Goal: Task Accomplishment & Management: Manage account settings

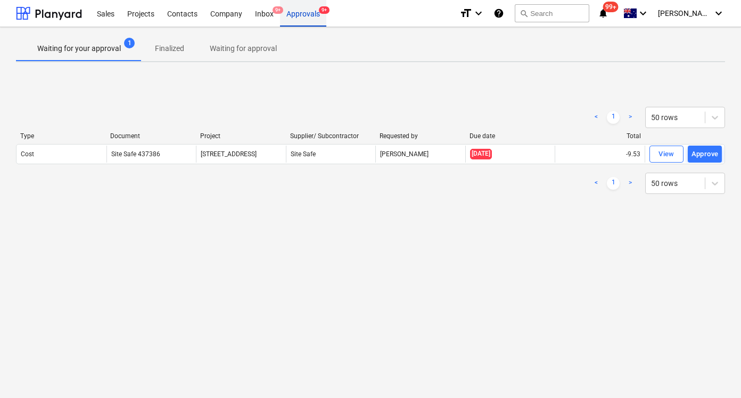
click at [295, 5] on div "Approvals 9+" at bounding box center [303, 12] width 46 height 27
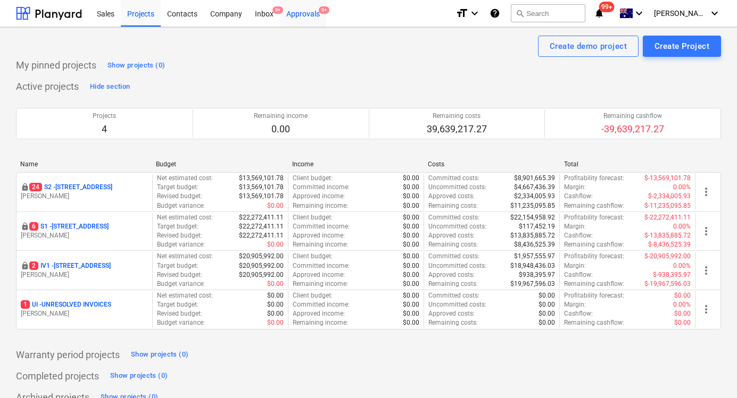
click at [309, 15] on div "Approvals 9+" at bounding box center [303, 12] width 46 height 27
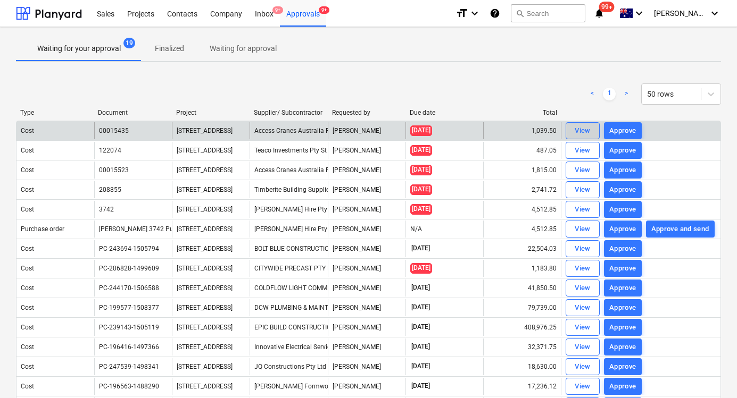
click at [584, 130] on div "View" at bounding box center [583, 131] width 16 height 12
click at [578, 134] on div "View" at bounding box center [583, 131] width 16 height 12
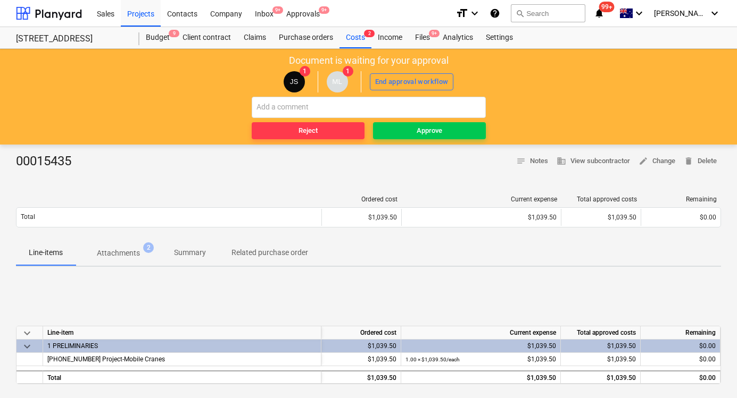
scroll to position [2, 0]
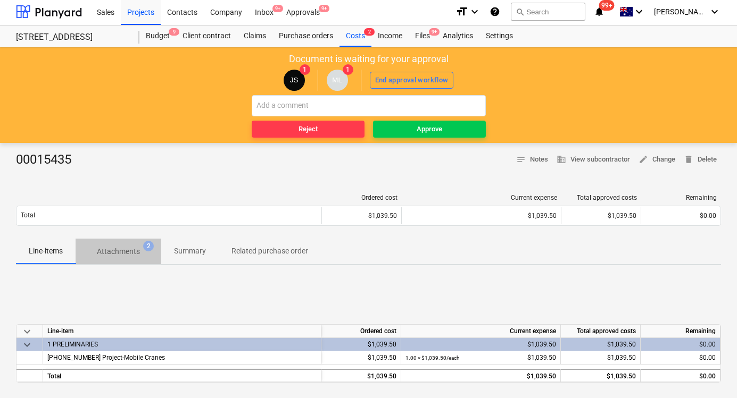
click at [115, 240] on button "Attachments 2" at bounding box center [119, 252] width 86 height 26
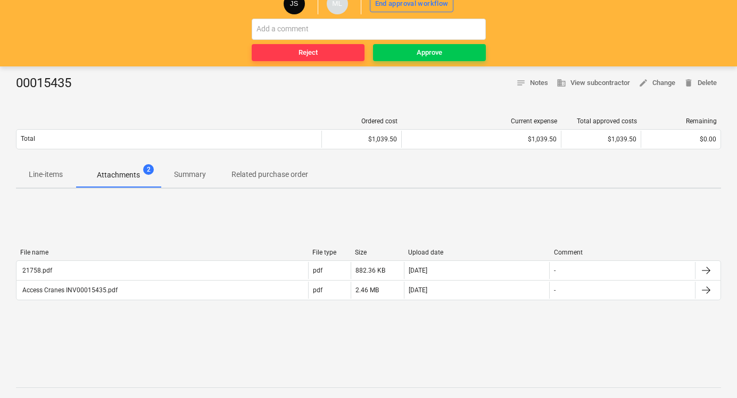
scroll to position [113, 0]
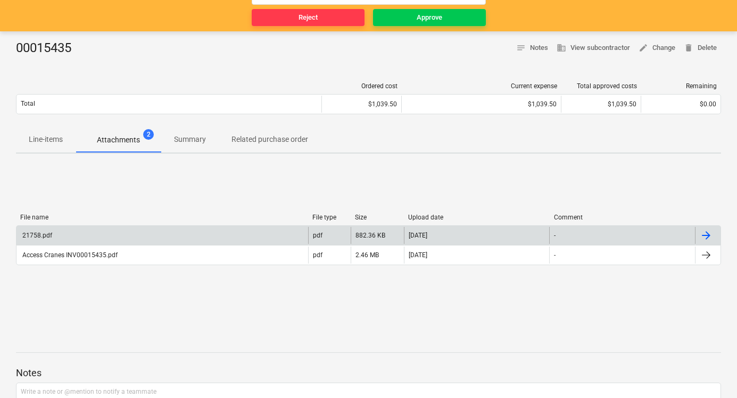
click at [39, 237] on div "21758.pdf" at bounding box center [36, 235] width 31 height 7
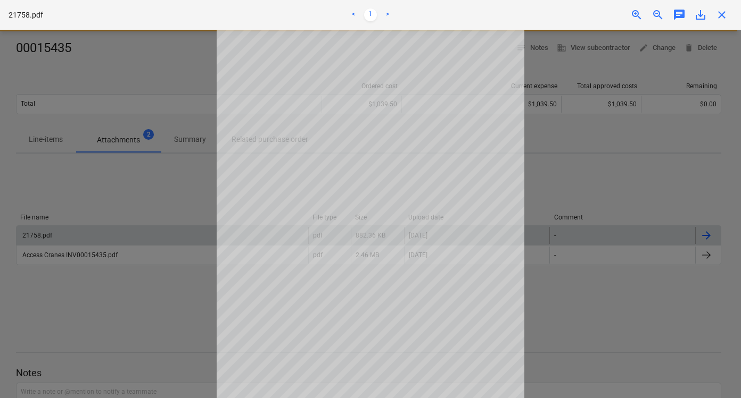
click at [573, 195] on div at bounding box center [370, 214] width 741 height 369
click at [82, 255] on div at bounding box center [370, 214] width 741 height 369
click at [77, 259] on div at bounding box center [370, 214] width 741 height 369
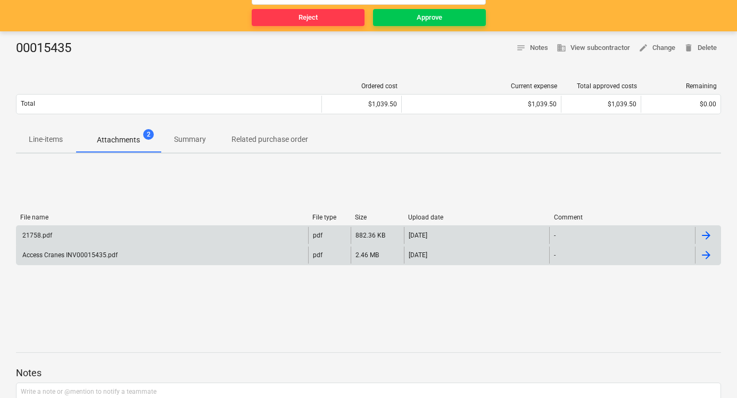
click at [86, 257] on div "Access Cranes INV00015435.pdf" at bounding box center [69, 255] width 97 height 7
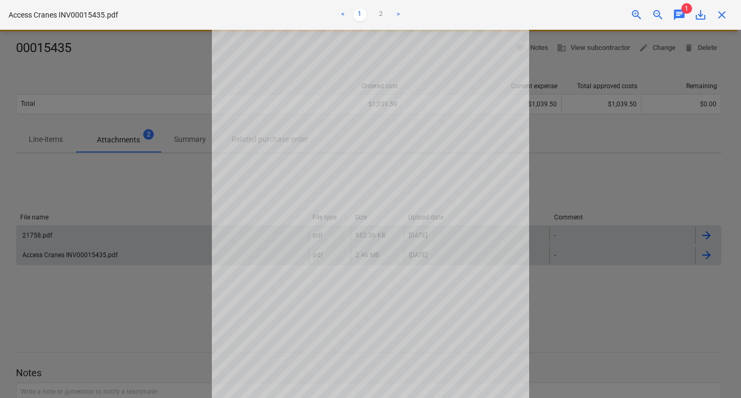
click at [147, 214] on div at bounding box center [370, 214] width 741 height 369
click at [200, 204] on div at bounding box center [370, 214] width 741 height 369
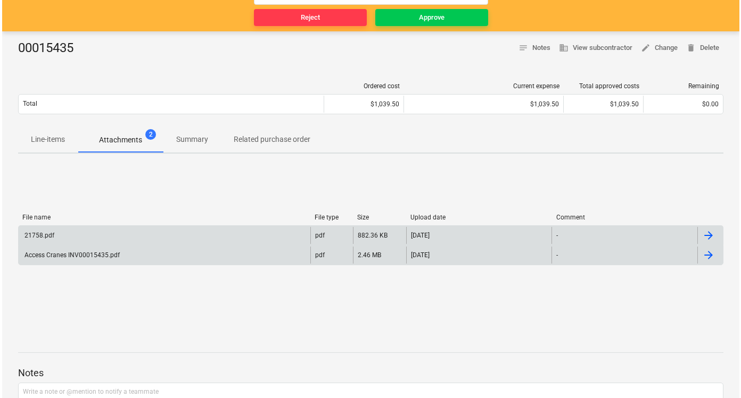
scroll to position [0, 0]
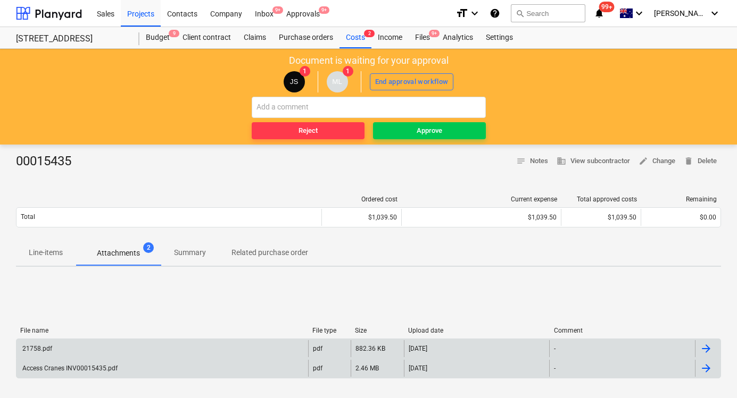
click at [158, 340] on div "21758.pdf pdf 882.36 KB [DATE] -" at bounding box center [368, 349] width 705 height 20
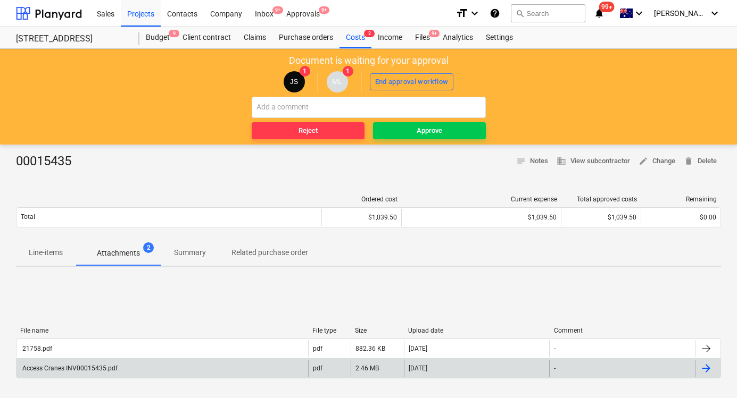
click at [114, 340] on div "21758.pdf" at bounding box center [162, 348] width 292 height 17
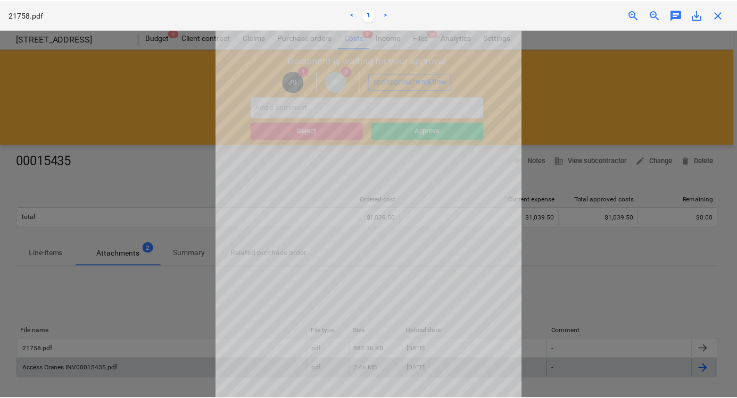
scroll to position [4, 0]
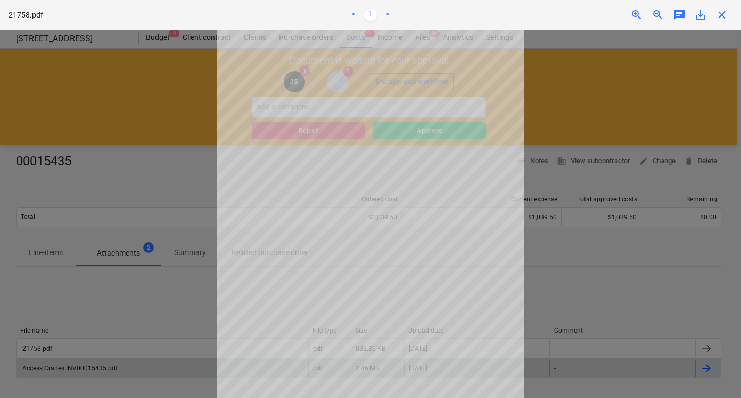
click at [159, 249] on div at bounding box center [370, 214] width 741 height 369
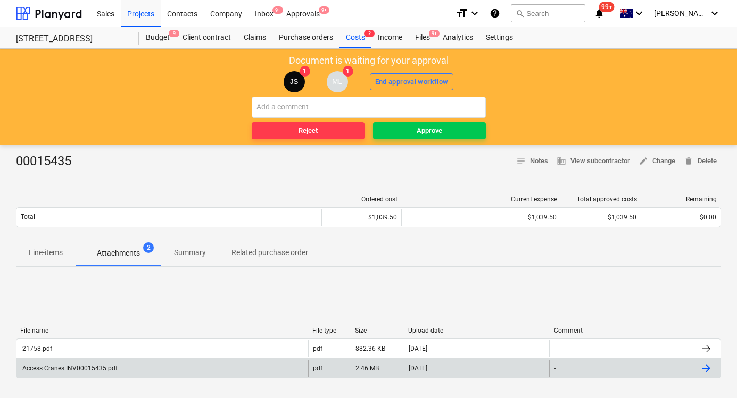
click at [82, 379] on div "21758.pdf pdf 882.36 KB [DATE] - Access Cranes INV00015435.pdf pdf 2.46 MB [DAT…" at bounding box center [368, 359] width 705 height 40
click at [90, 372] on div "Access Cranes INV00015435.pdf" at bounding box center [162, 368] width 292 height 17
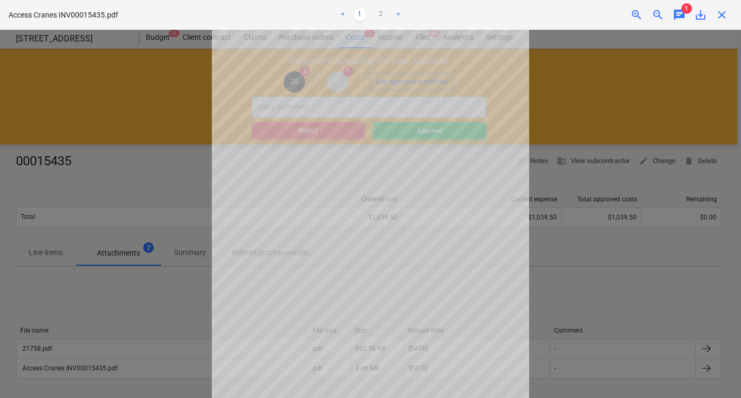
click at [679, 15] on span "chat" at bounding box center [678, 15] width 13 height 13
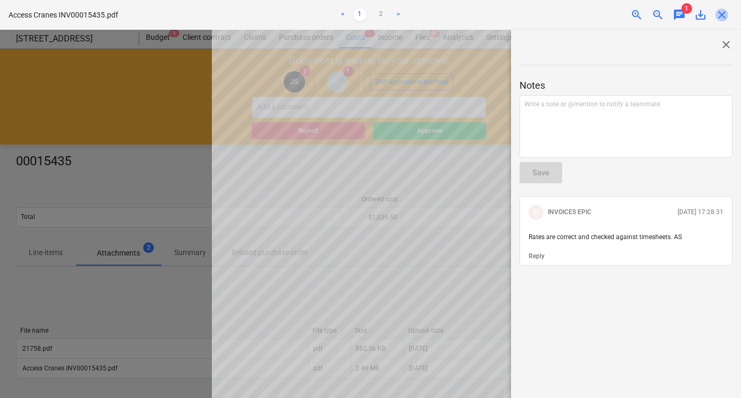
click at [725, 14] on span "close" at bounding box center [721, 15] width 13 height 13
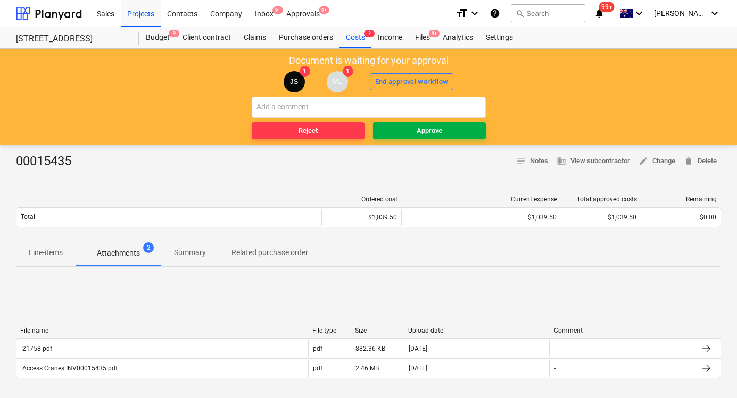
click at [415, 133] on span "Approve" at bounding box center [429, 131] width 104 height 12
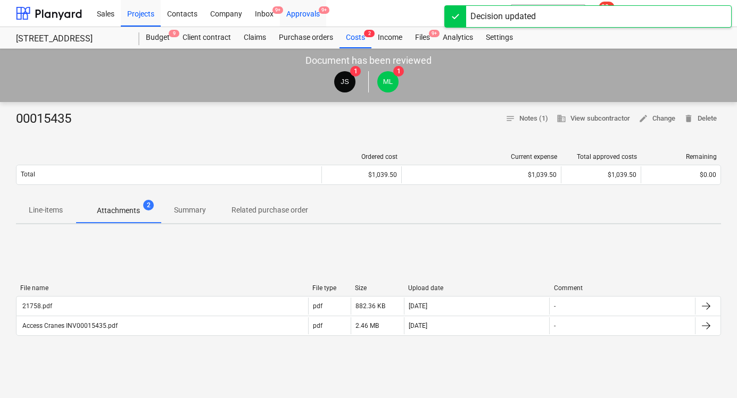
click at [302, 12] on div "Approvals 9+" at bounding box center [303, 12] width 46 height 27
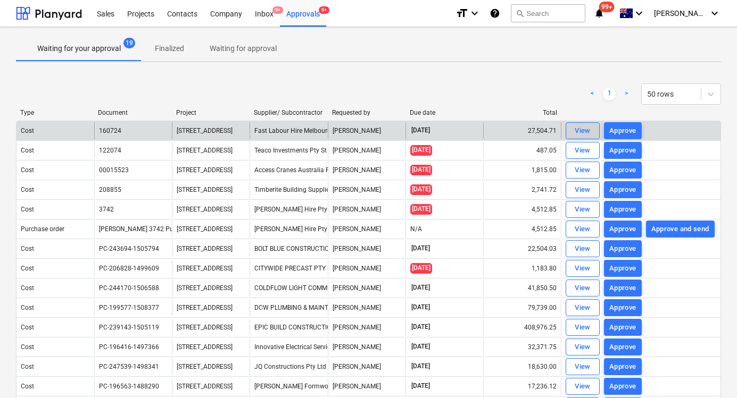
click at [585, 128] on div "View" at bounding box center [583, 131] width 16 height 12
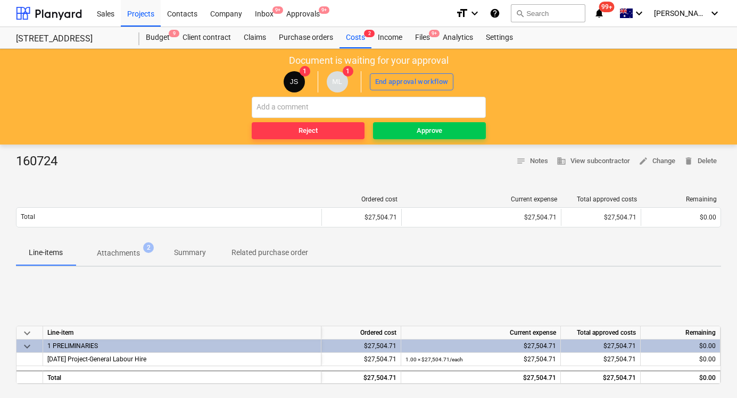
click at [130, 252] on p "Attachments" at bounding box center [118, 253] width 43 height 11
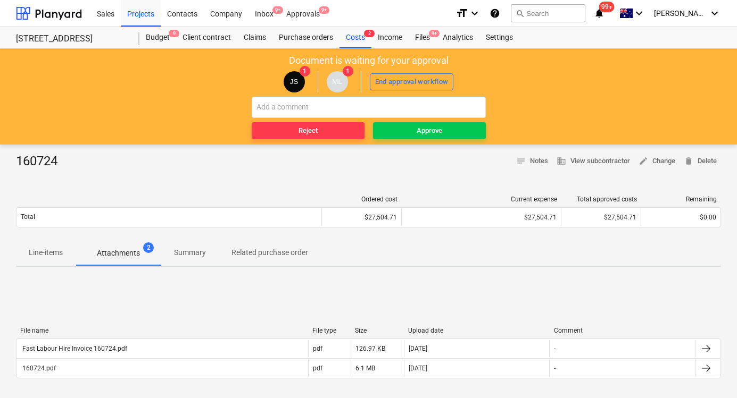
scroll to position [55, 0]
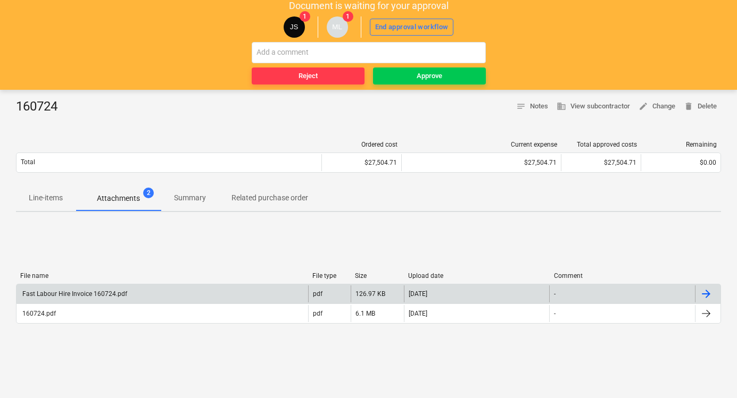
click at [196, 296] on div "Fast Labour Hire Invoice 160724.pdf" at bounding box center [162, 294] width 292 height 17
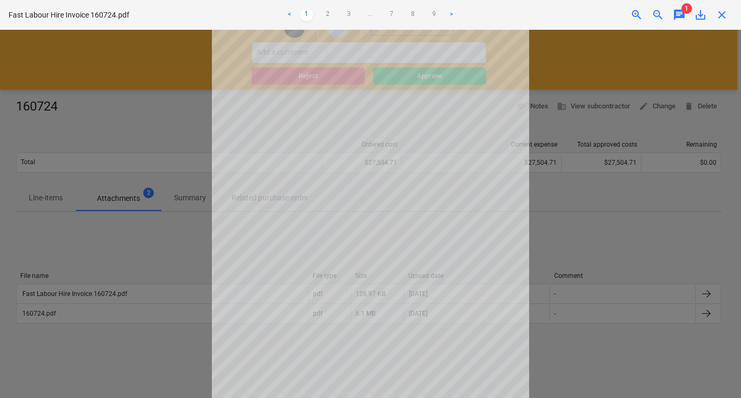
click at [669, 15] on div "chat" at bounding box center [678, 15] width 21 height 13
click at [672, 13] on span "chat" at bounding box center [678, 15] width 13 height 13
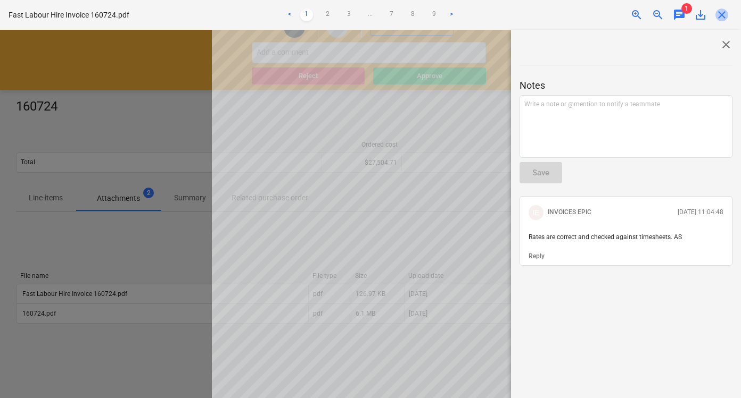
click at [719, 10] on span "close" at bounding box center [721, 15] width 13 height 13
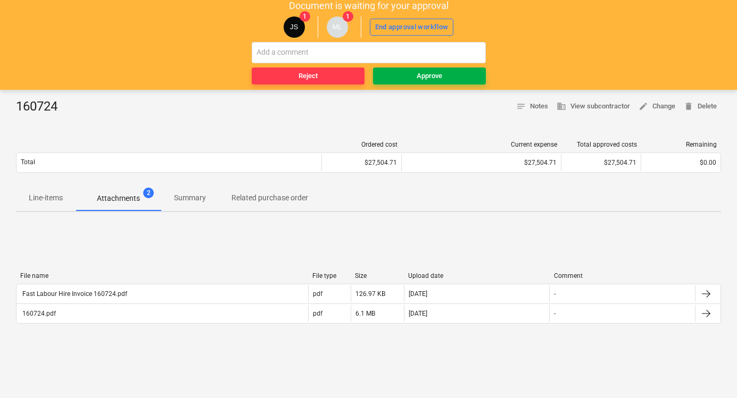
click at [397, 76] on span "Approve" at bounding box center [429, 76] width 104 height 12
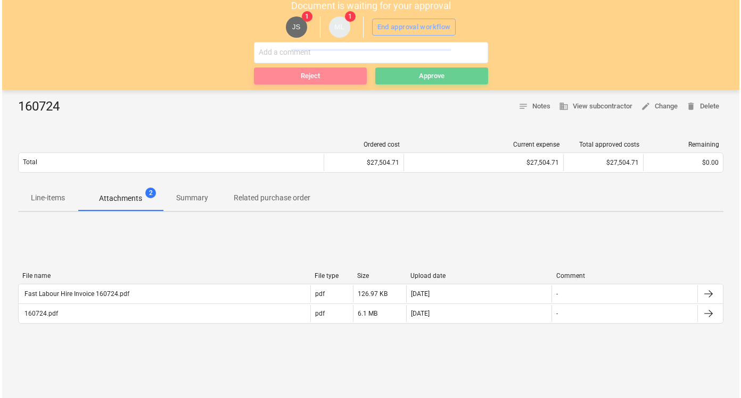
scroll to position [0, 0]
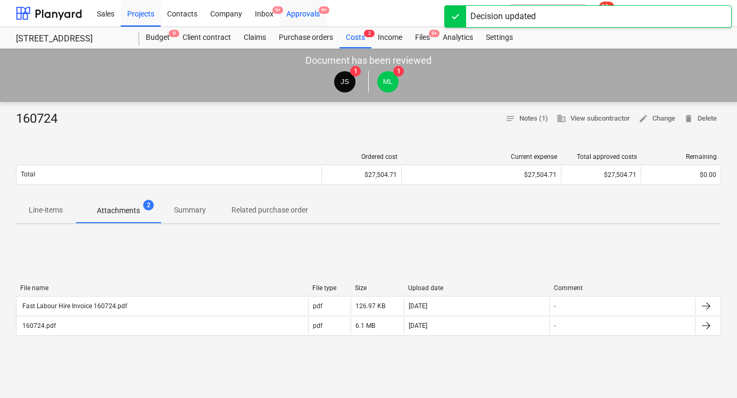
click at [314, 15] on div "Approvals 9+" at bounding box center [303, 12] width 46 height 27
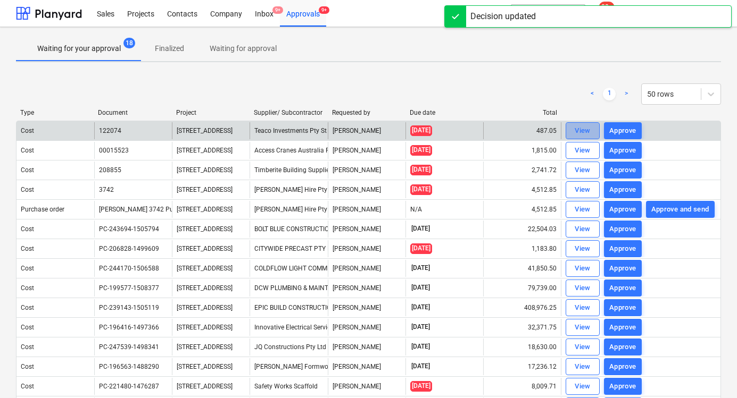
click at [578, 131] on div "View" at bounding box center [583, 131] width 16 height 12
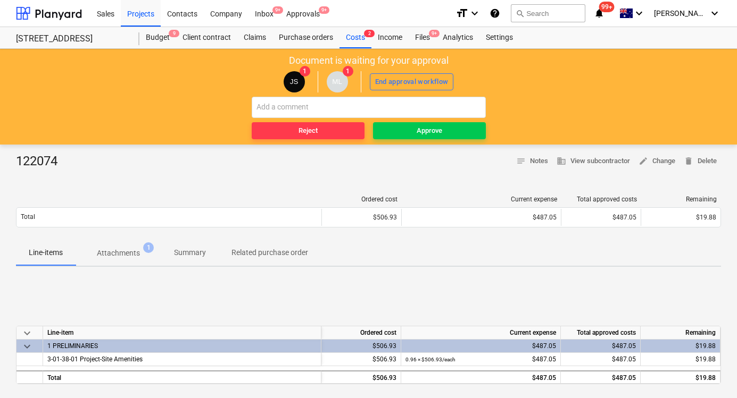
click at [127, 246] on span "Attachments 1" at bounding box center [119, 253] width 86 height 19
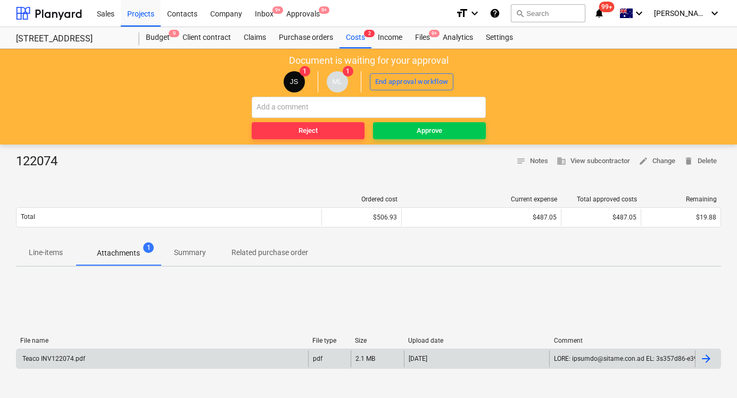
click at [144, 363] on div "Teaco INV122074.pdf" at bounding box center [162, 359] width 292 height 17
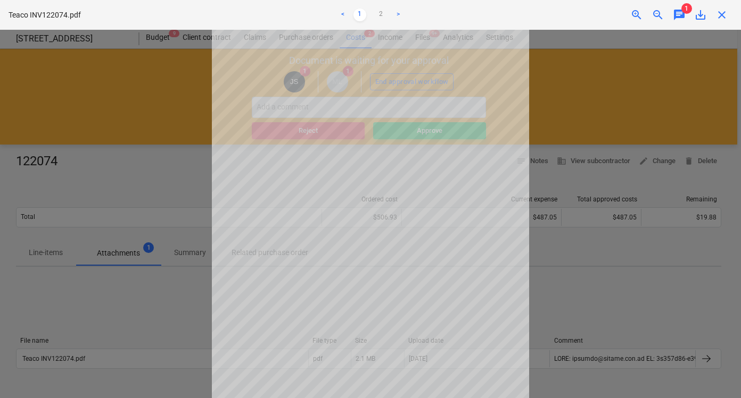
scroll to position [76, 0]
click at [577, 263] on div at bounding box center [370, 214] width 741 height 369
drag, startPoint x: 56, startPoint y: 231, endPoint x: 52, endPoint y: 249, distance: 17.9
click at [55, 236] on div at bounding box center [370, 214] width 741 height 369
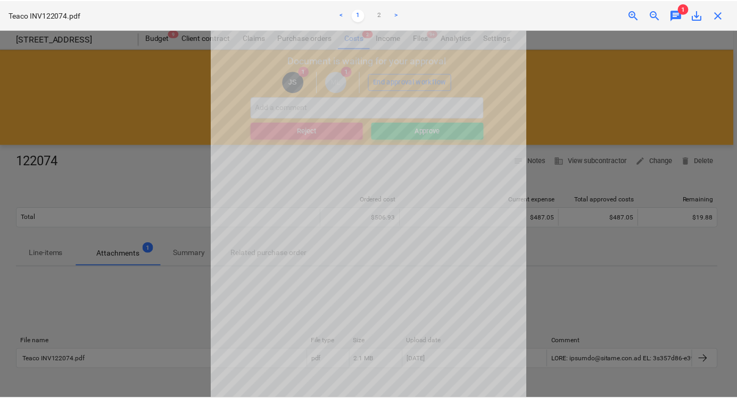
scroll to position [72, 0]
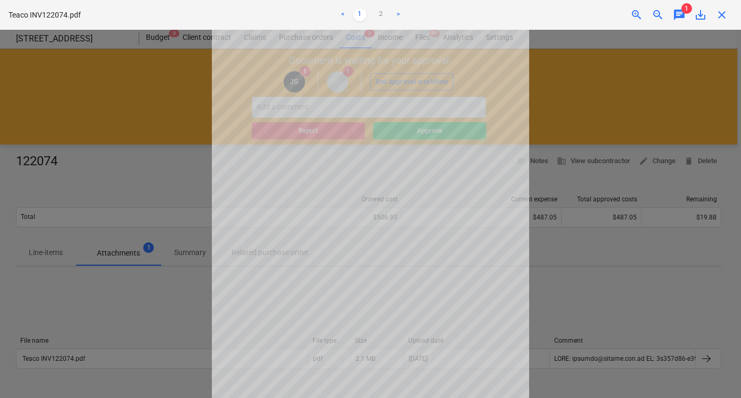
click at [52, 249] on div at bounding box center [370, 214] width 741 height 369
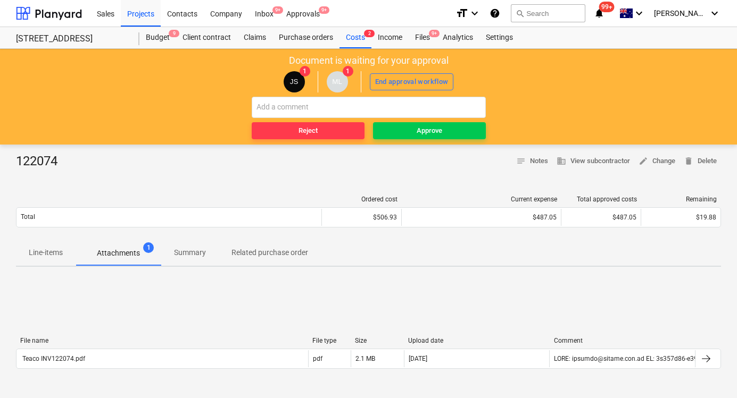
click at [51, 255] on p "Line-items" at bounding box center [46, 252] width 34 height 11
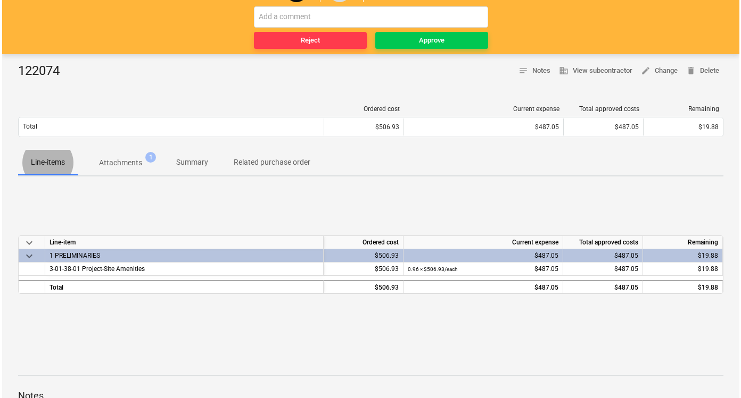
scroll to position [90, 0]
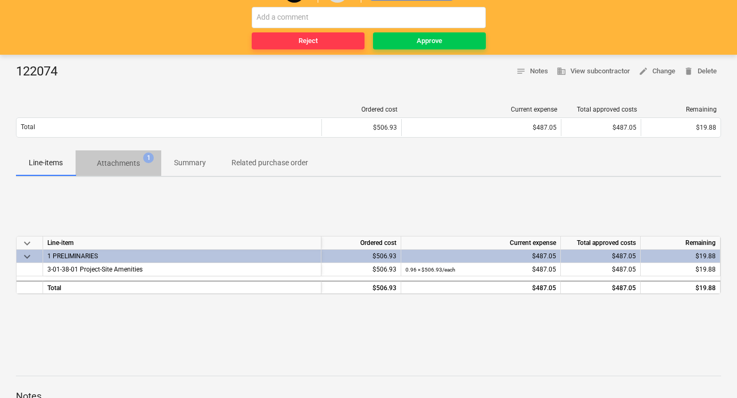
click at [137, 163] on p "Attachments" at bounding box center [118, 163] width 43 height 11
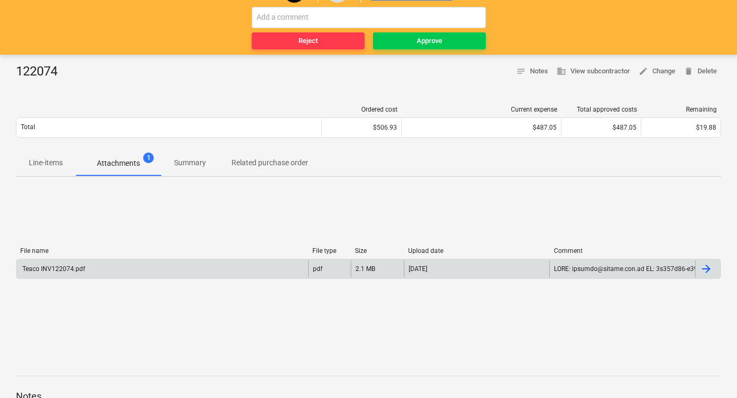
click at [240, 273] on div "Teaco INV122074.pdf" at bounding box center [162, 269] width 292 height 17
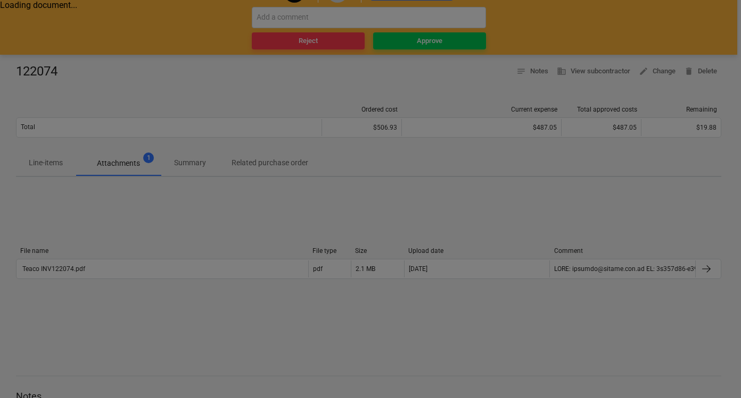
click at [49, 268] on div at bounding box center [370, 199] width 741 height 398
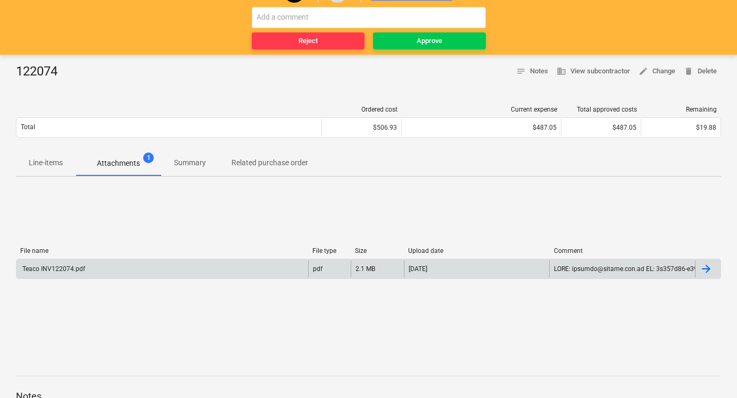
click at [81, 270] on div "Teaco INV122074.pdf" at bounding box center [53, 268] width 64 height 7
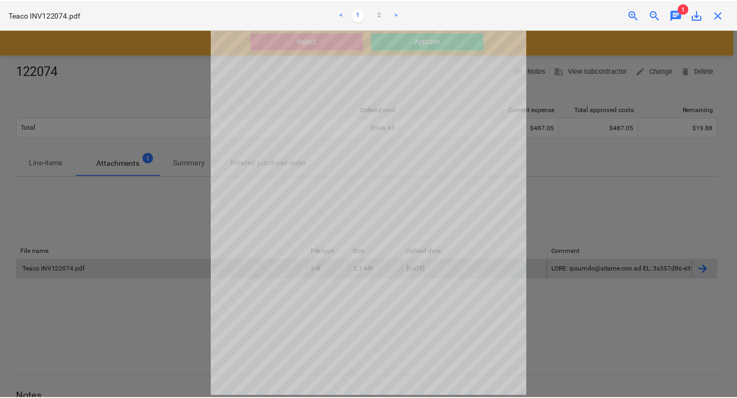
scroll to position [44, 0]
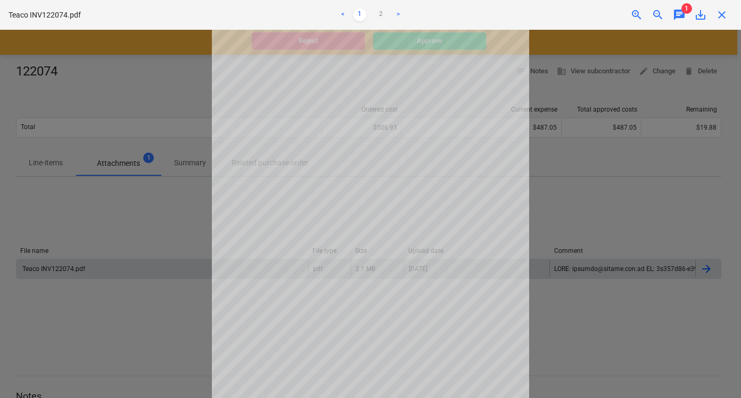
click at [620, 203] on div at bounding box center [370, 214] width 741 height 369
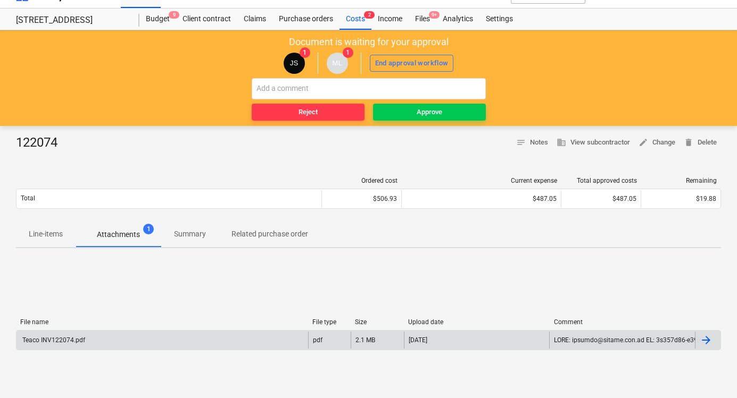
scroll to position [0, 0]
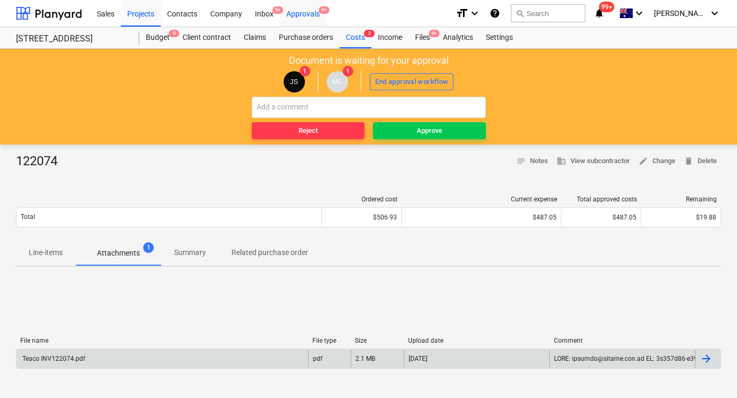
click at [310, 15] on div "Approvals 9+" at bounding box center [303, 12] width 46 height 27
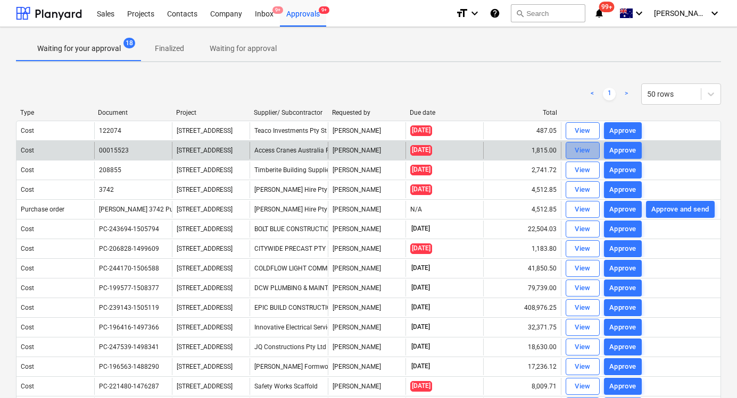
click at [585, 147] on div "View" at bounding box center [583, 151] width 16 height 12
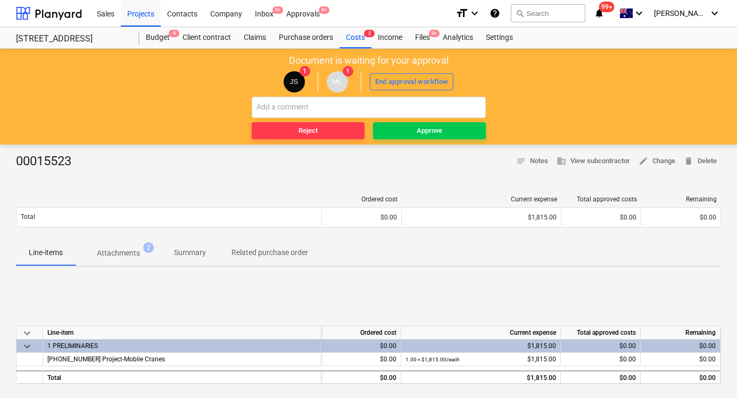
click at [132, 151] on div "00015523 notes Notes business View subcontractor edit Change delete Delete Orde…" at bounding box center [368, 373] width 737 height 457
click at [124, 251] on p "Attachments" at bounding box center [118, 253] width 43 height 11
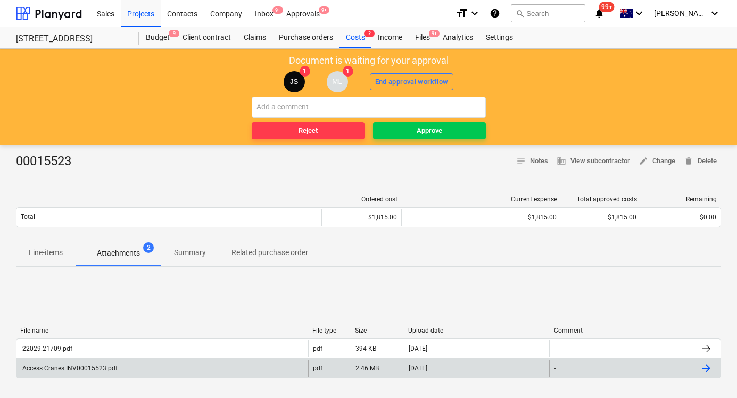
click at [192, 376] on div "Access Cranes INV00015523.pdf" at bounding box center [162, 368] width 292 height 17
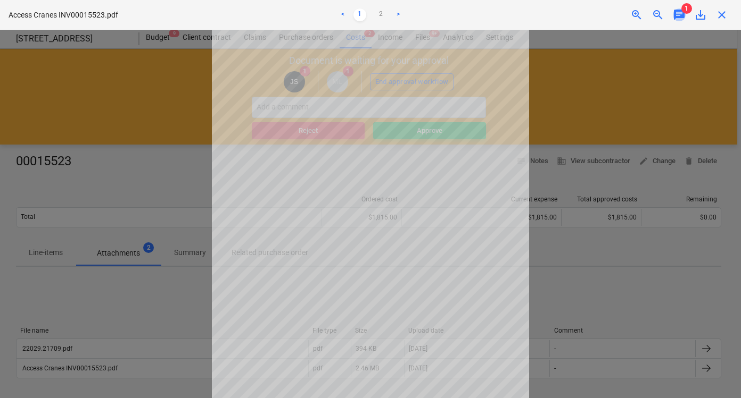
click at [674, 17] on span "chat" at bounding box center [678, 15] width 13 height 13
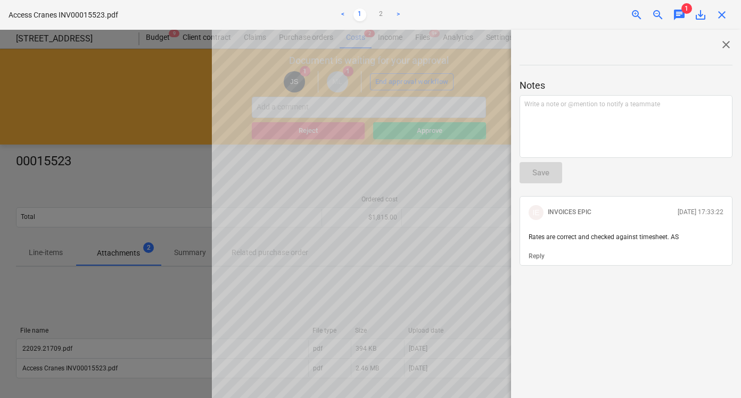
click at [722, 11] on span "close" at bounding box center [721, 15] width 13 height 13
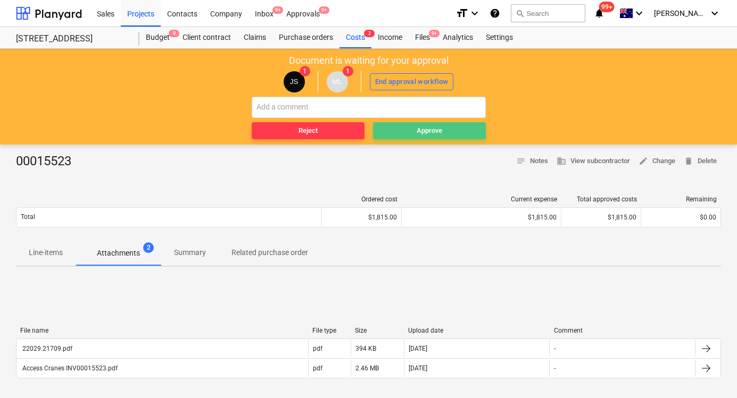
click at [475, 131] on span "Approve" at bounding box center [429, 131] width 104 height 12
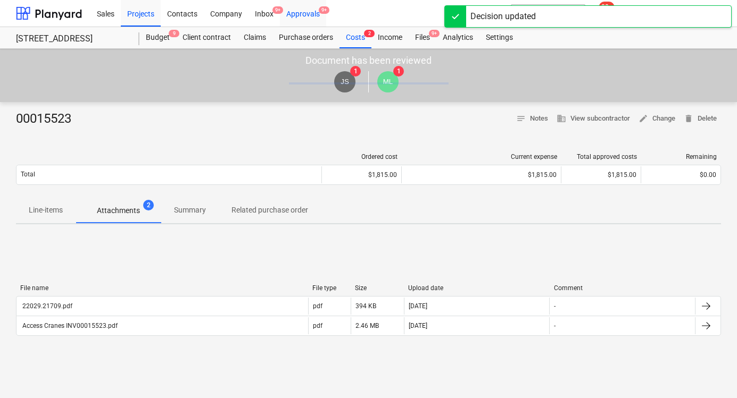
click at [311, 21] on div "Approvals 9+" at bounding box center [303, 12] width 46 height 27
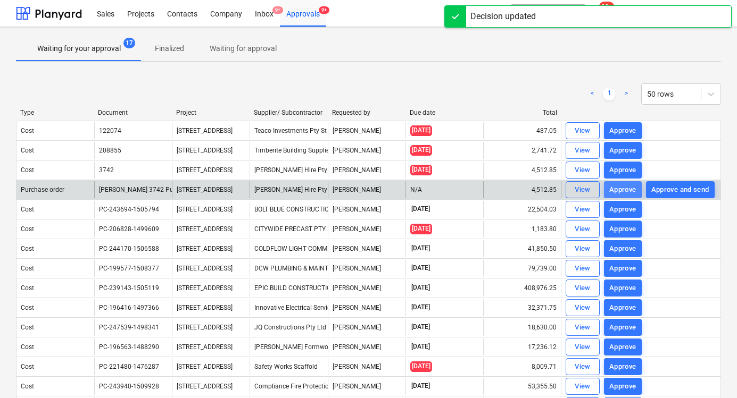
click at [627, 192] on div "Approve" at bounding box center [622, 190] width 27 height 12
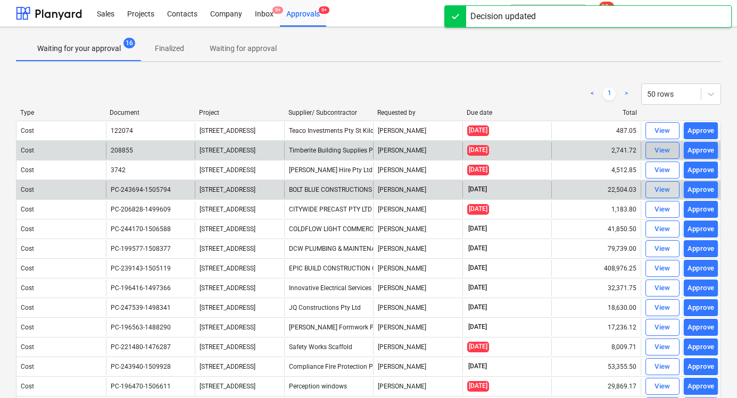
click at [655, 149] on div "View" at bounding box center [662, 151] width 16 height 12
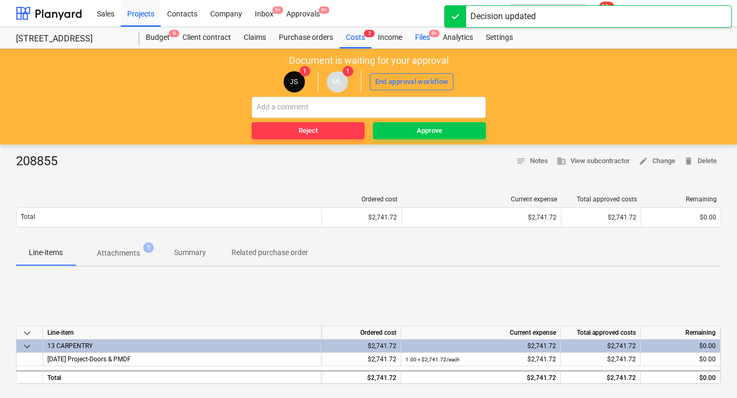
click at [427, 40] on div "Files 9+" at bounding box center [423, 37] width 28 height 21
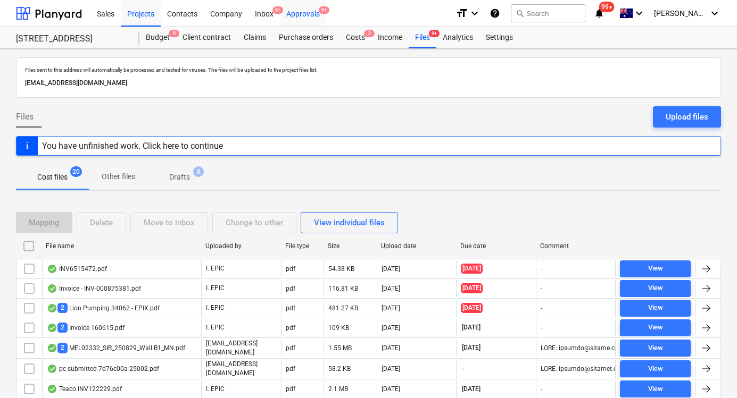
click at [314, 21] on div "Approvals 9+" at bounding box center [303, 12] width 46 height 27
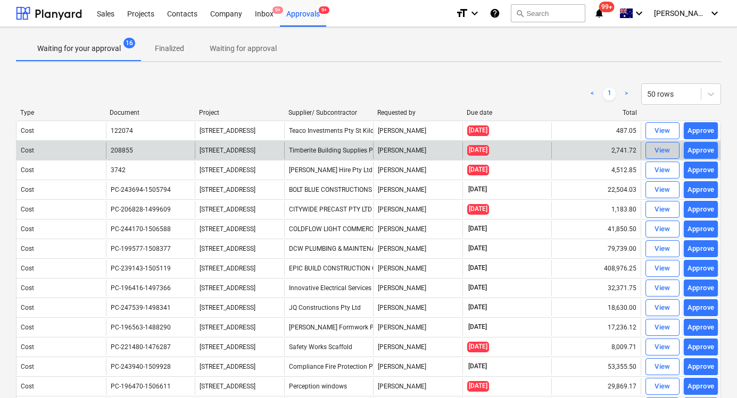
click at [660, 147] on div "View" at bounding box center [662, 151] width 16 height 12
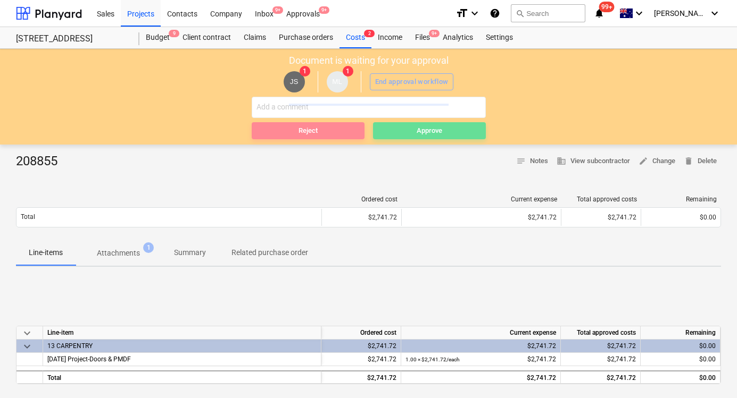
click at [144, 253] on span "Attachments 1" at bounding box center [118, 253] width 60 height 11
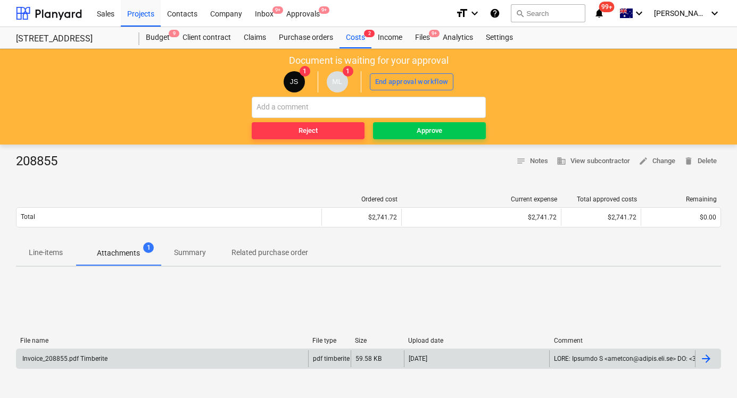
click at [252, 353] on div "Invoice_208855.pdf Timberite" at bounding box center [162, 359] width 292 height 17
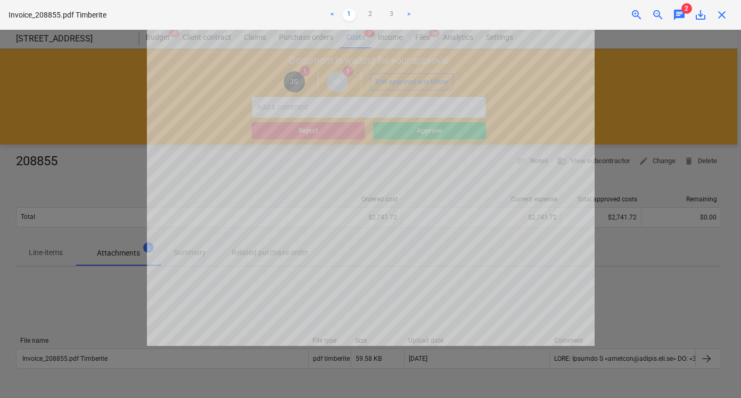
click at [677, 16] on span "chat" at bounding box center [678, 15] width 13 height 13
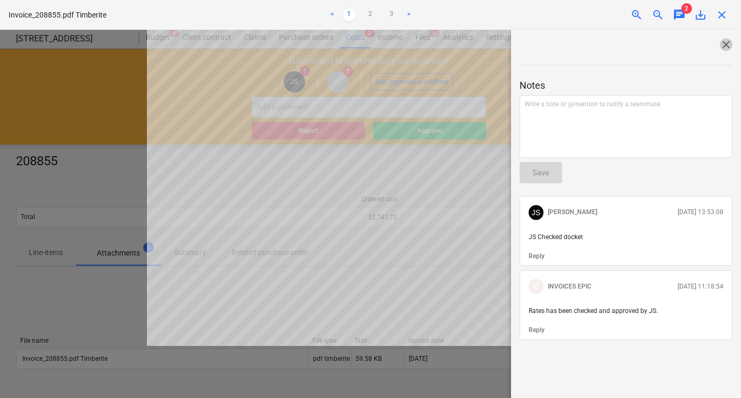
click at [719, 47] on span "close" at bounding box center [725, 44] width 13 height 13
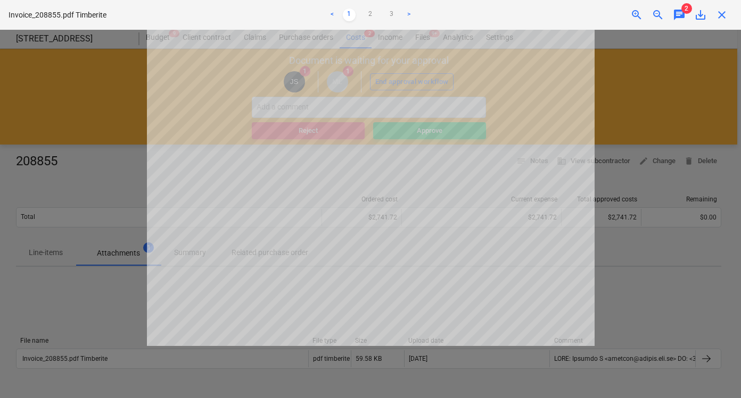
click at [720, 19] on span "close" at bounding box center [721, 15] width 13 height 13
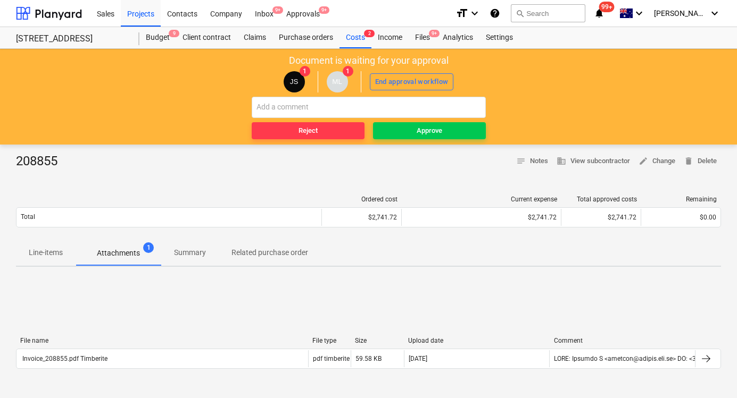
click at [26, 259] on span "Line-items" at bounding box center [46, 253] width 60 height 18
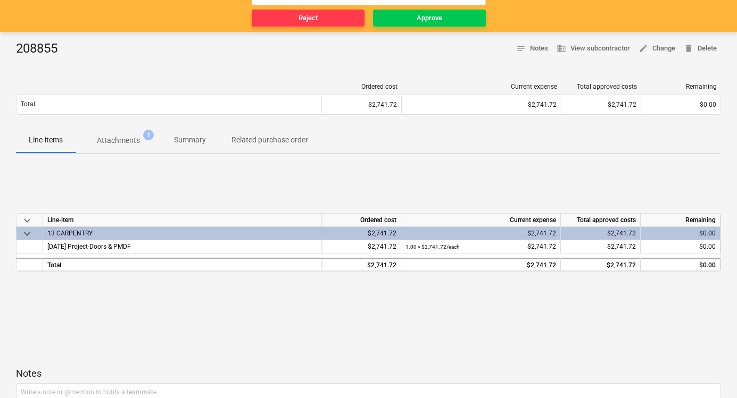
scroll to position [113, 0]
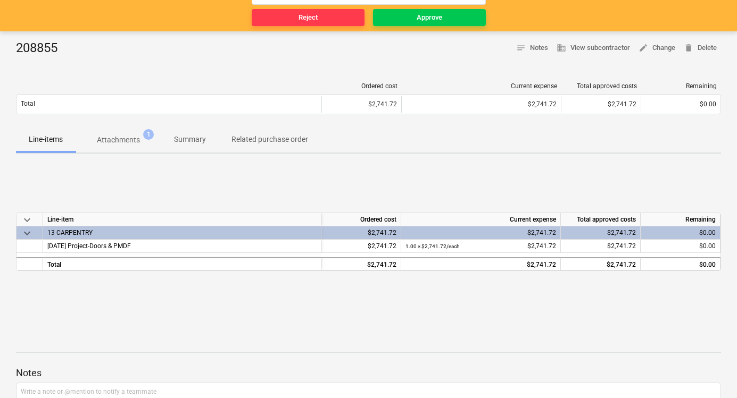
click at [548, 80] on div "Ordered cost Current expense Total approved costs Remaining Total $2,741.72 $2,…" at bounding box center [368, 100] width 705 height 53
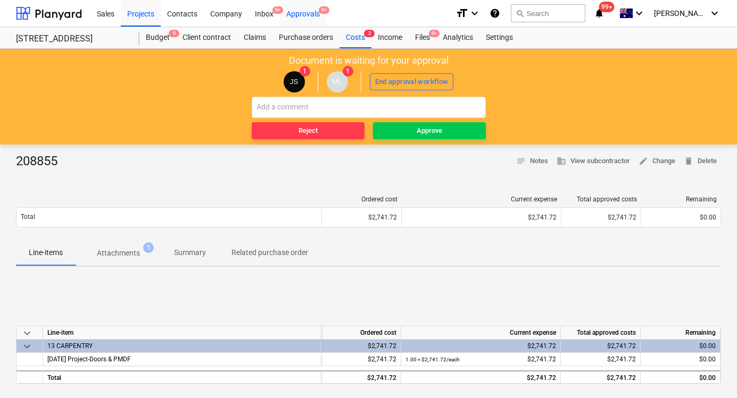
click at [321, 19] on div "Approvals 9+" at bounding box center [303, 12] width 46 height 27
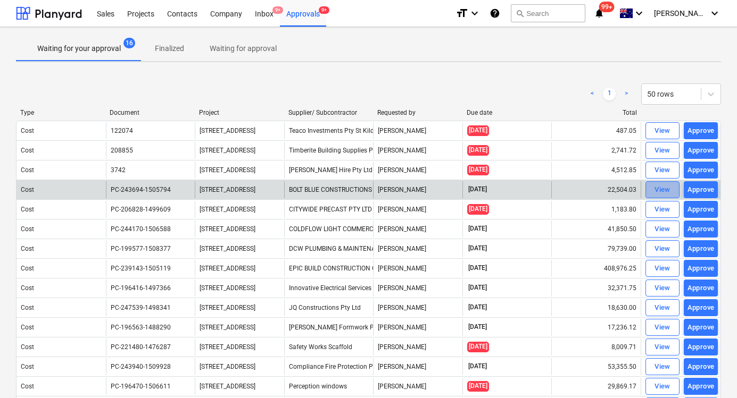
click at [660, 189] on div "View" at bounding box center [662, 190] width 16 height 12
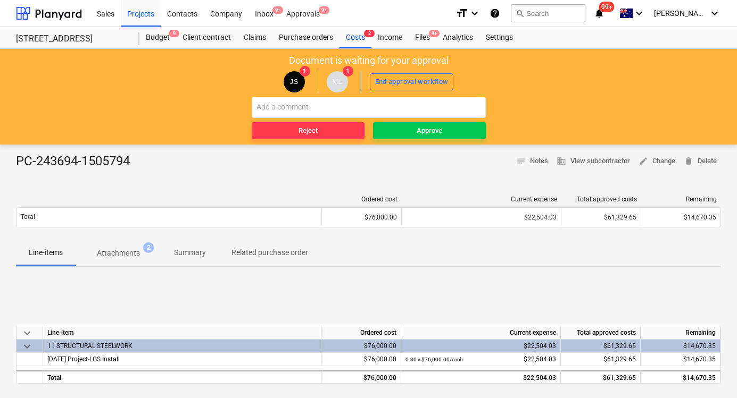
click at [137, 250] on p "Attachments" at bounding box center [118, 253] width 43 height 11
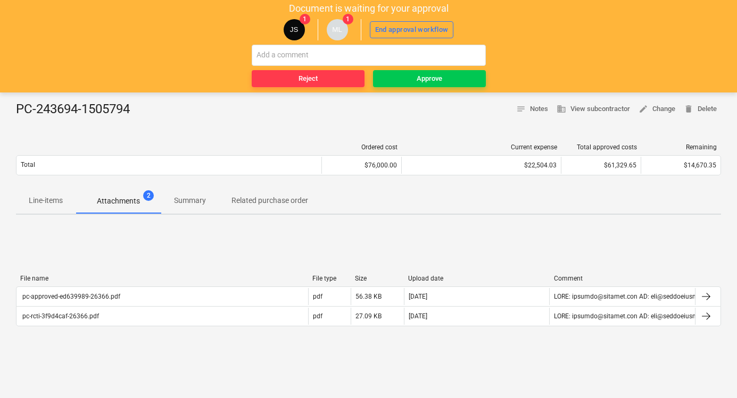
scroll to position [53, 0]
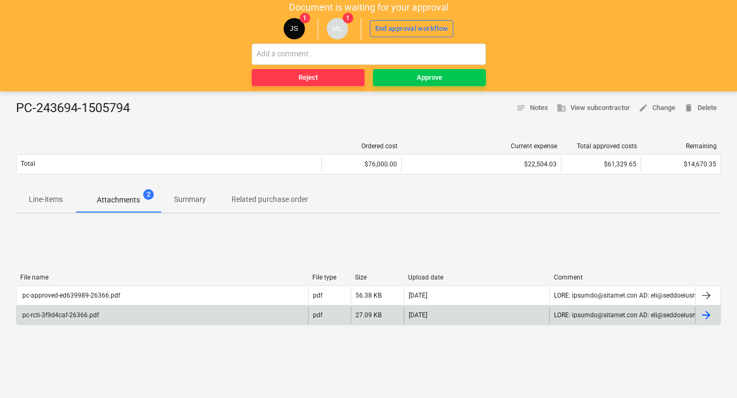
click at [86, 310] on div "pc-rcti-3f9d4caf-26366.pdf" at bounding box center [162, 315] width 292 height 17
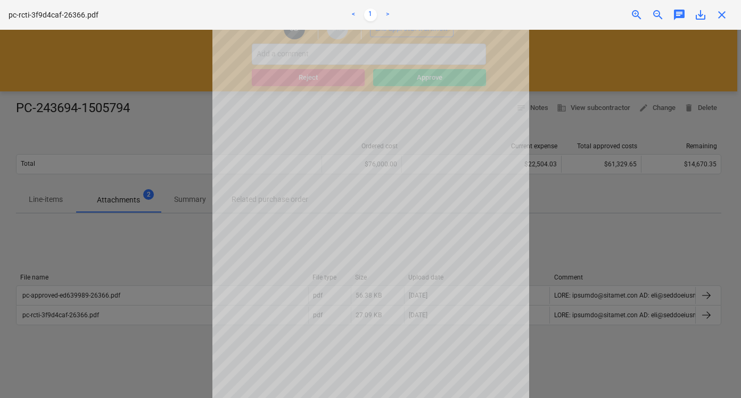
click at [630, 89] on div at bounding box center [370, 214] width 741 height 369
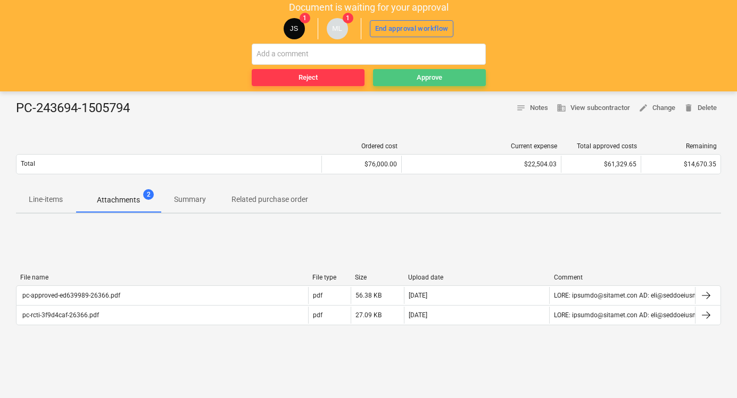
click at [435, 74] on div "Approve" at bounding box center [430, 78] width 26 height 12
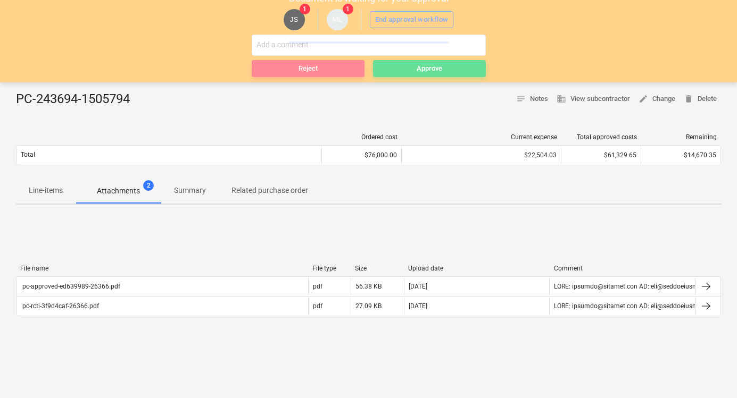
scroll to position [0, 0]
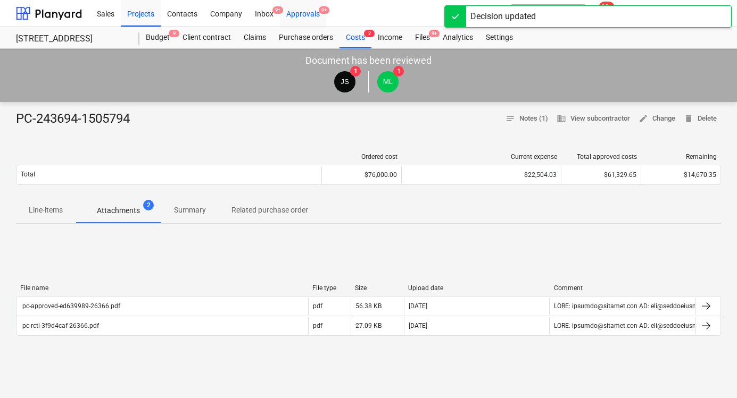
click at [292, 15] on div "Approvals 9+" at bounding box center [303, 12] width 46 height 27
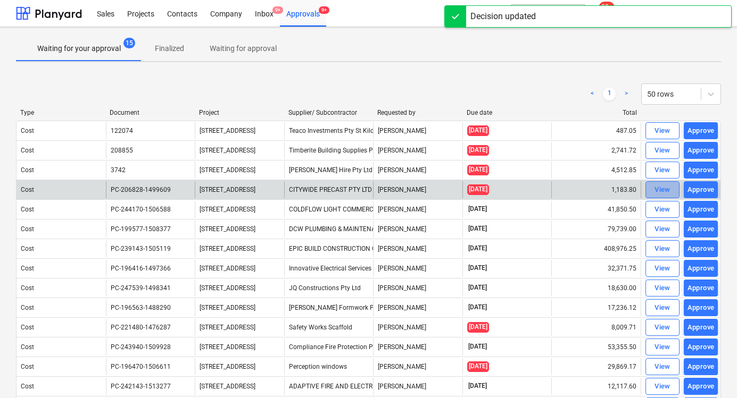
click at [651, 189] on span "View" at bounding box center [662, 190] width 23 height 12
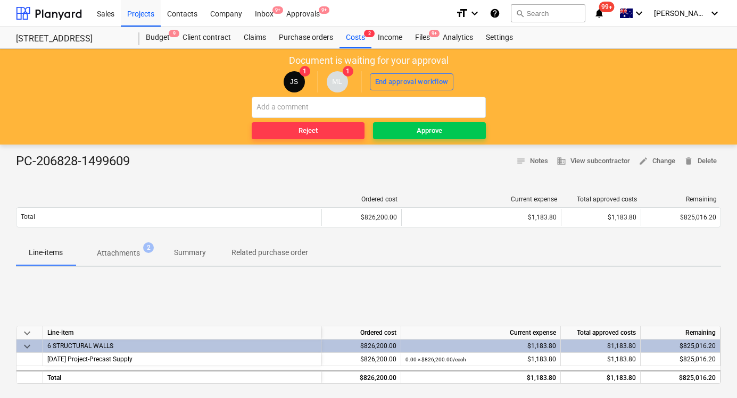
click at [123, 246] on span "Attachments 2" at bounding box center [119, 253] width 86 height 19
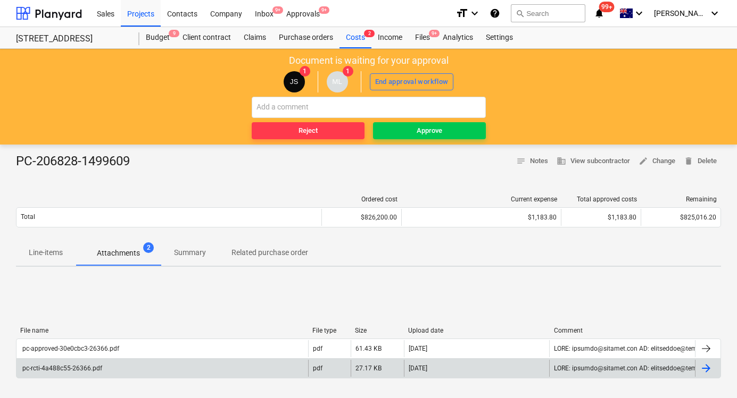
click at [91, 365] on div "pc-rcti-4a488c55-26366.pdf" at bounding box center [61, 368] width 81 height 7
click at [426, 131] on div "Approve" at bounding box center [430, 131] width 26 height 12
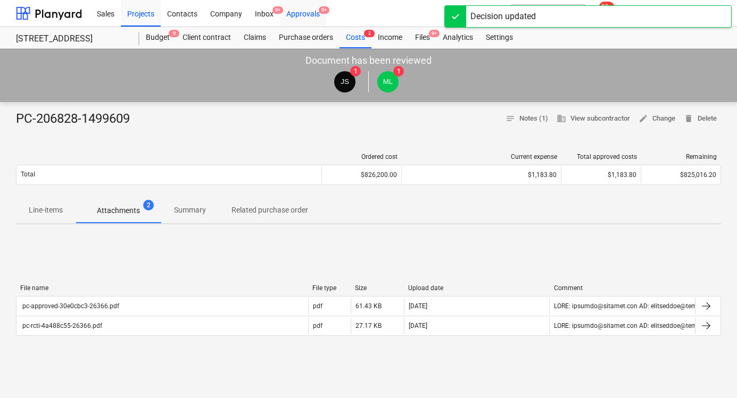
click at [314, 15] on div "Approvals 9+" at bounding box center [303, 12] width 46 height 27
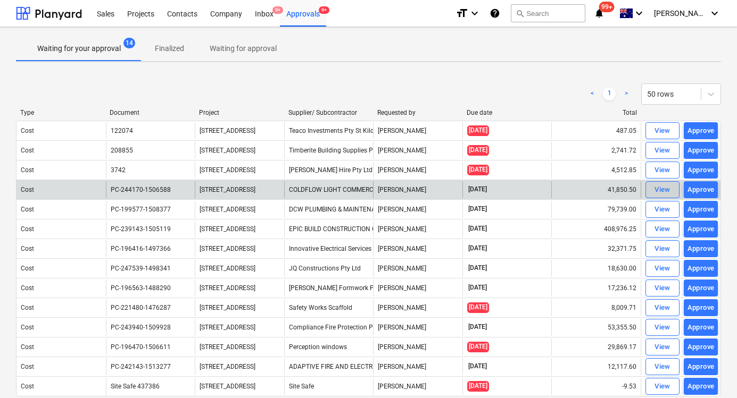
click at [652, 189] on span "View" at bounding box center [662, 190] width 23 height 12
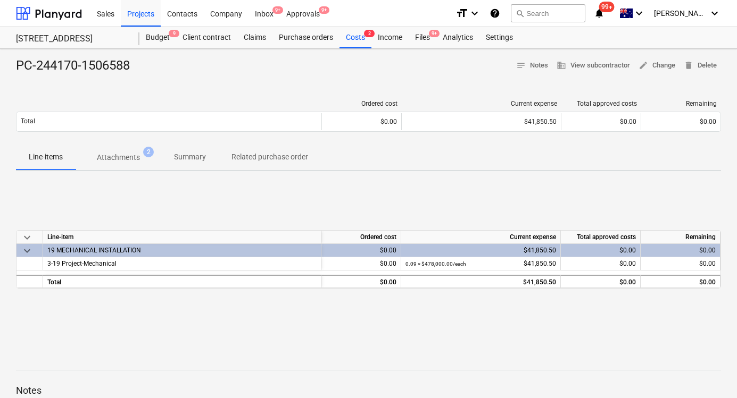
click at [124, 157] on div "PC-244170-1506588 notes Notes business View subcontractor edit Change delete De…" at bounding box center [368, 277] width 737 height 457
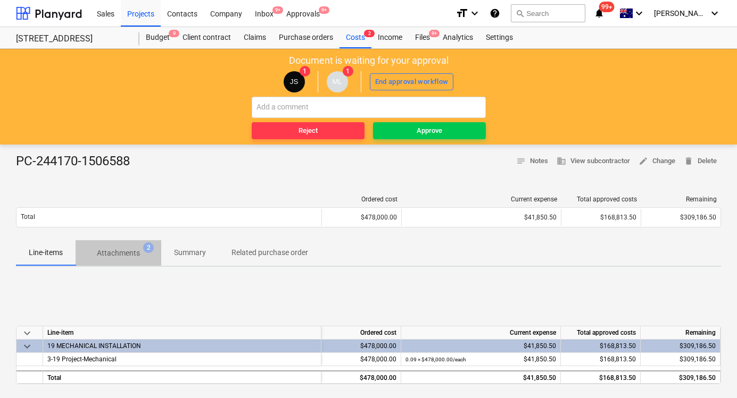
click at [128, 240] on button "Attachments 2" at bounding box center [119, 253] width 86 height 26
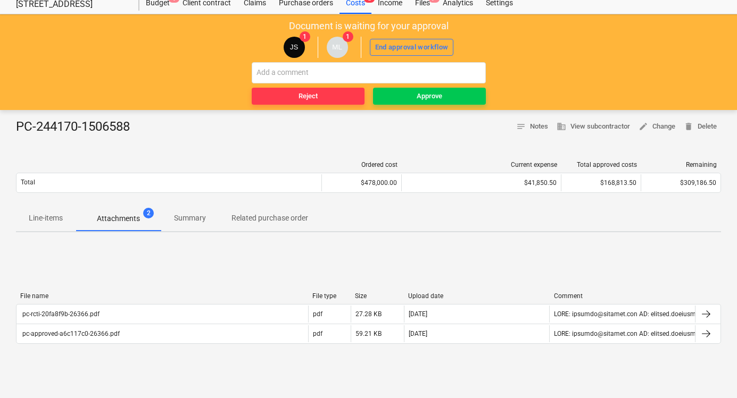
scroll to position [39, 0]
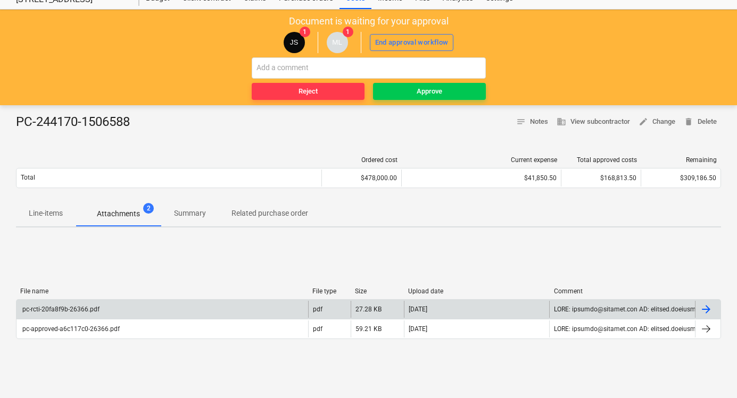
click at [81, 315] on div "pc-rcti-20fa8f9b-26366.pdf" at bounding box center [162, 309] width 292 height 17
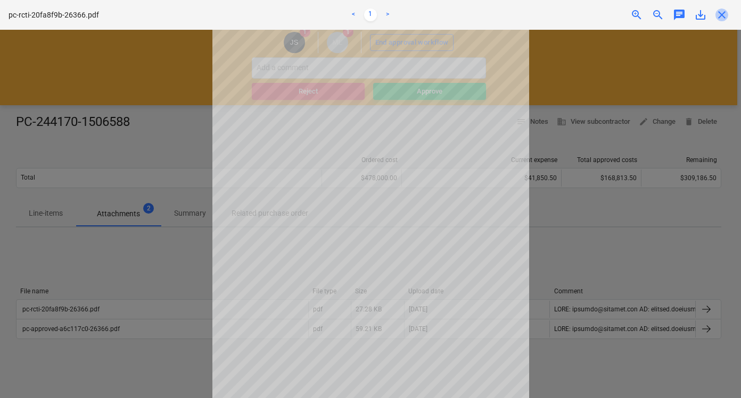
click at [721, 13] on span "close" at bounding box center [721, 15] width 13 height 13
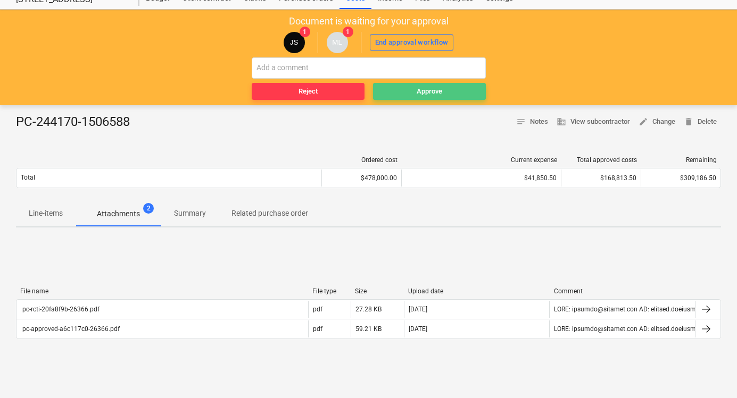
click at [404, 87] on span "Approve" at bounding box center [429, 92] width 104 height 12
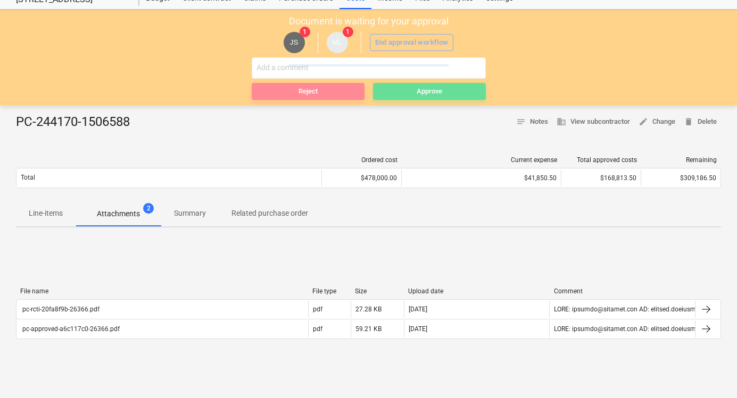
scroll to position [0, 0]
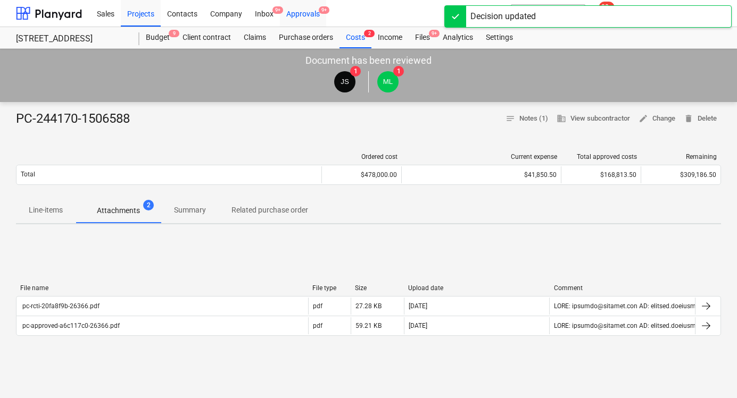
click at [306, 13] on div "Approvals 9+" at bounding box center [303, 12] width 46 height 27
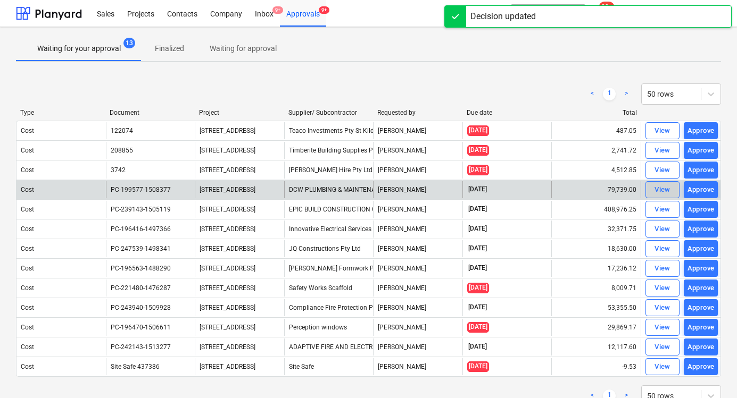
click at [659, 187] on div "View" at bounding box center [662, 190] width 16 height 12
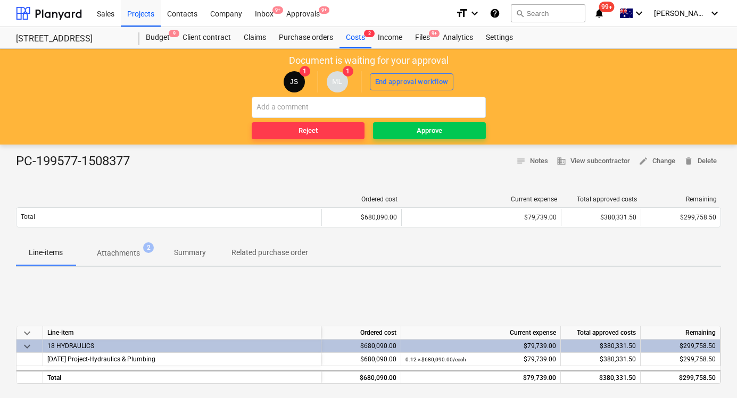
click at [139, 254] on p "Attachments" at bounding box center [118, 253] width 43 height 11
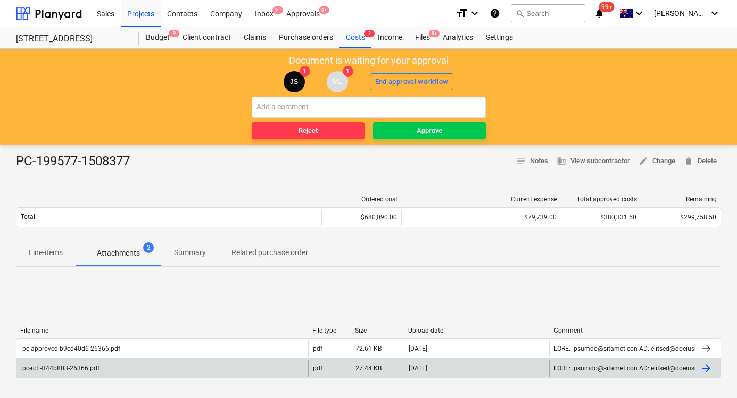
click at [215, 365] on div "pc-rcti-ff44b803-26366.pdf" at bounding box center [162, 368] width 292 height 17
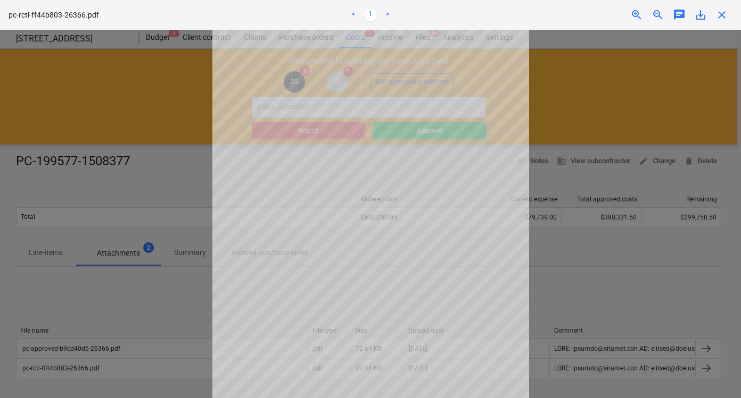
click at [717, 12] on span "close" at bounding box center [721, 15] width 13 height 13
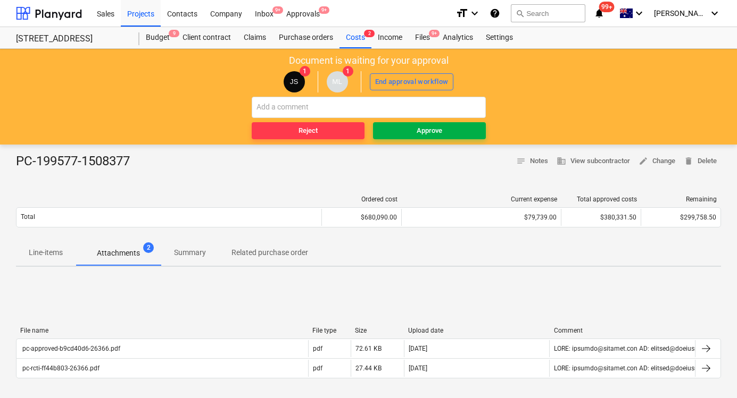
click at [431, 134] on div "Approve" at bounding box center [430, 131] width 26 height 12
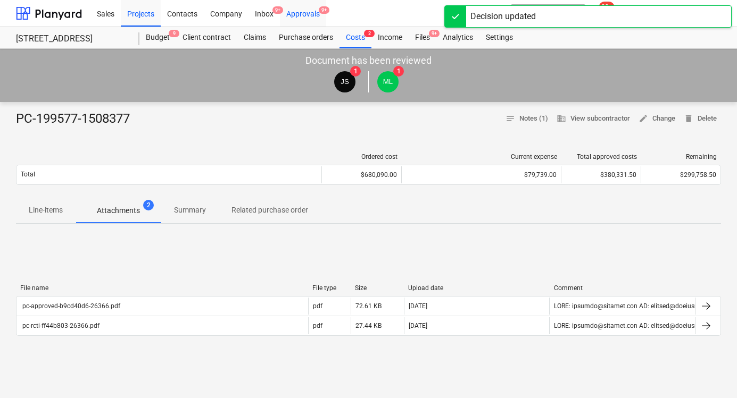
click at [307, 16] on div "Approvals 9+" at bounding box center [303, 12] width 46 height 27
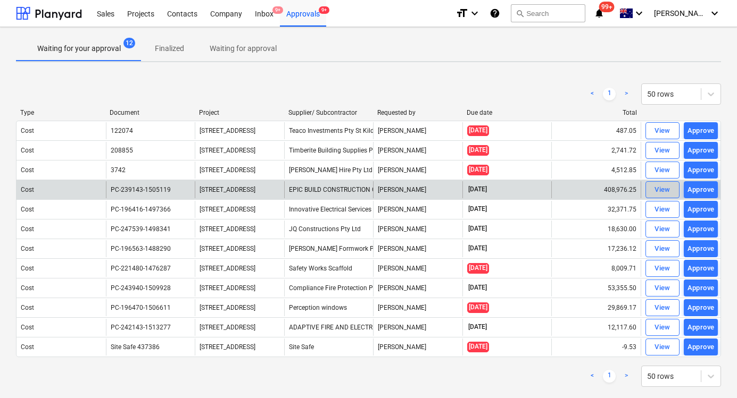
click at [661, 192] on div "View" at bounding box center [662, 190] width 16 height 12
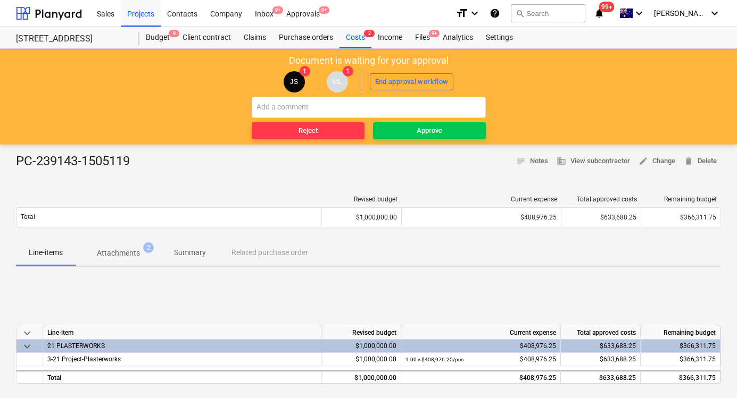
click at [127, 157] on div "PC-239143-1505119" at bounding box center [77, 161] width 122 height 17
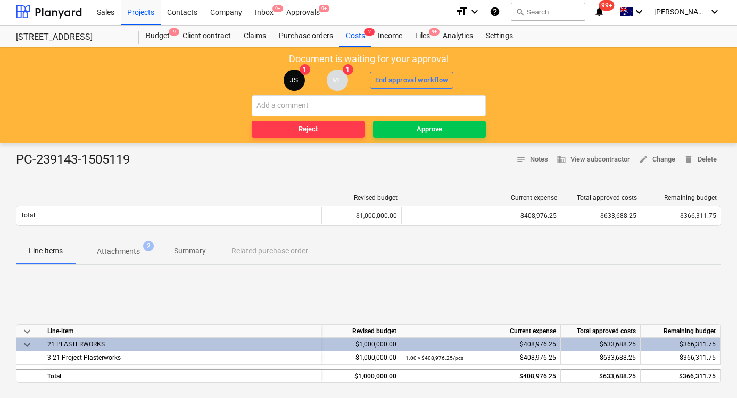
click at [133, 250] on p "Attachments" at bounding box center [118, 251] width 43 height 11
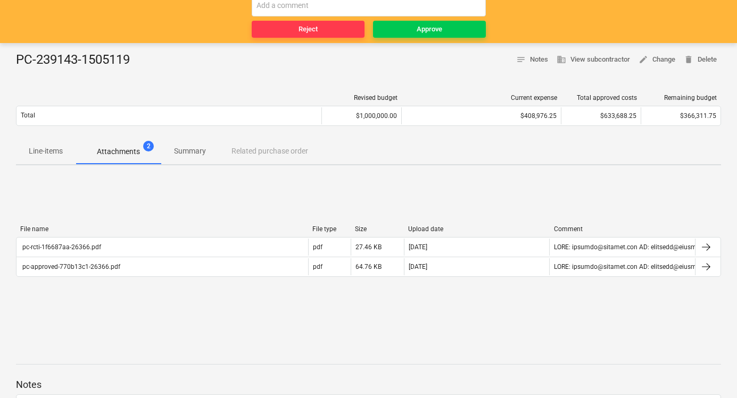
scroll to position [103, 0]
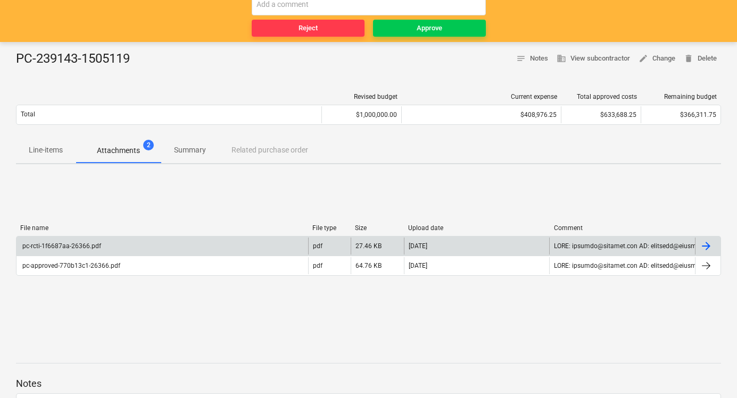
click at [147, 243] on div "pc-rcti-1f6687aa-26366.pdf" at bounding box center [162, 246] width 292 height 17
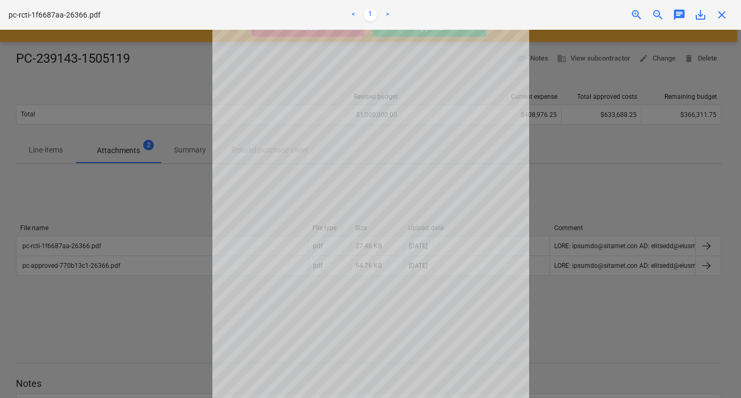
click at [718, 14] on span "close" at bounding box center [721, 15] width 13 height 13
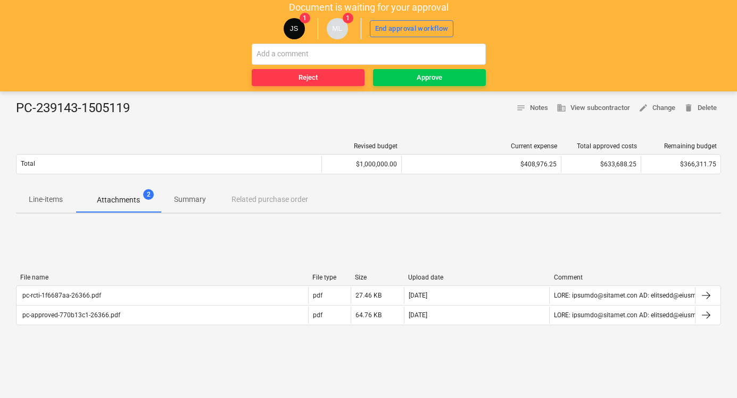
scroll to position [52, 0]
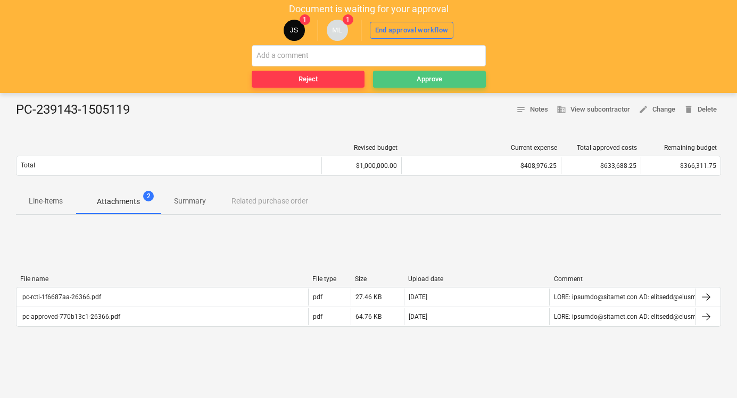
click at [422, 74] on div "Approve" at bounding box center [430, 79] width 26 height 12
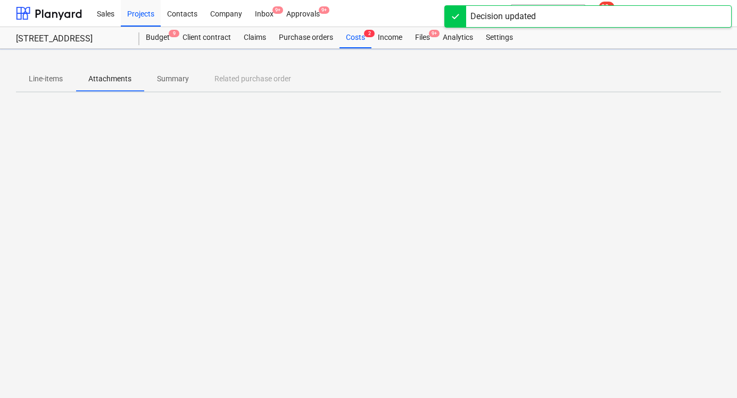
scroll to position [0, 0]
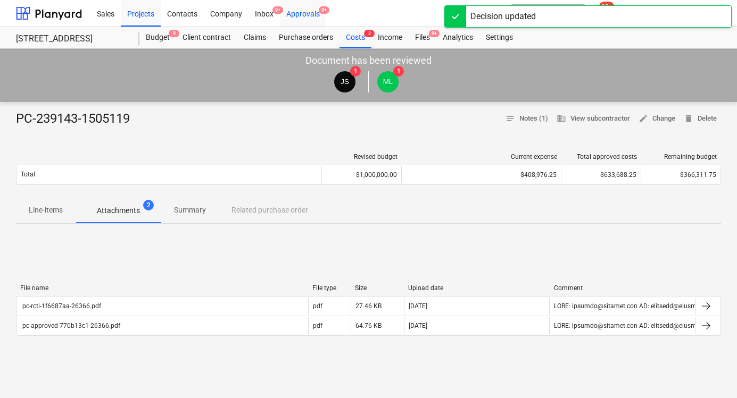
click at [319, 11] on span "9+" at bounding box center [324, 9] width 11 height 7
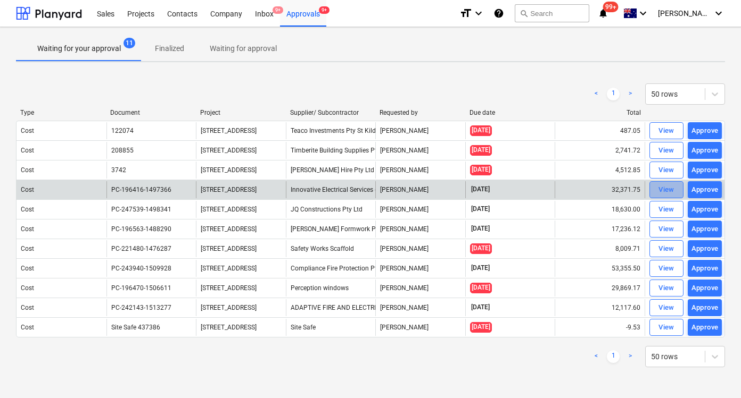
click at [664, 187] on div "View" at bounding box center [666, 190] width 16 height 12
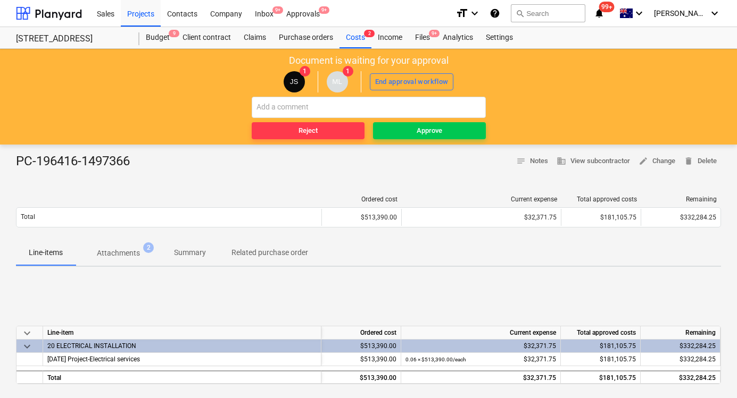
click at [137, 253] on p "Attachments" at bounding box center [118, 253] width 43 height 11
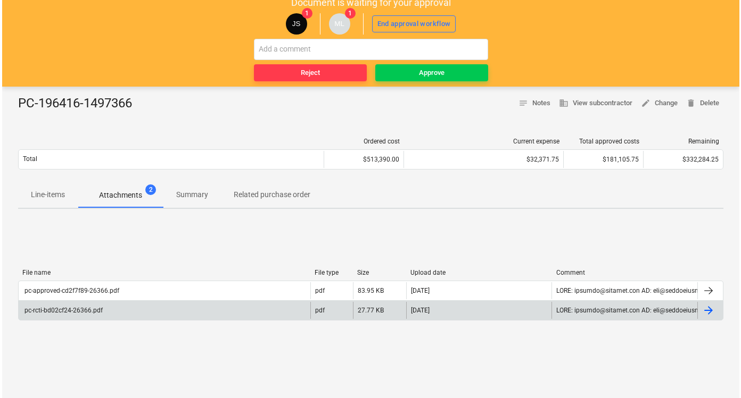
scroll to position [59, 0]
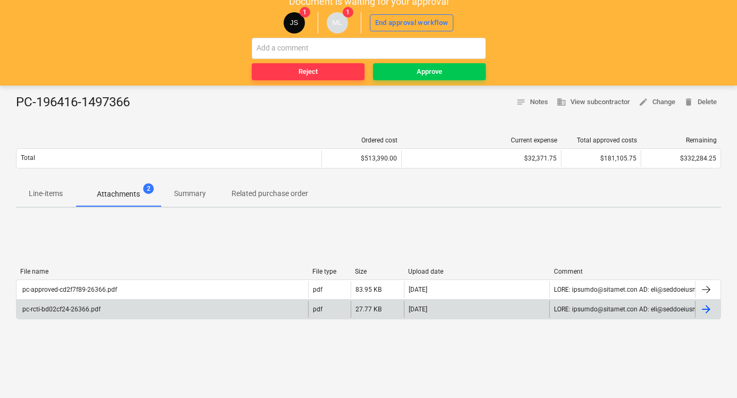
click at [169, 310] on div "pc-rcti-bd02cf24-26366.pdf" at bounding box center [162, 309] width 292 height 17
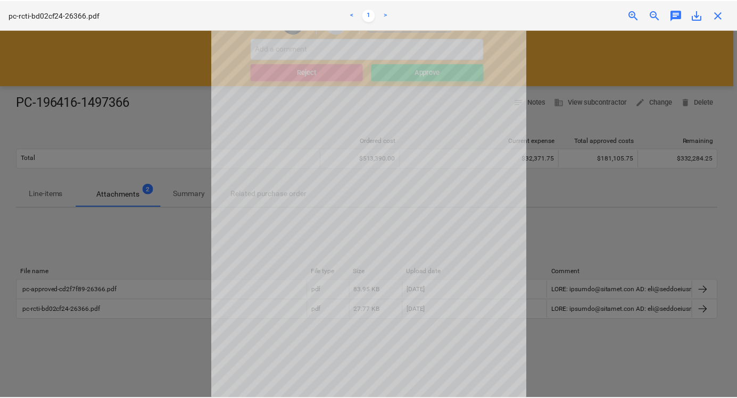
scroll to position [24, 0]
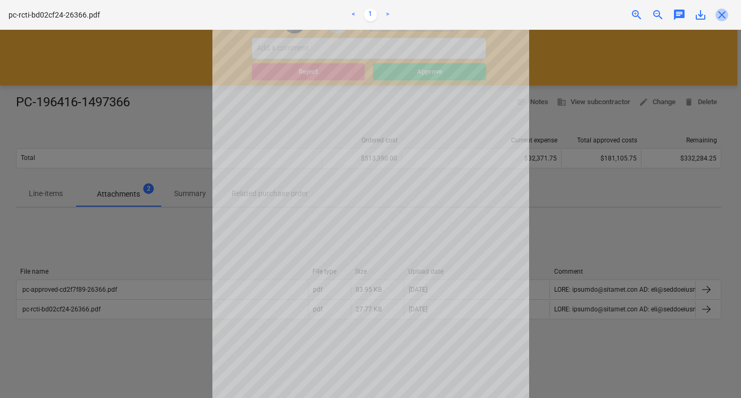
click at [719, 13] on span "close" at bounding box center [721, 15] width 13 height 13
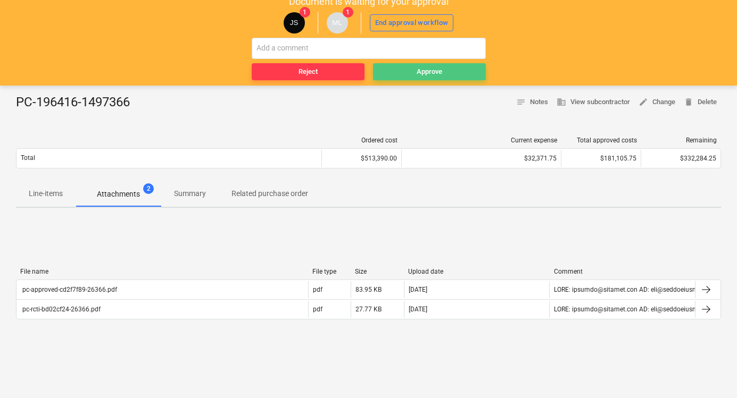
click at [426, 72] on div "Approve" at bounding box center [430, 72] width 26 height 12
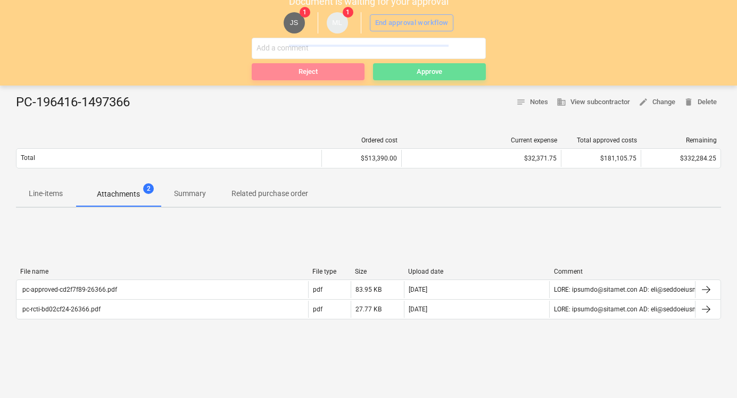
scroll to position [0, 0]
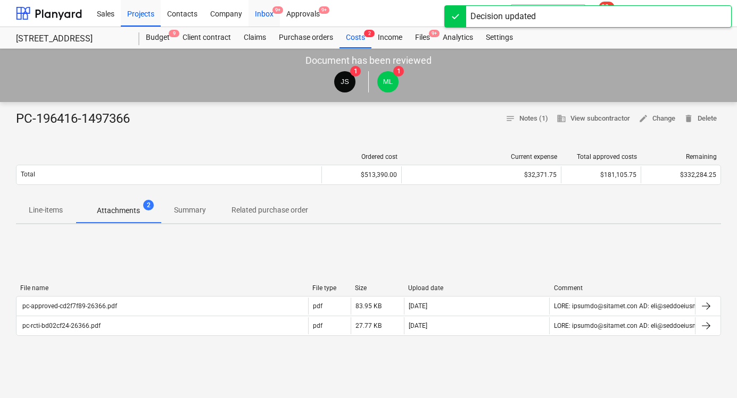
click at [271, 14] on div "Inbox 9+" at bounding box center [263, 12] width 31 height 27
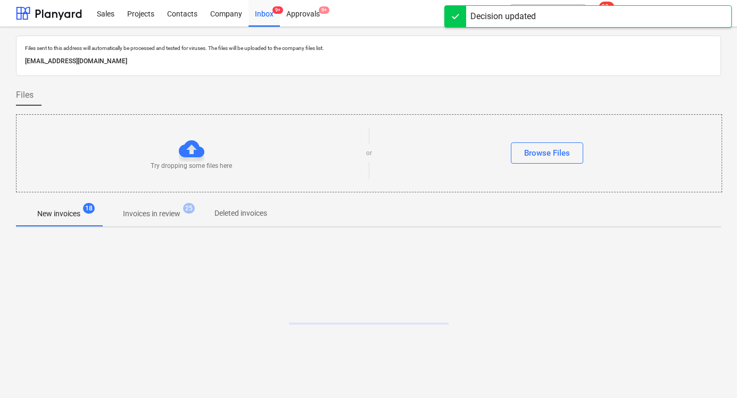
click at [335, 13] on div "Sales Projects Contacts Company Inbox 9+ Approvals 9+" at bounding box center [268, 13] width 356 height 27
click at [316, 13] on div "Approvals 9+" at bounding box center [303, 12] width 46 height 27
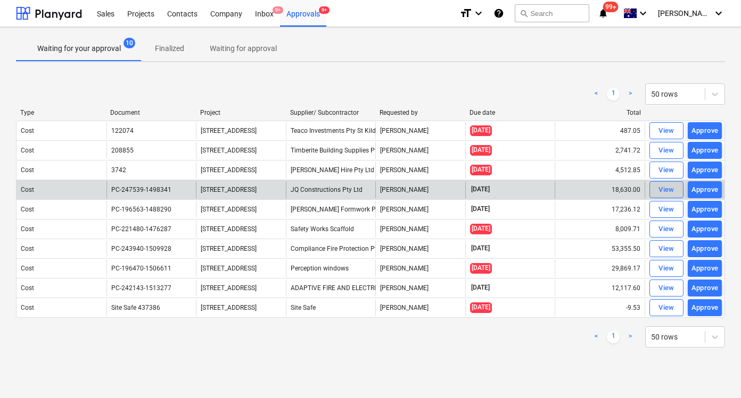
click at [666, 191] on div "View" at bounding box center [666, 190] width 16 height 12
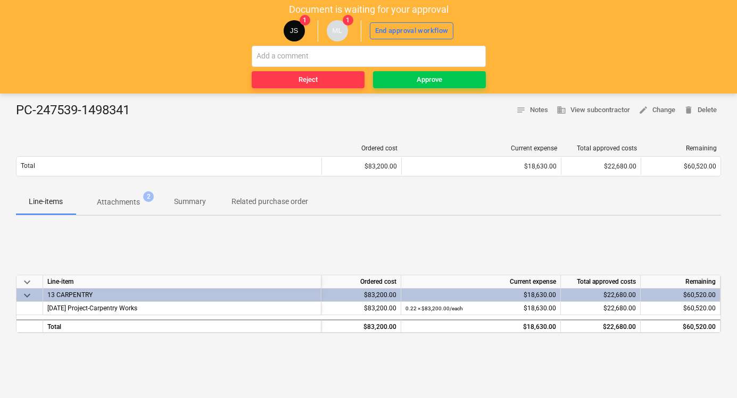
scroll to position [61, 0]
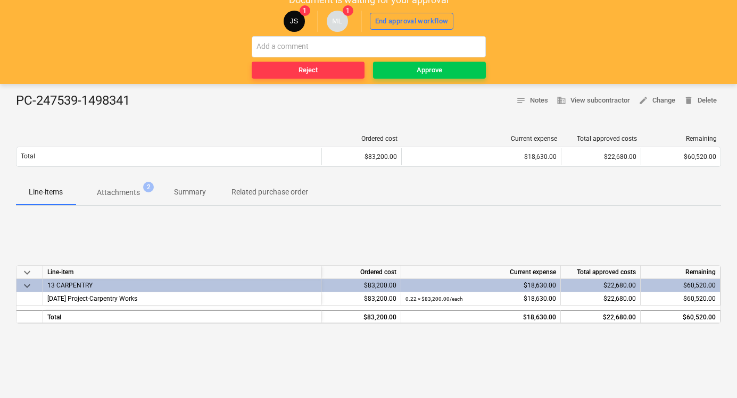
click at [129, 195] on p "Attachments" at bounding box center [118, 192] width 43 height 11
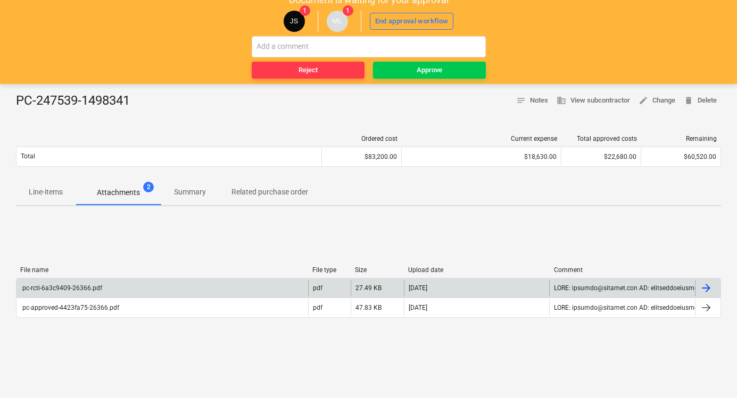
click at [164, 288] on div "pc-rcti-6a3c9409-26366.pdf" at bounding box center [162, 288] width 292 height 17
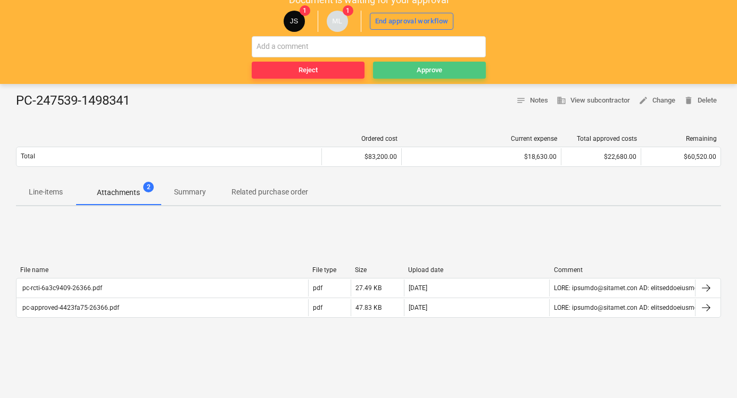
click at [467, 69] on span "Approve" at bounding box center [429, 70] width 104 height 12
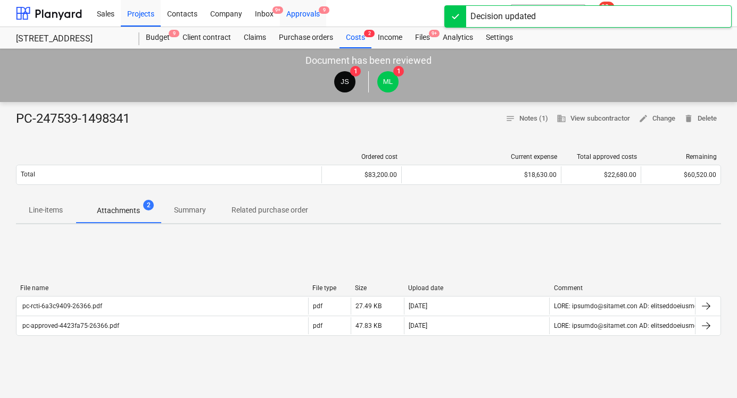
click at [307, 14] on div "Approvals 9" at bounding box center [303, 12] width 46 height 27
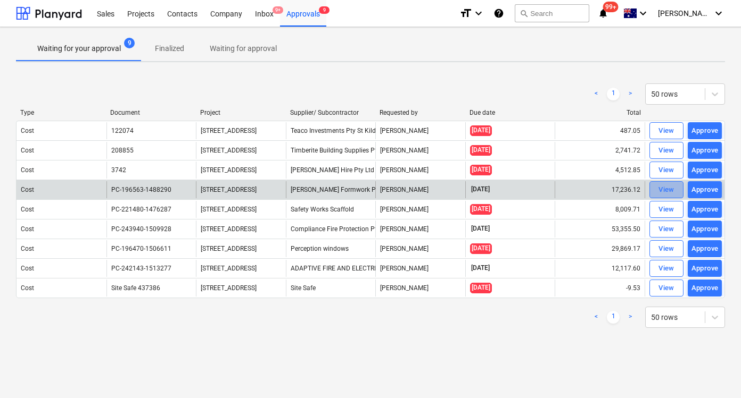
click at [662, 191] on div "View" at bounding box center [666, 190] width 16 height 12
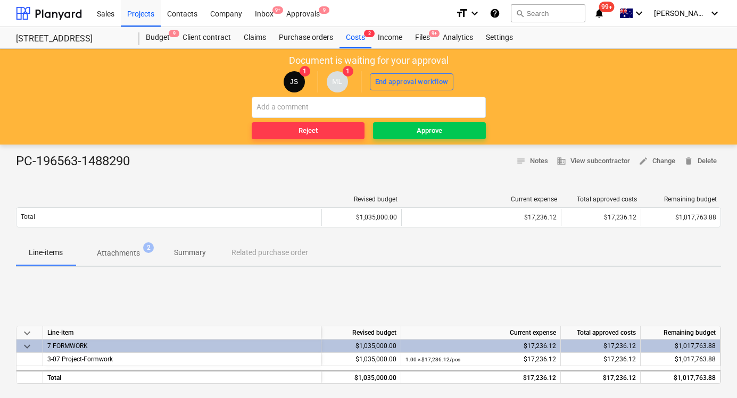
click at [136, 255] on p "Attachments" at bounding box center [118, 253] width 43 height 11
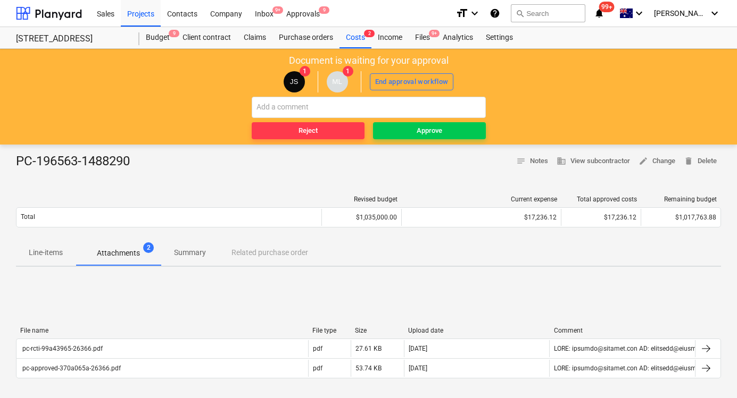
scroll to position [31, 0]
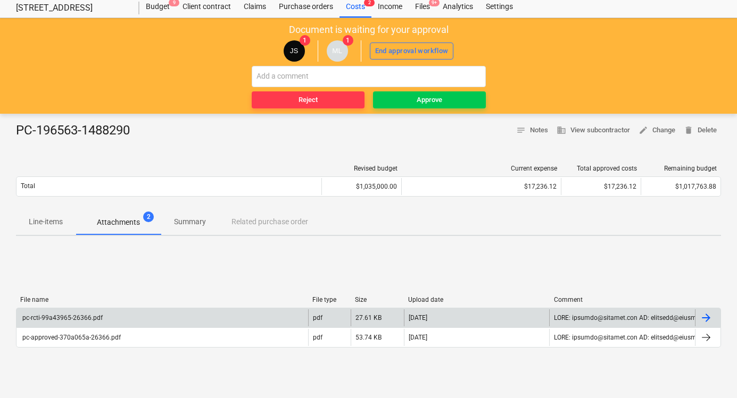
click at [88, 315] on div "pc-rcti-99a43965-26366.pdf" at bounding box center [62, 317] width 82 height 7
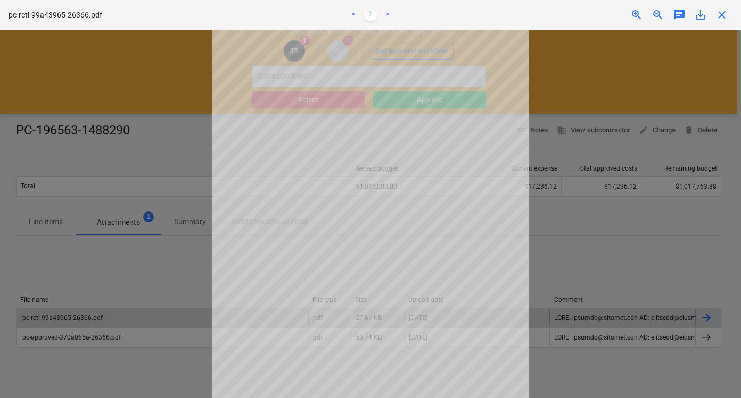
click at [586, 246] on div at bounding box center [370, 214] width 741 height 369
click at [721, 19] on span "close" at bounding box center [721, 15] width 13 height 13
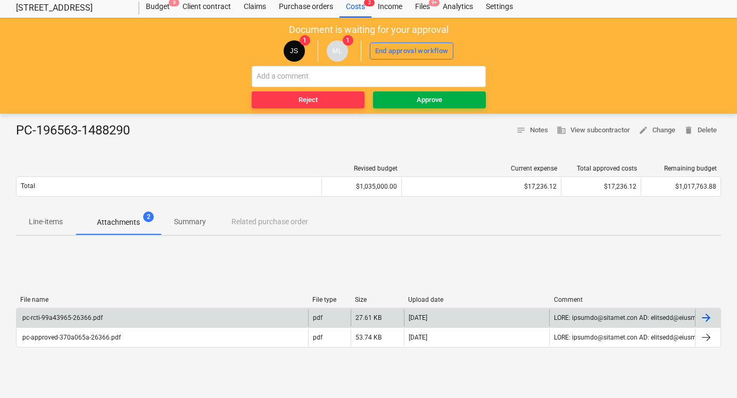
click at [454, 94] on span "Approve" at bounding box center [429, 100] width 104 height 12
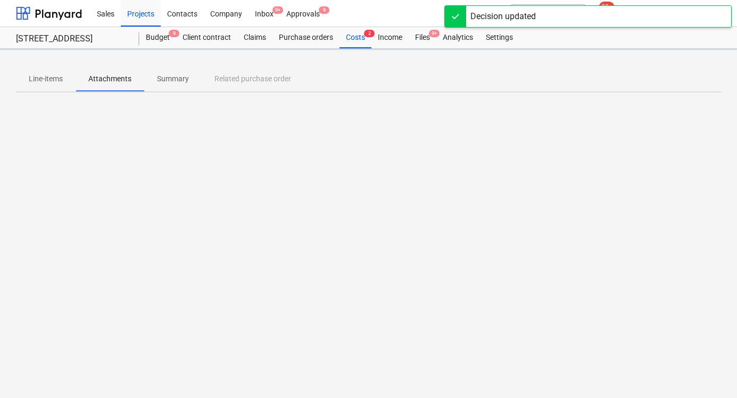
scroll to position [0, 0]
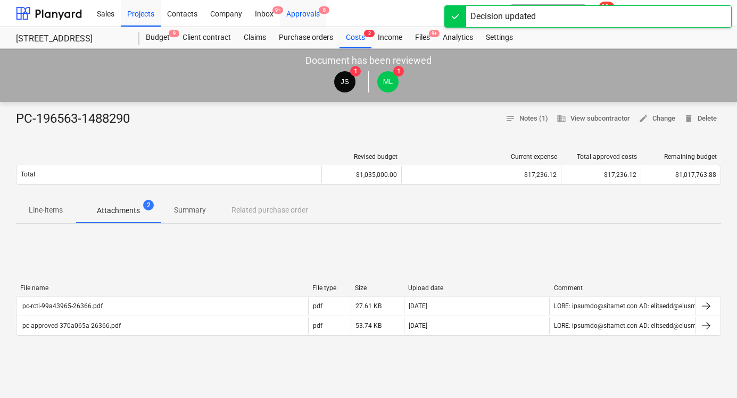
click at [308, 14] on div "Approvals 8" at bounding box center [303, 12] width 46 height 27
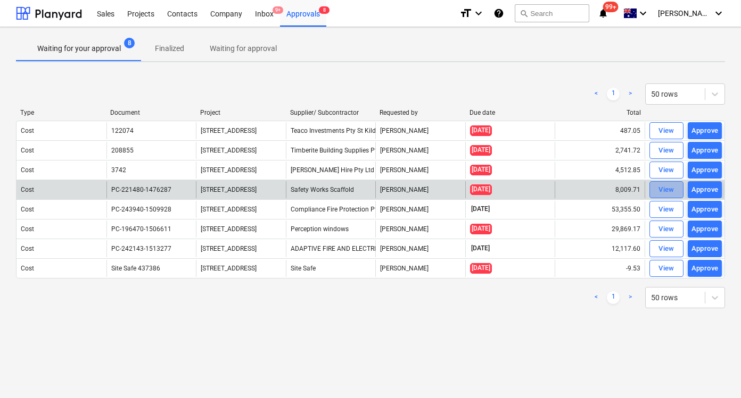
click at [665, 192] on div "View" at bounding box center [666, 190] width 16 height 12
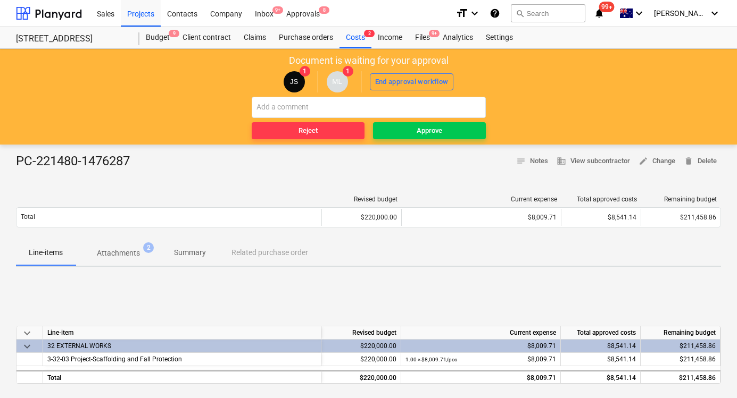
click at [131, 249] on p "Attachments" at bounding box center [118, 253] width 43 height 11
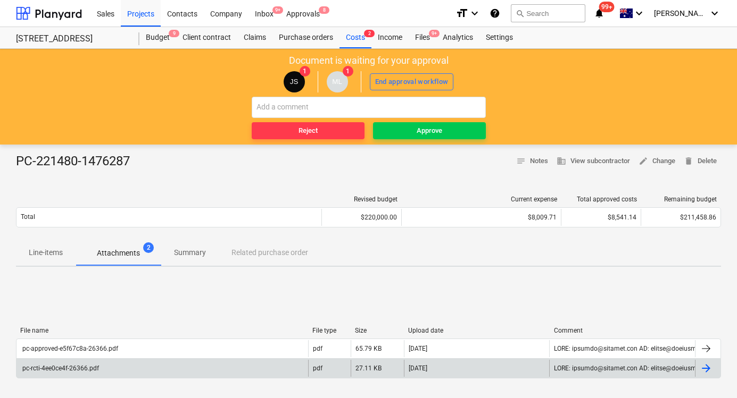
click at [224, 365] on div "pc-rcti-4ee0ce4f-26366.pdf" at bounding box center [162, 368] width 292 height 17
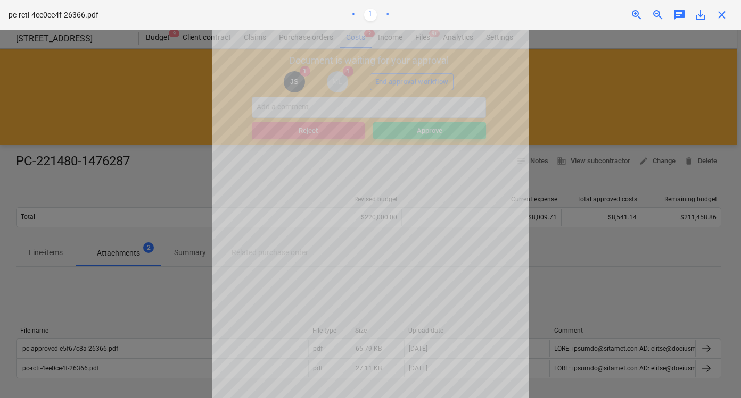
click at [608, 66] on div at bounding box center [370, 214] width 741 height 369
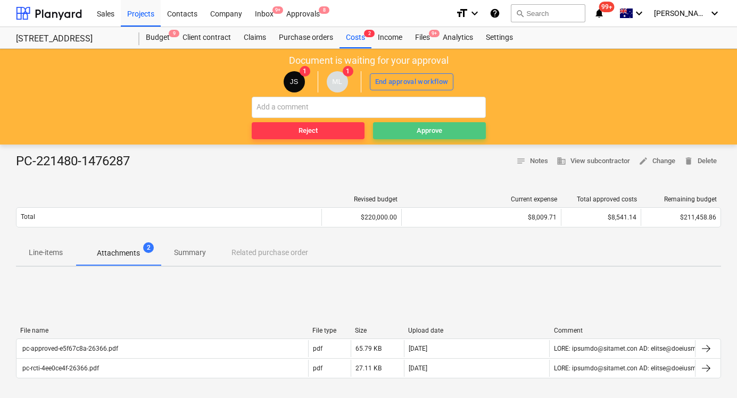
click at [431, 127] on div "Approve" at bounding box center [430, 131] width 26 height 12
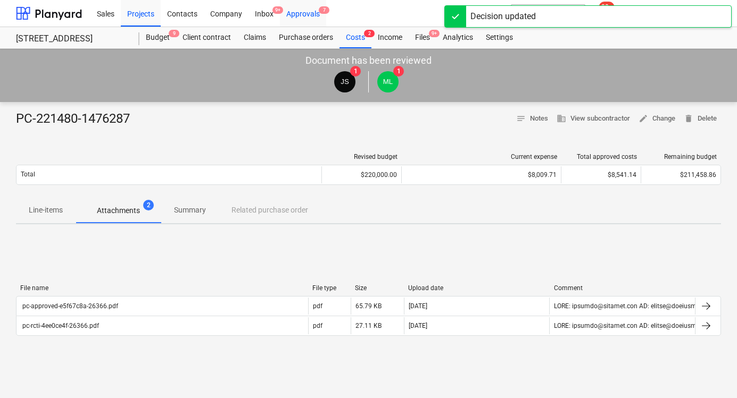
click at [305, 15] on div "Approvals 7" at bounding box center [303, 12] width 46 height 27
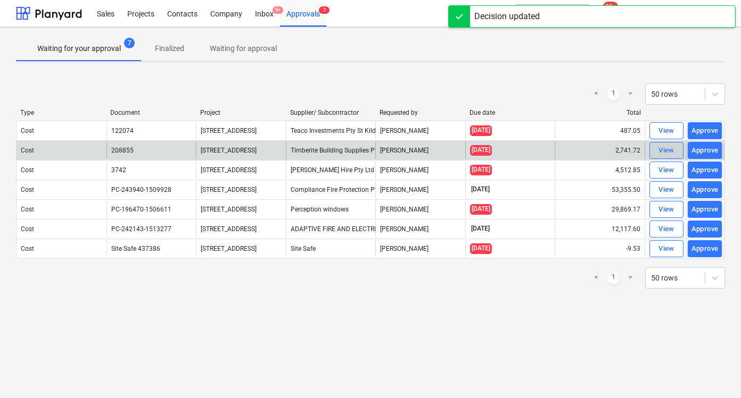
click at [660, 151] on div "View" at bounding box center [666, 151] width 16 height 12
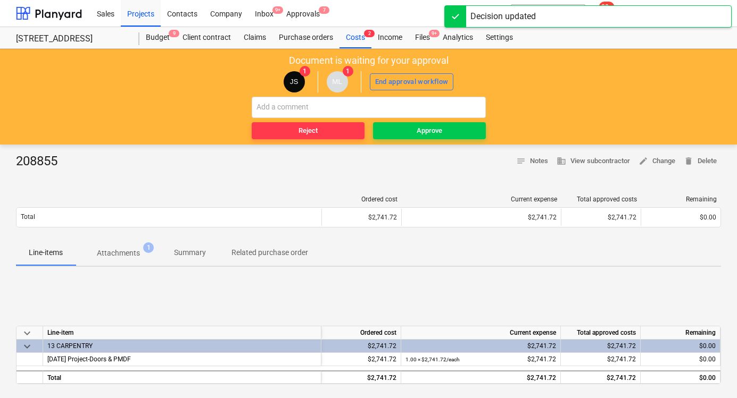
click at [127, 256] on p "Attachments" at bounding box center [118, 253] width 43 height 11
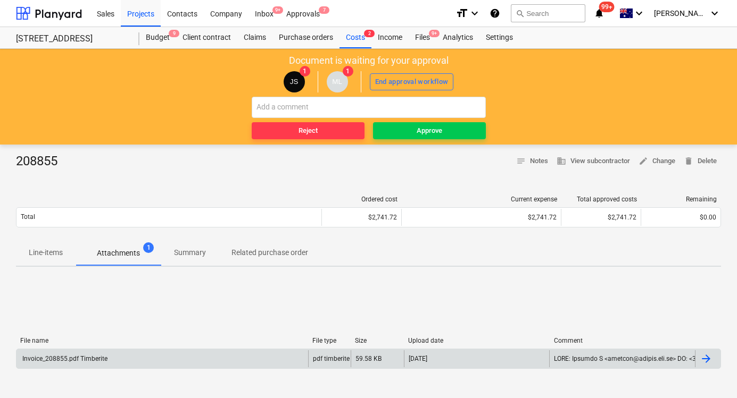
click at [151, 361] on div "Invoice_208855.pdf Timberite" at bounding box center [162, 359] width 292 height 17
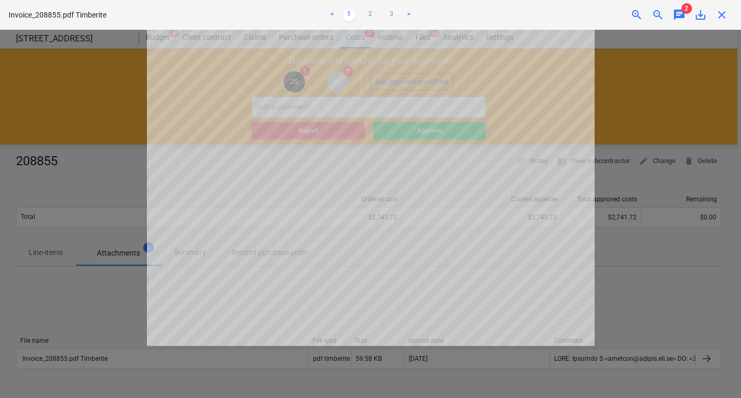
click at [651, 155] on div at bounding box center [370, 214] width 741 height 369
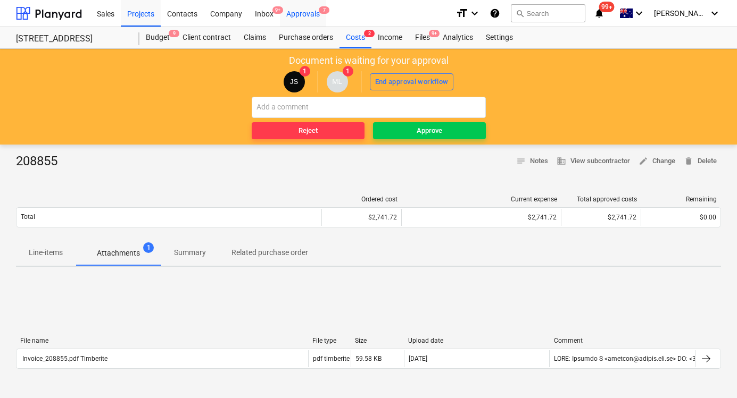
click at [306, 12] on div "Approvals 7" at bounding box center [303, 12] width 46 height 27
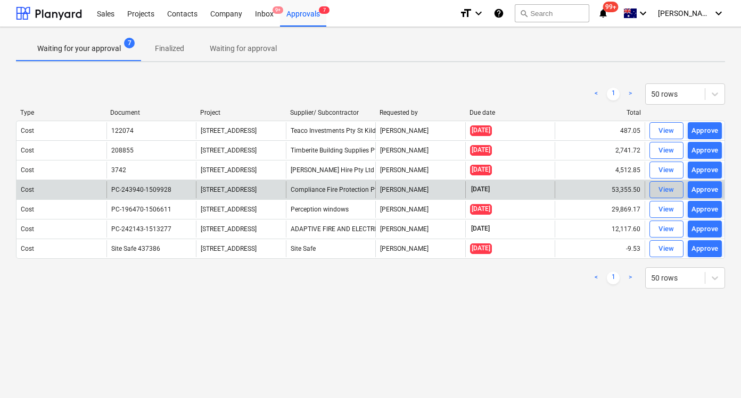
click at [674, 188] on span "View" at bounding box center [665, 190] width 23 height 12
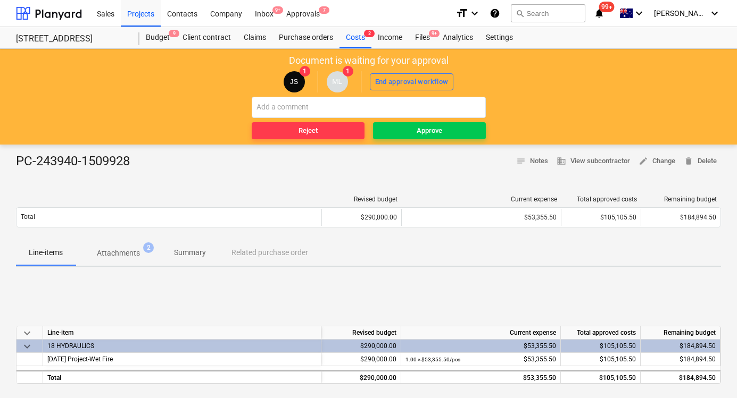
click at [115, 253] on p "Attachments" at bounding box center [118, 253] width 43 height 11
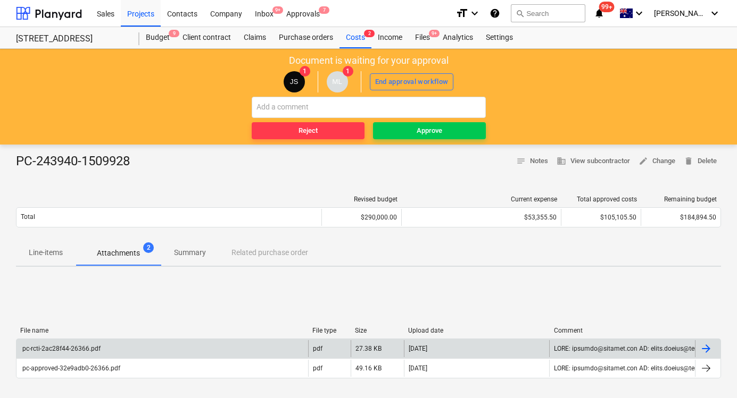
click at [81, 348] on div "pc-rcti-2ac28f44-26366.pdf" at bounding box center [61, 348] width 80 height 7
click at [466, 130] on span "Approve" at bounding box center [429, 131] width 104 height 12
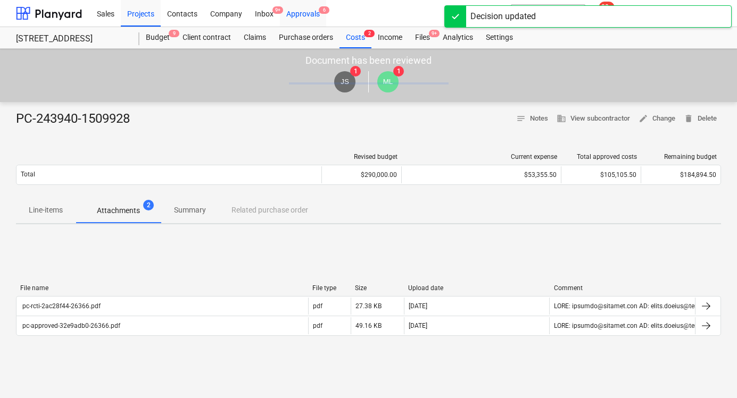
click at [309, 14] on div "Approvals 6" at bounding box center [303, 12] width 46 height 27
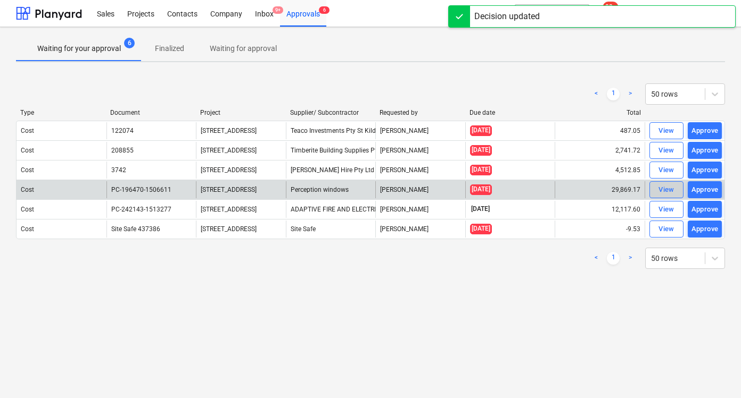
click at [676, 186] on span "View" at bounding box center [665, 190] width 23 height 12
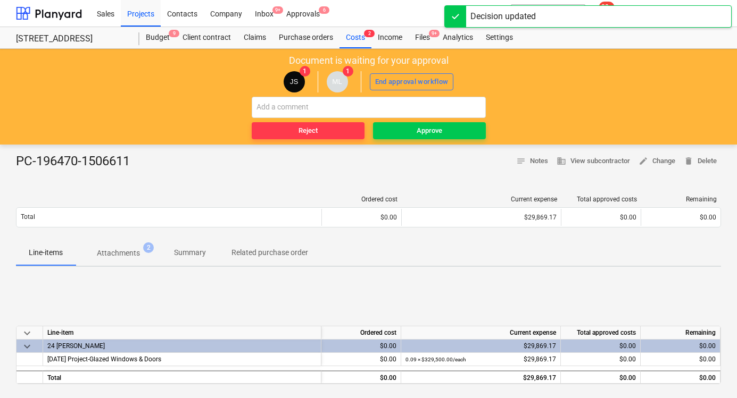
click at [106, 255] on p "Attachments" at bounding box center [118, 253] width 43 height 11
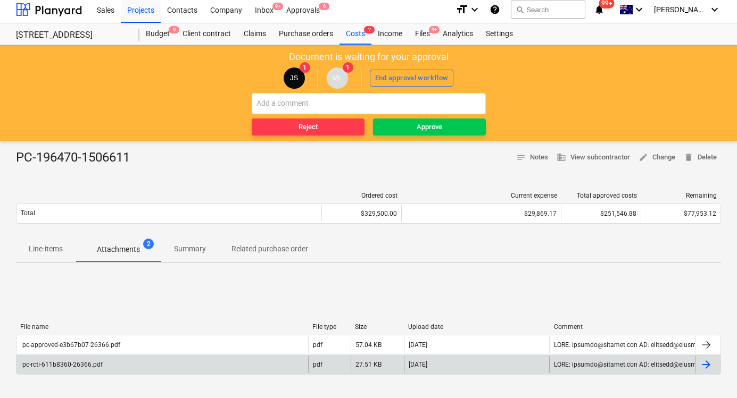
scroll to position [6, 0]
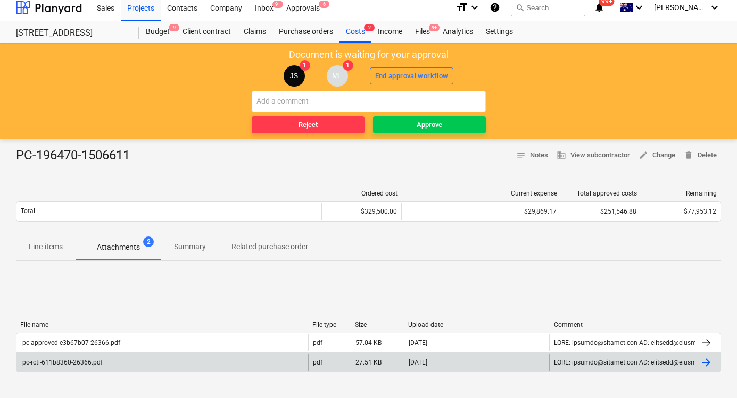
click at [103, 366] on div "pc-rcti-611b8360-26366.pdf" at bounding box center [162, 362] width 292 height 17
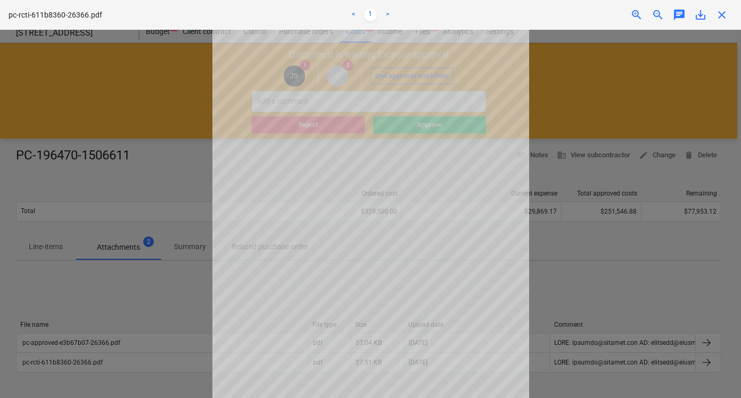
click at [721, 12] on span "close" at bounding box center [721, 15] width 13 height 13
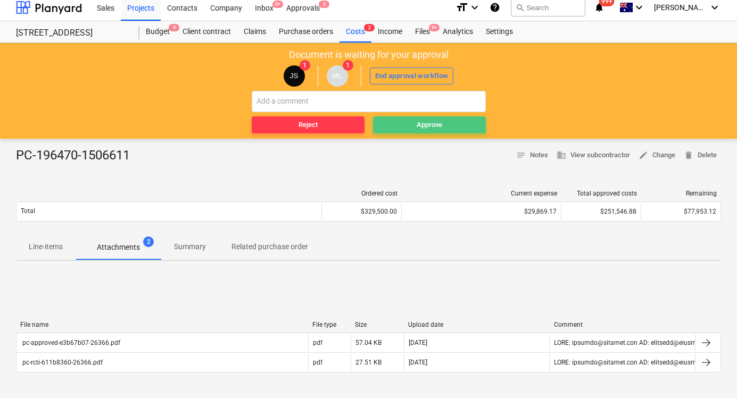
click at [388, 124] on span "Approve" at bounding box center [429, 125] width 104 height 12
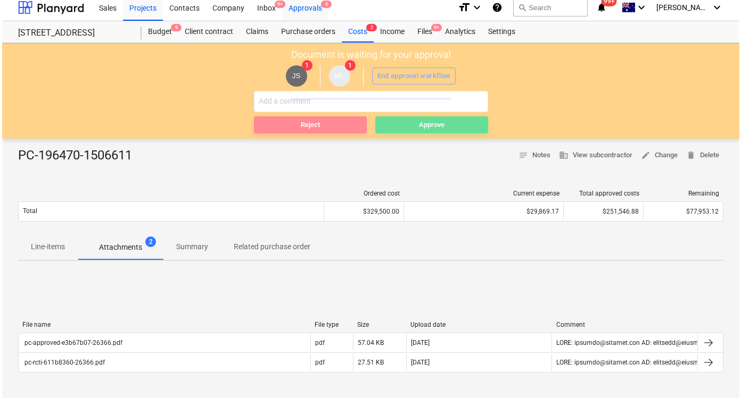
scroll to position [0, 0]
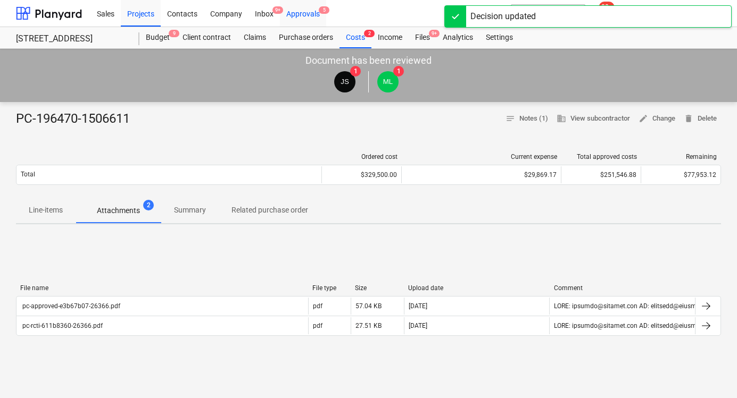
click at [311, 14] on div "Approvals 5" at bounding box center [303, 12] width 46 height 27
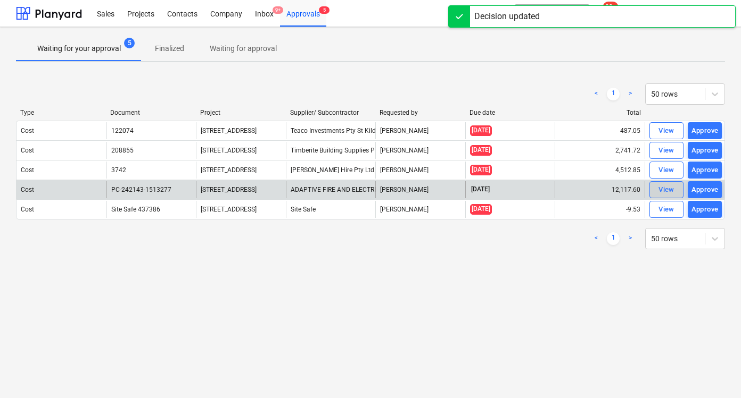
click at [658, 188] on div "View" at bounding box center [666, 190] width 16 height 12
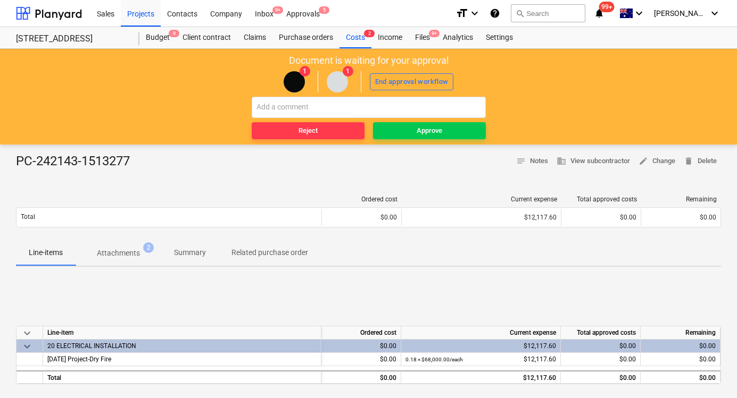
click at [138, 162] on div "PC-242143-1513277" at bounding box center [77, 161] width 122 height 17
click at [118, 257] on p "Attachments" at bounding box center [118, 253] width 43 height 11
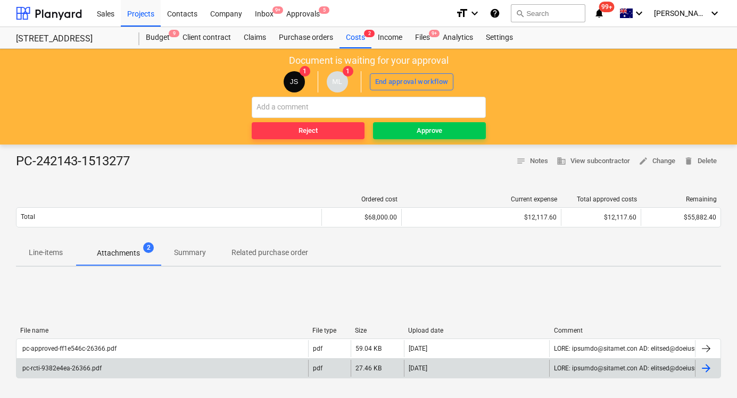
click at [91, 365] on div "pc-rcti-9382e4ea-26366.pdf" at bounding box center [61, 368] width 81 height 7
click at [448, 129] on span "Approve" at bounding box center [429, 131] width 104 height 12
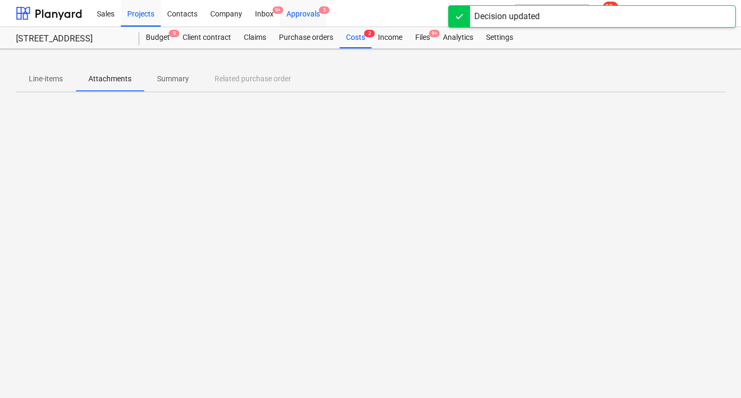
click at [314, 13] on div "Approvals 5" at bounding box center [303, 12] width 46 height 27
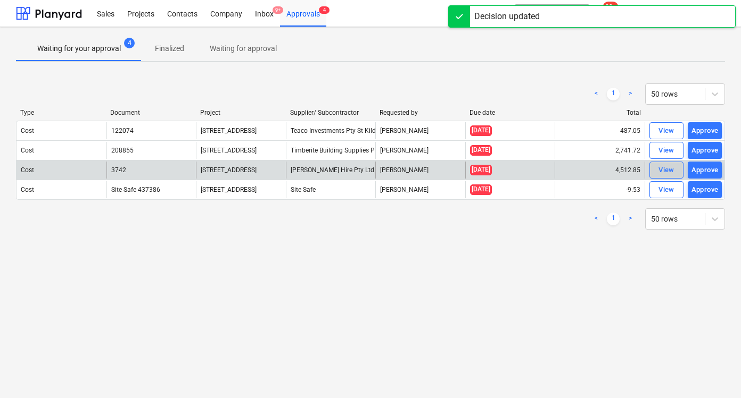
click at [671, 173] on div "View" at bounding box center [666, 170] width 16 height 12
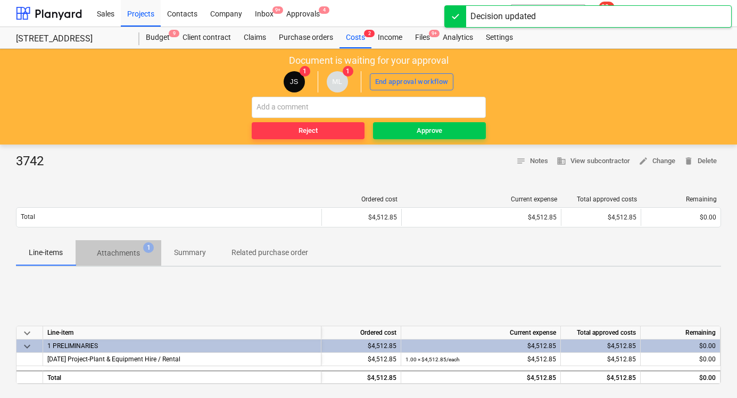
click at [132, 260] on span "Attachments 1" at bounding box center [119, 253] width 86 height 19
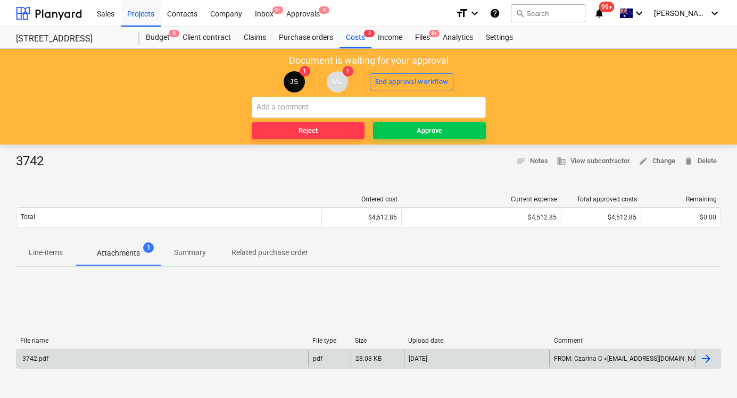
click at [250, 352] on div "3742.pdf" at bounding box center [162, 359] width 292 height 17
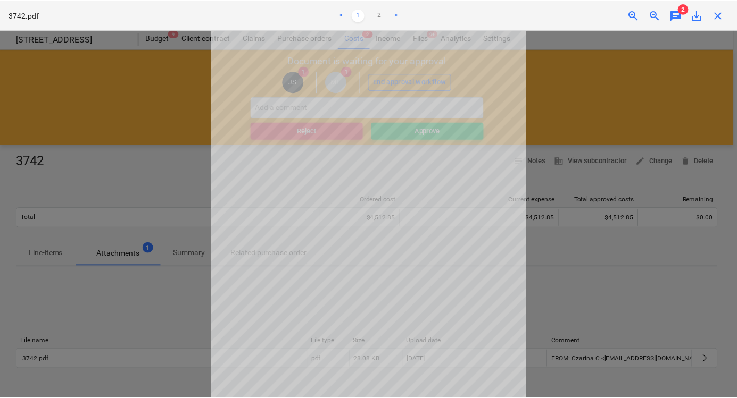
scroll to position [81, 0]
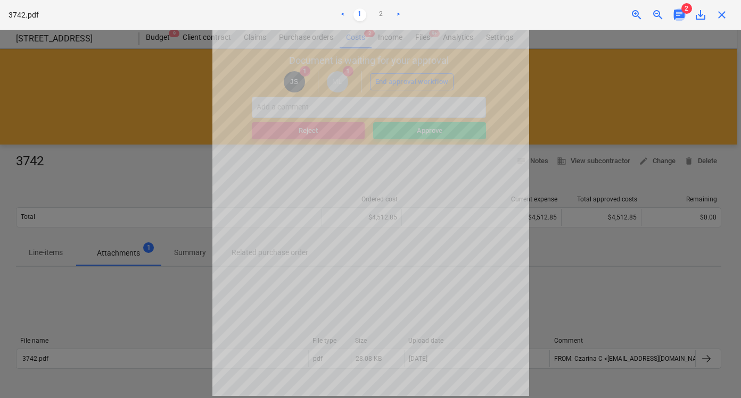
click at [680, 18] on span "chat" at bounding box center [678, 15] width 13 height 13
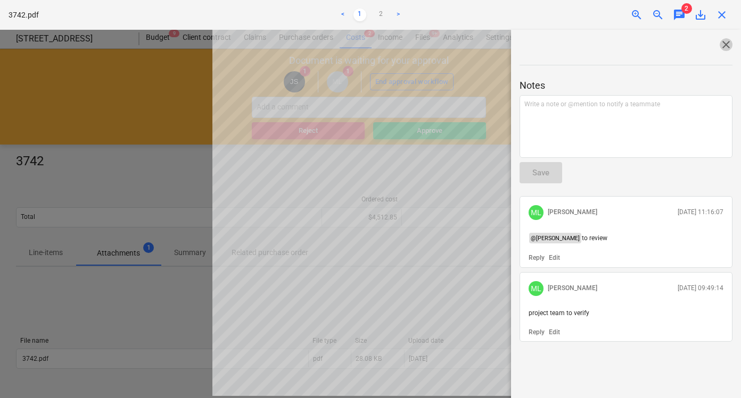
click at [722, 43] on span "close" at bounding box center [725, 44] width 13 height 13
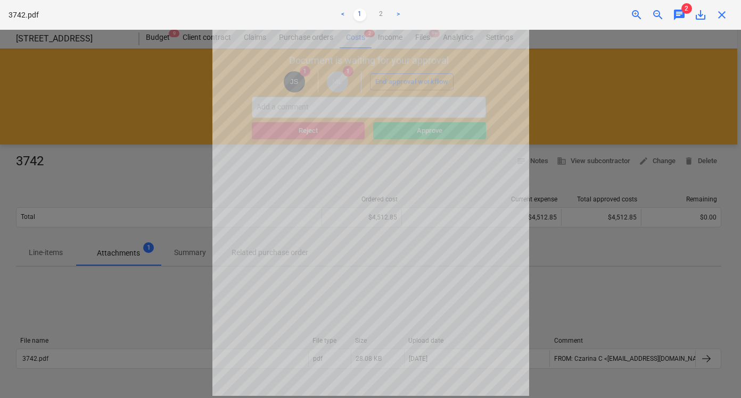
click at [719, 20] on span "close" at bounding box center [721, 15] width 13 height 13
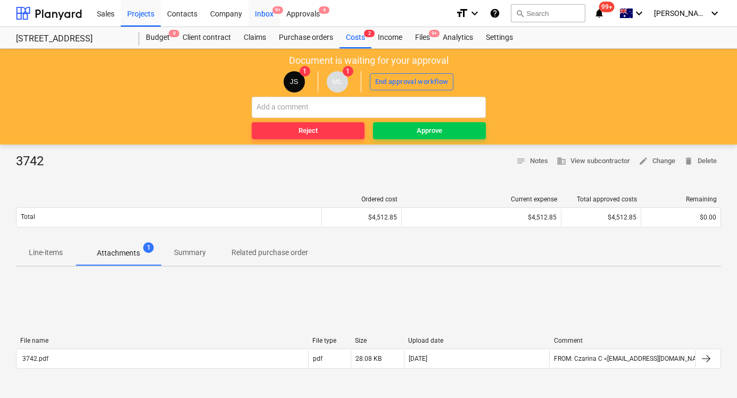
click at [264, 15] on div "Inbox 9+" at bounding box center [263, 12] width 31 height 27
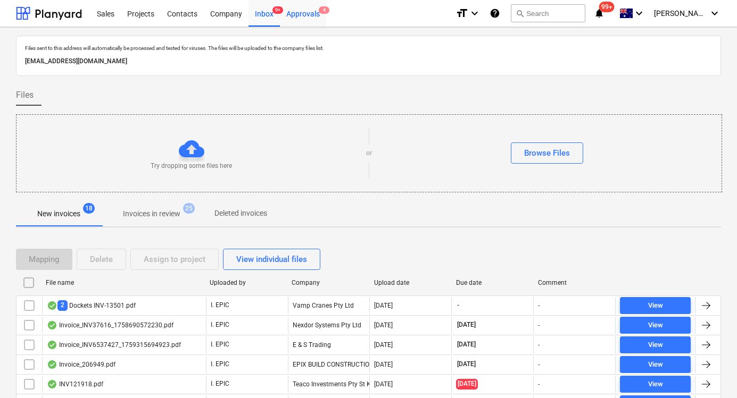
click at [314, 27] on div "Sales Projects Contacts Company Inbox 9+ Approvals 4 format_size keyboard_arrow…" at bounding box center [368, 336] width 737 height 672
click at [314, 15] on div "Approvals 4" at bounding box center [303, 12] width 46 height 27
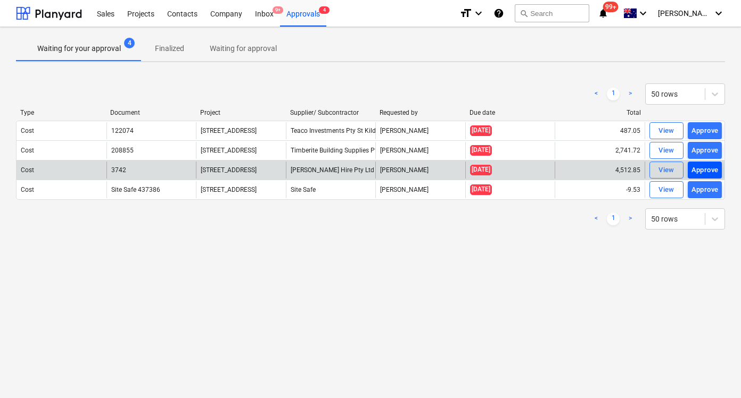
click at [695, 169] on div "Approve" at bounding box center [704, 170] width 27 height 12
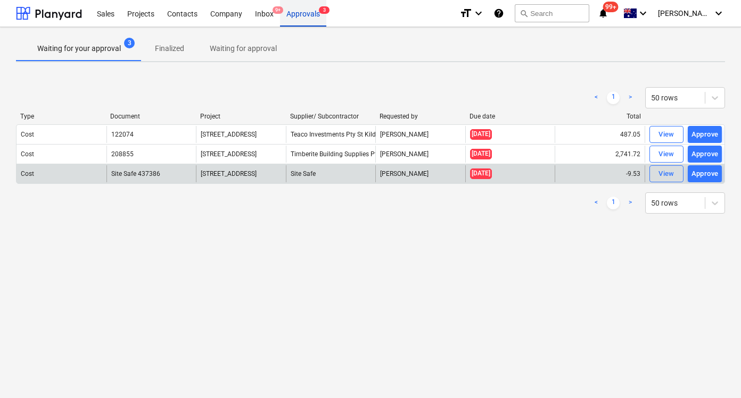
click at [318, 13] on div "Approvals 3" at bounding box center [303, 12] width 46 height 27
click at [42, 49] on p "Waiting for your approval" at bounding box center [79, 48] width 84 height 11
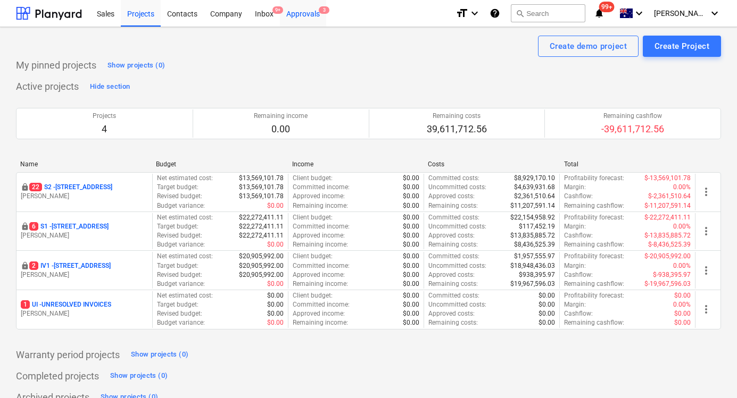
click at [308, 10] on div "Approvals 3" at bounding box center [303, 12] width 46 height 27
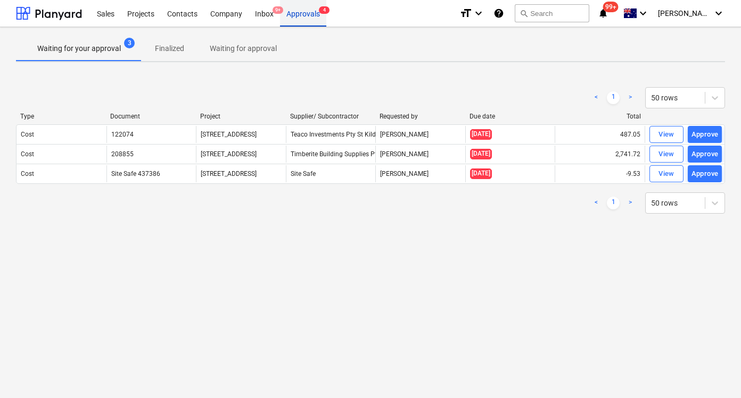
click at [306, 19] on div "Approvals 4" at bounding box center [303, 12] width 46 height 27
click at [292, 15] on div "Approvals 4" at bounding box center [303, 12] width 46 height 27
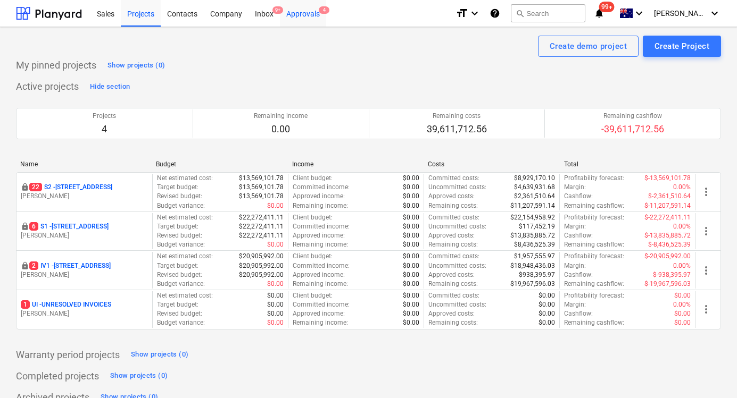
click at [312, 18] on div "Approvals 4" at bounding box center [303, 12] width 46 height 27
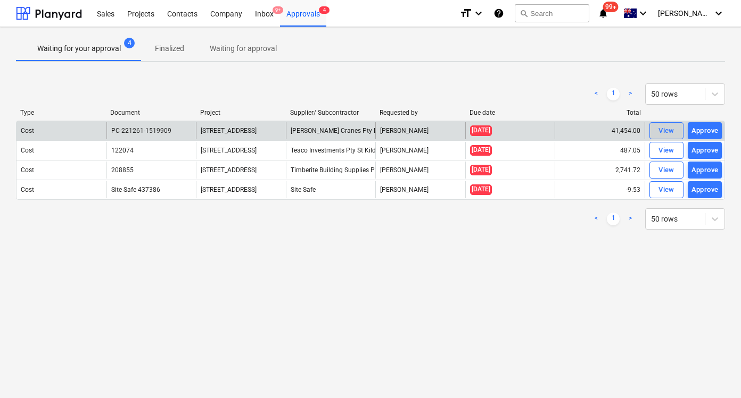
click at [672, 130] on div "View" at bounding box center [666, 131] width 16 height 12
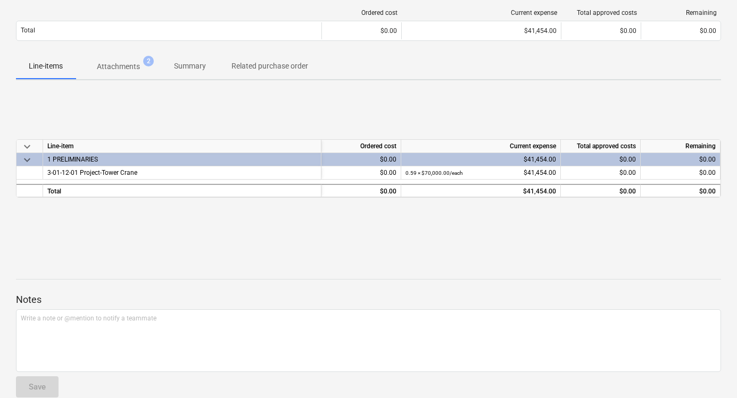
scroll to position [203, 0]
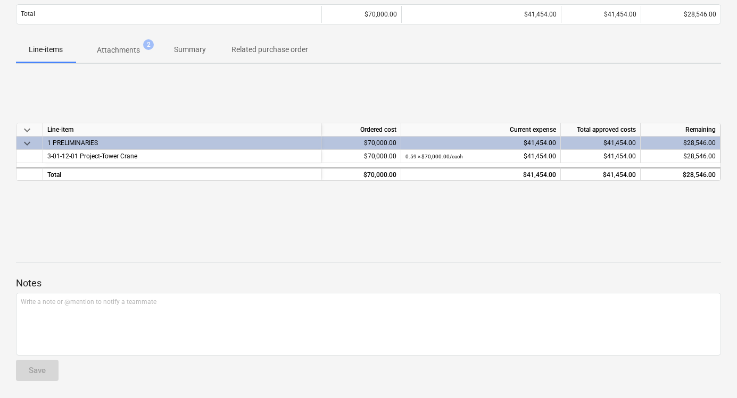
drag, startPoint x: 126, startPoint y: 52, endPoint x: 129, endPoint y: 71, distance: 19.4
click at [126, 52] on p "Attachments" at bounding box center [118, 50] width 43 height 11
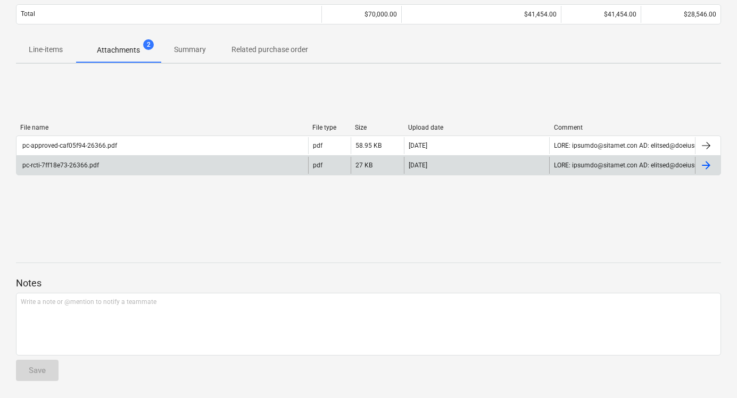
click at [127, 165] on div "pc-rcti-7ff18e73-26366.pdf" at bounding box center [162, 165] width 292 height 17
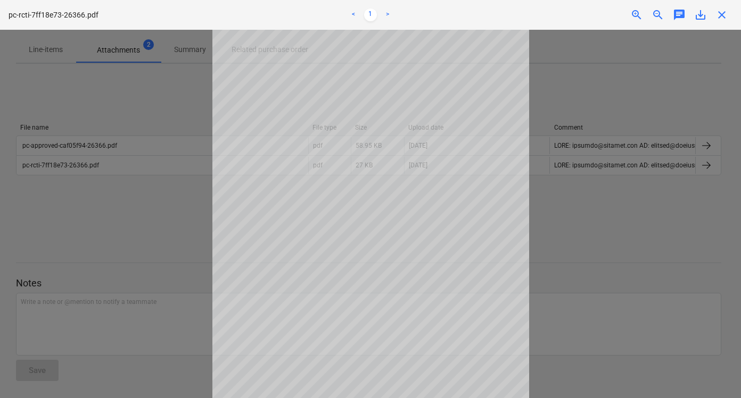
click at [601, 70] on div at bounding box center [370, 214] width 741 height 369
drag, startPoint x: 719, startPoint y: 17, endPoint x: 664, endPoint y: 80, distance: 84.1
click at [719, 17] on span "close" at bounding box center [721, 15] width 13 height 13
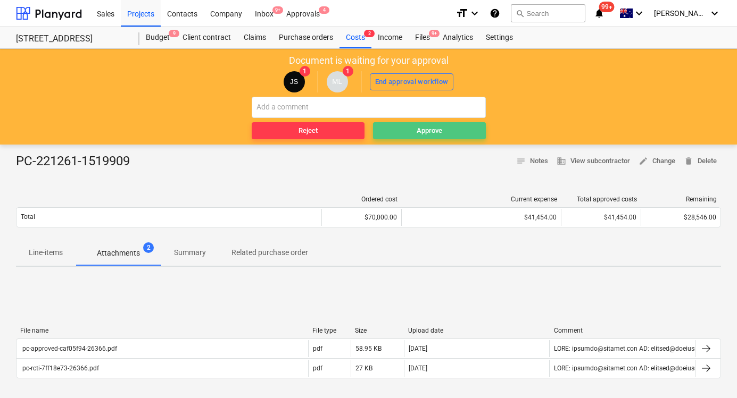
click at [410, 131] on span "Approve" at bounding box center [429, 131] width 104 height 12
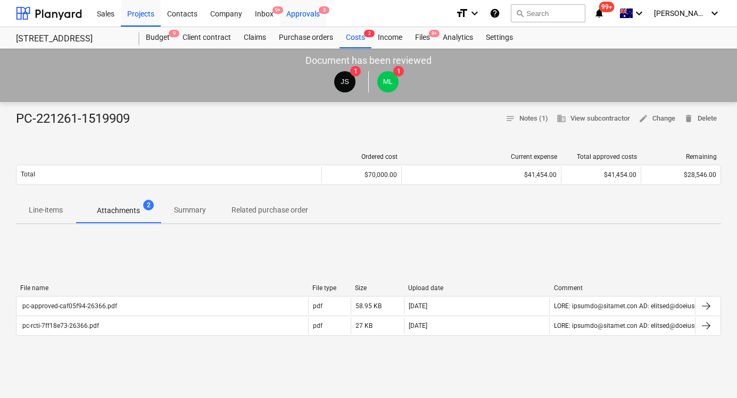
click at [294, 12] on div "Approvals 3" at bounding box center [303, 12] width 46 height 27
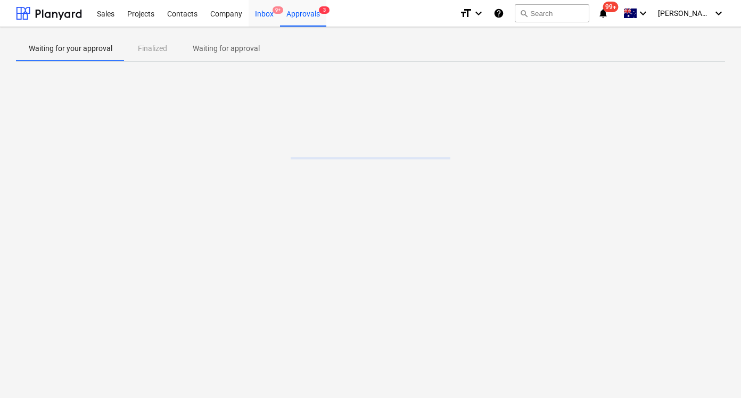
click at [265, 15] on div "Inbox 9+" at bounding box center [263, 12] width 31 height 27
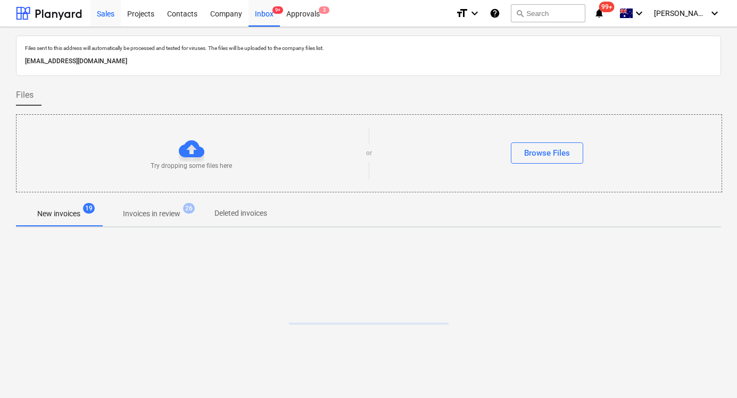
drag, startPoint x: 110, startPoint y: 12, endPoint x: 118, endPoint y: 3, distance: 12.4
click at [110, 12] on div "Sales" at bounding box center [105, 12] width 30 height 27
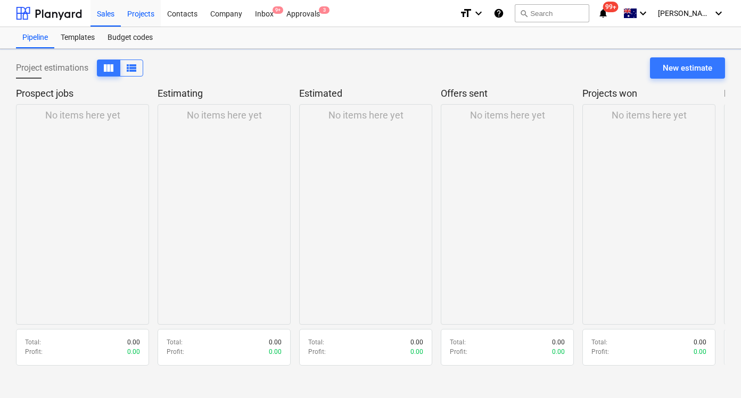
click at [140, 4] on div "Projects" at bounding box center [141, 12] width 40 height 27
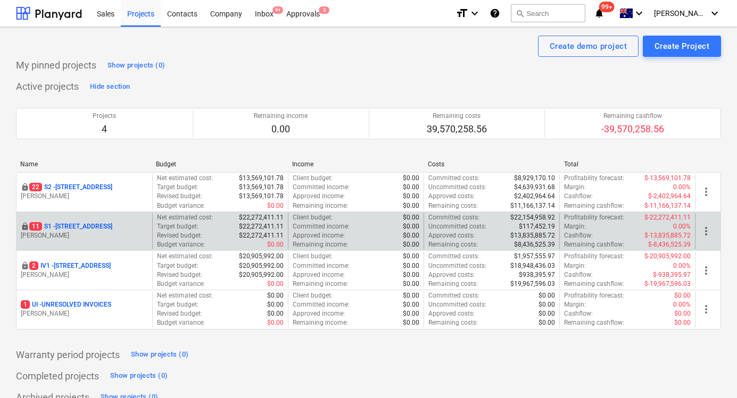
click at [95, 227] on p "[STREET_ADDRESS]" at bounding box center [70, 226] width 83 height 9
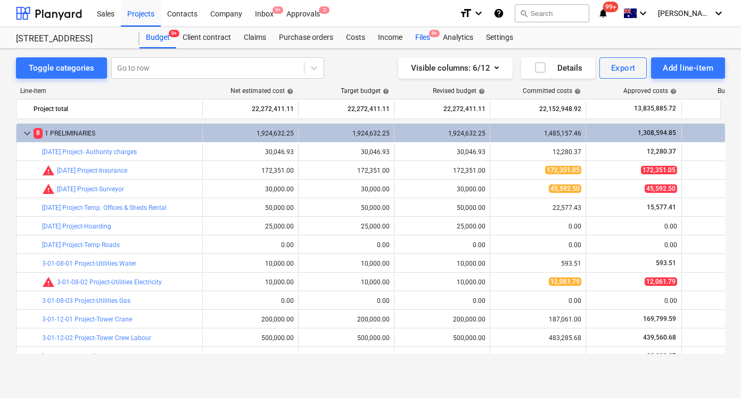
click at [417, 28] on div "Files 9+" at bounding box center [423, 37] width 28 height 21
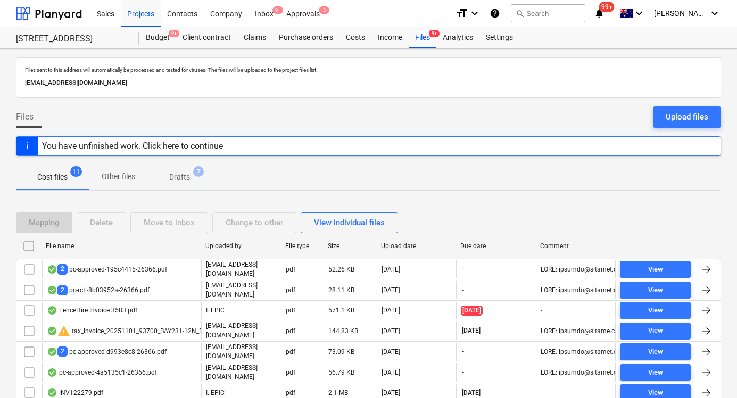
scroll to position [57, 0]
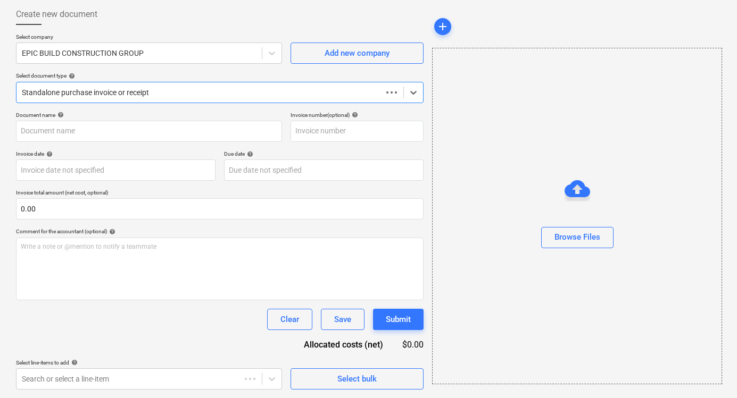
scroll to position [54, 0]
type input "pc-rcti-8570ea89-26366.pdf"
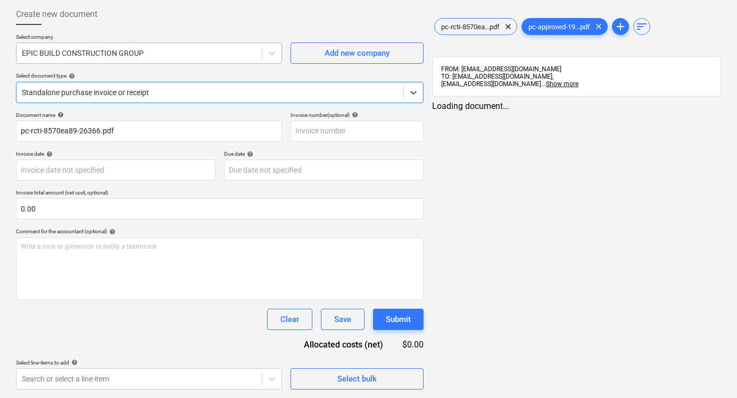
click at [142, 58] on div at bounding box center [139, 53] width 235 height 11
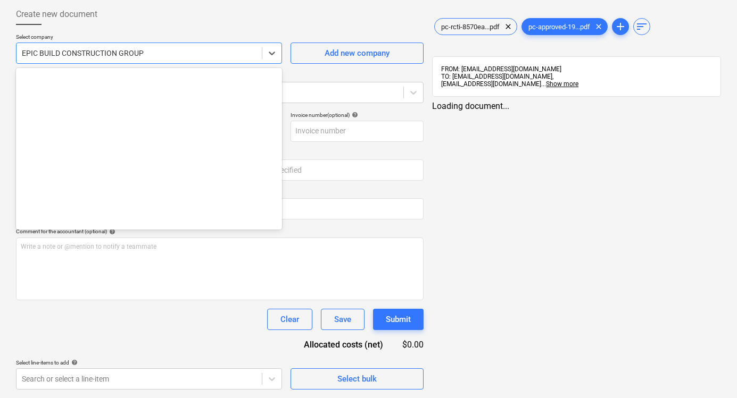
click at [142, 58] on div at bounding box center [139, 53] width 235 height 11
click at [141, 58] on div at bounding box center [139, 53] width 235 height 11
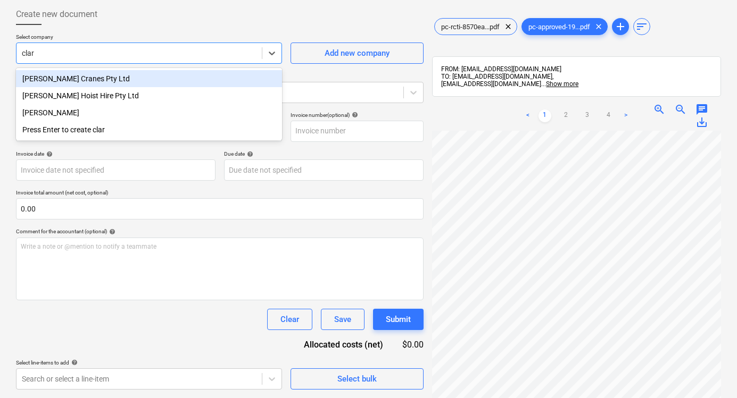
type input "[PERSON_NAME]"
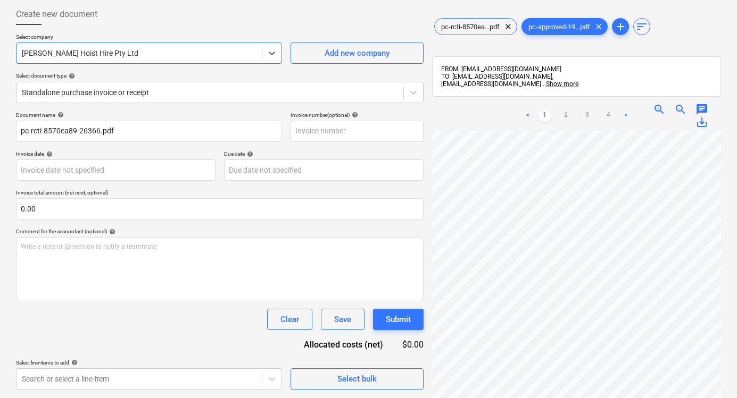
scroll to position [0, 165]
click at [149, 96] on div at bounding box center [210, 92] width 376 height 11
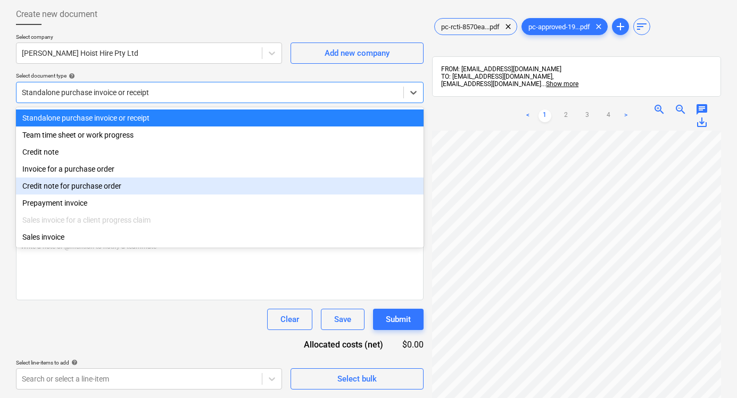
click at [176, 178] on div "Credit note for purchase order" at bounding box center [219, 186] width 407 height 17
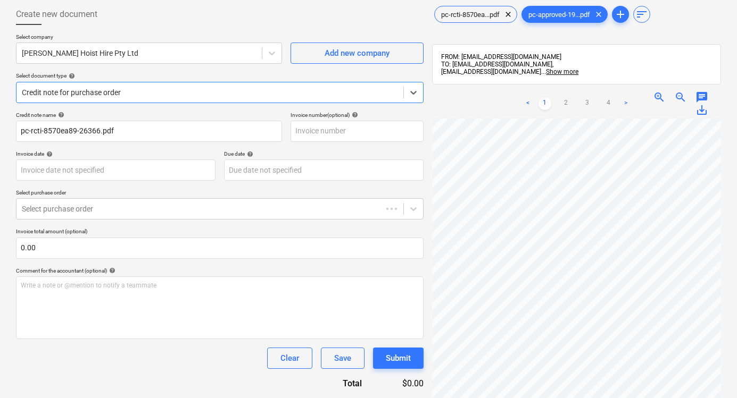
scroll to position [53, 0]
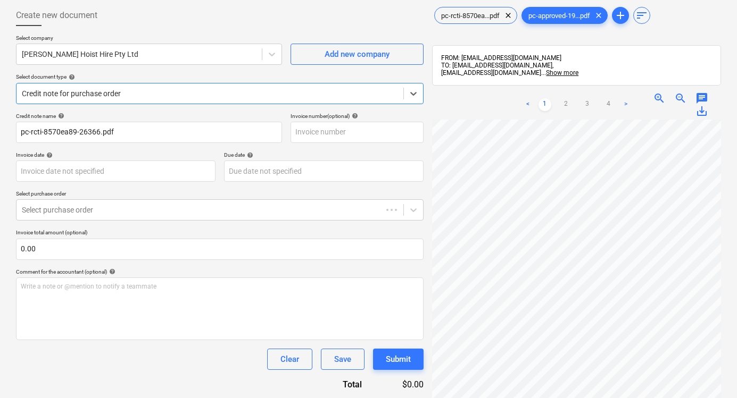
click at [170, 101] on div "Credit note for purchase order" at bounding box center [219, 93] width 407 height 21
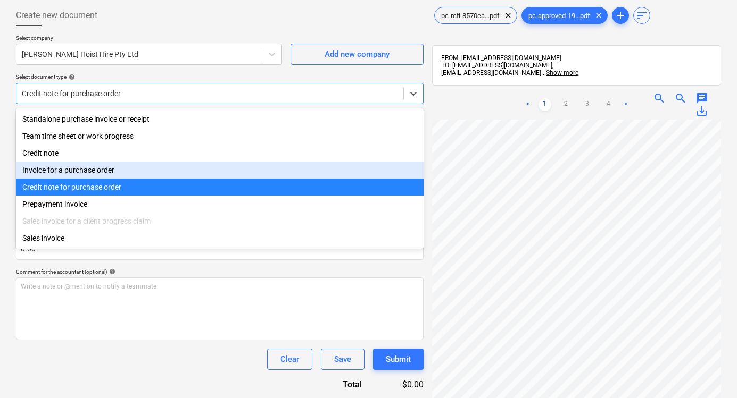
click at [164, 164] on div "Invoice for a purchase order" at bounding box center [219, 170] width 407 height 17
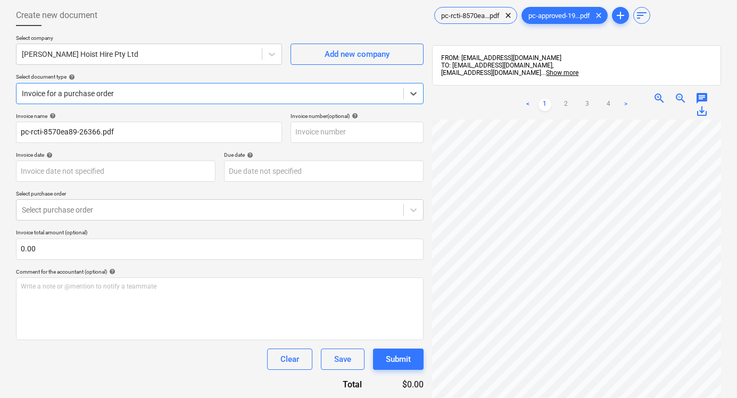
scroll to position [52, 0]
drag, startPoint x: 154, startPoint y: 235, endPoint x: 157, endPoint y: 226, distance: 9.4
click at [155, 232] on p "Invoice total amount (optional)" at bounding box center [219, 234] width 407 height 9
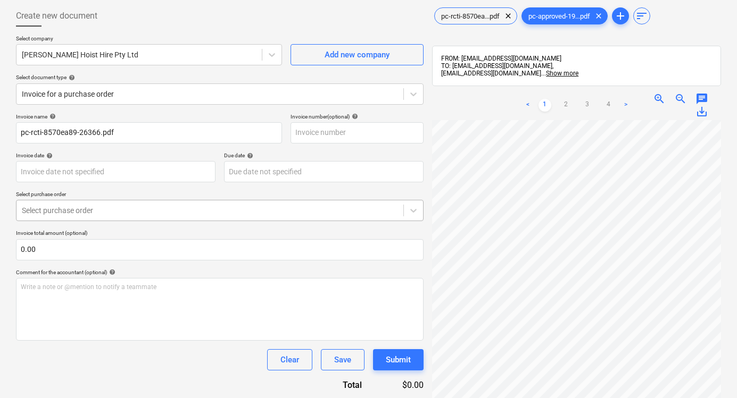
click at [159, 213] on div at bounding box center [210, 210] width 376 height 11
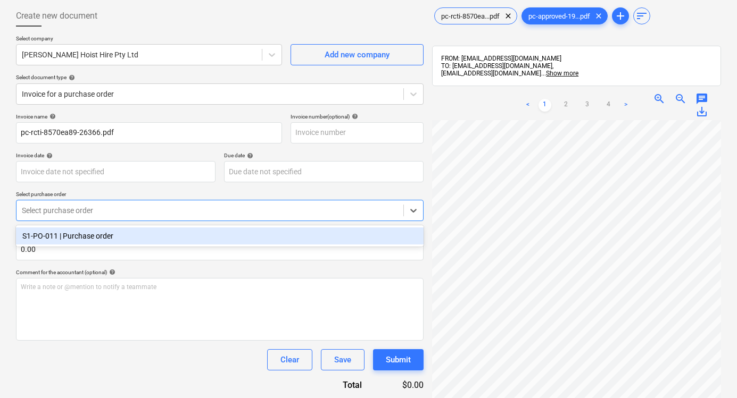
click at [160, 233] on div "S1-PO-011 | Purchase order" at bounding box center [219, 236] width 407 height 17
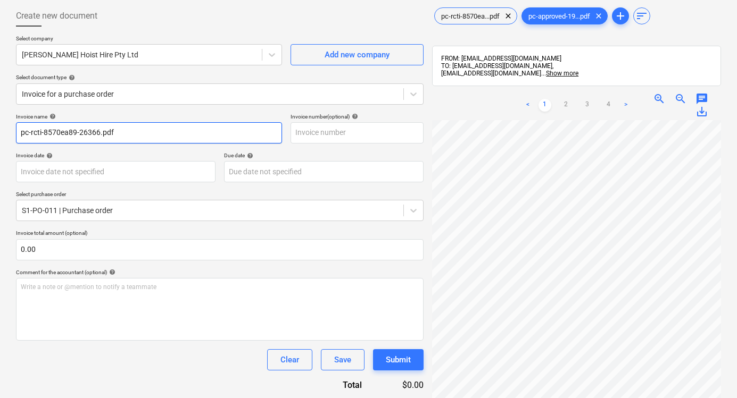
click at [171, 130] on input "pc-rcti-8570ea89-26366.pdf" at bounding box center [149, 132] width 266 height 21
click at [170, 130] on input "pc-rcti-8570ea89-26366.pdf" at bounding box center [149, 132] width 266 height 21
paste input "PC-246894-1521637"
type input "PC-246894-1521637"
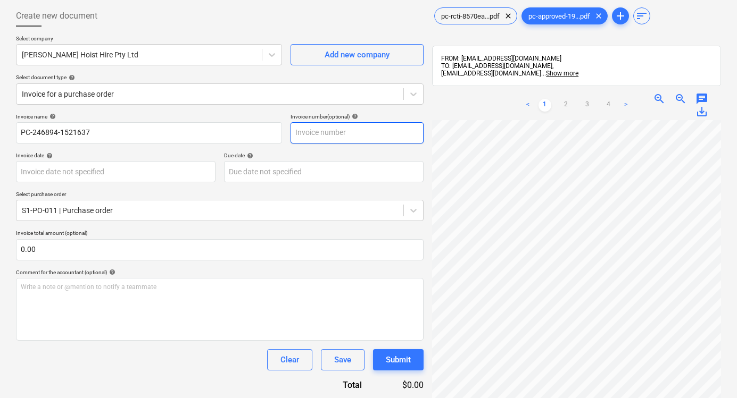
click at [334, 133] on input "text" at bounding box center [356, 132] width 133 height 21
paste input "PC-246894-1521637"
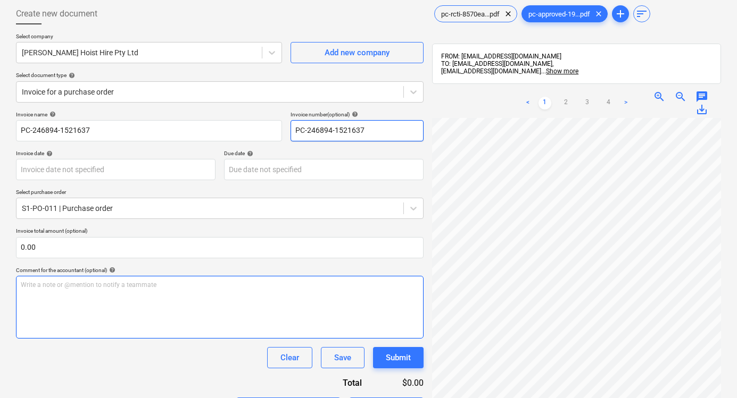
scroll to position [162, 0]
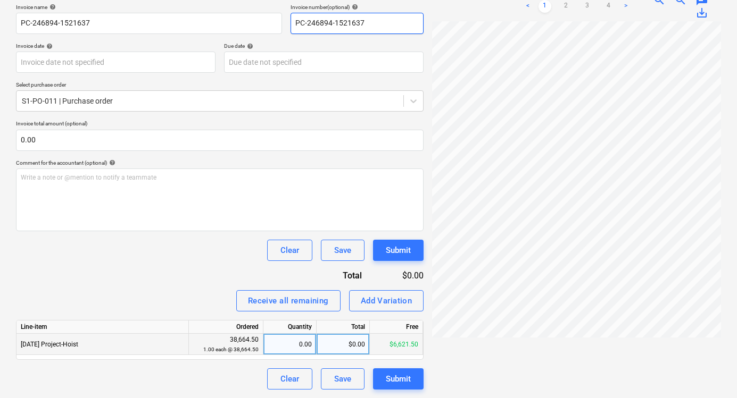
type input "PC-246894-1521637"
click at [348, 345] on div "$0.00" at bounding box center [343, 344] width 53 height 21
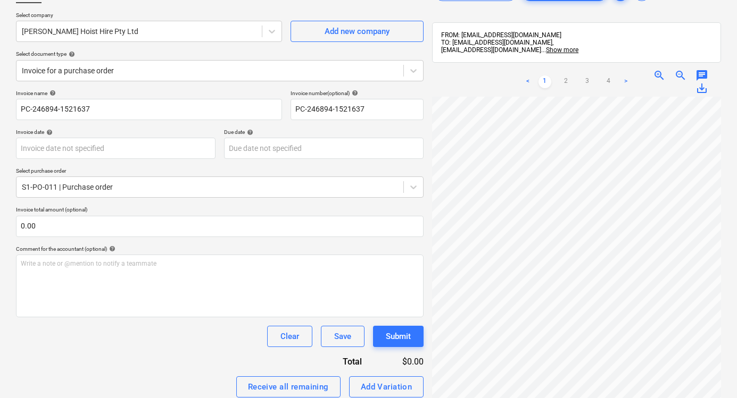
scroll to position [0, 0]
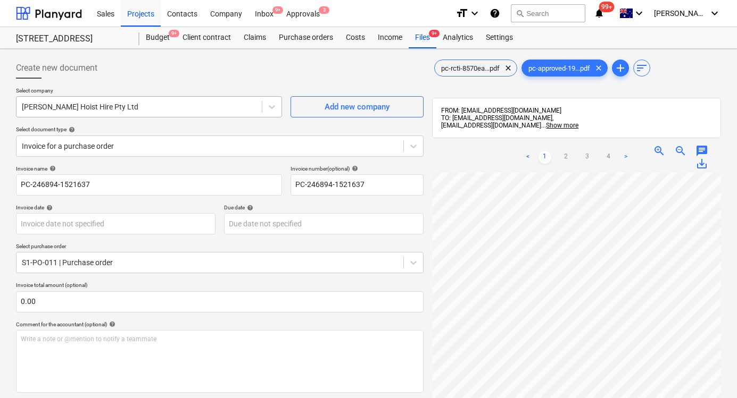
click at [128, 107] on div at bounding box center [139, 107] width 235 height 11
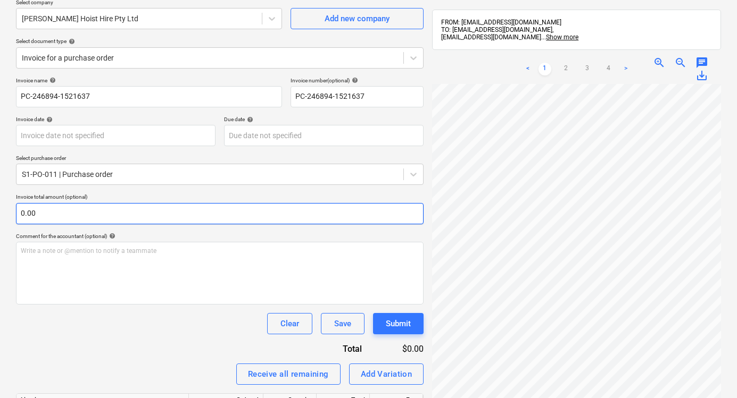
scroll to position [162, 0]
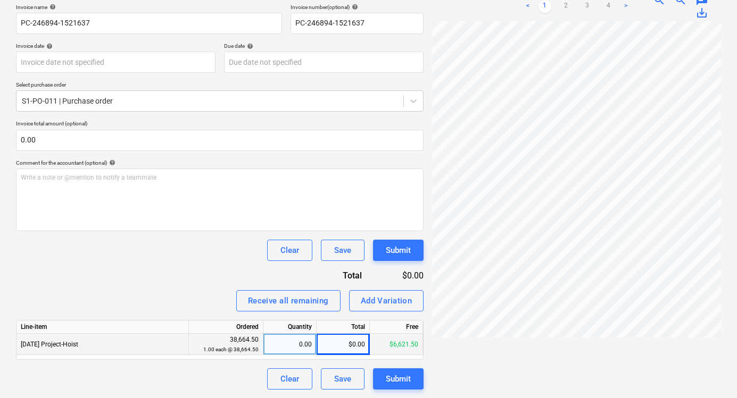
click at [337, 350] on div "$0.00" at bounding box center [343, 344] width 53 height 21
type input "20.50"
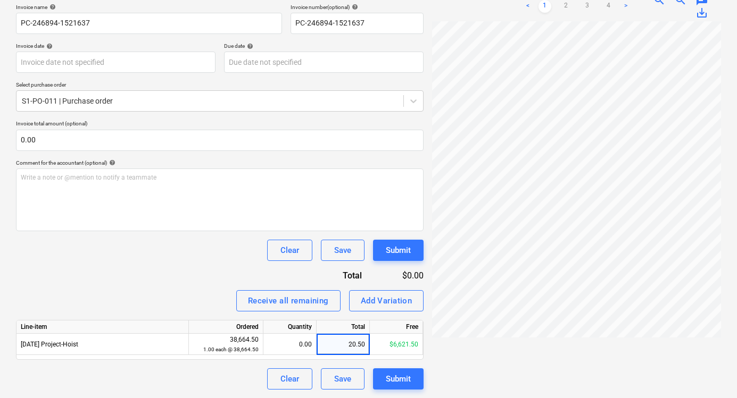
click at [180, 297] on div "Receive all remaining Add Variation" at bounding box center [219, 300] width 407 height 21
click at [388, 244] on div "Submit" at bounding box center [398, 251] width 25 height 14
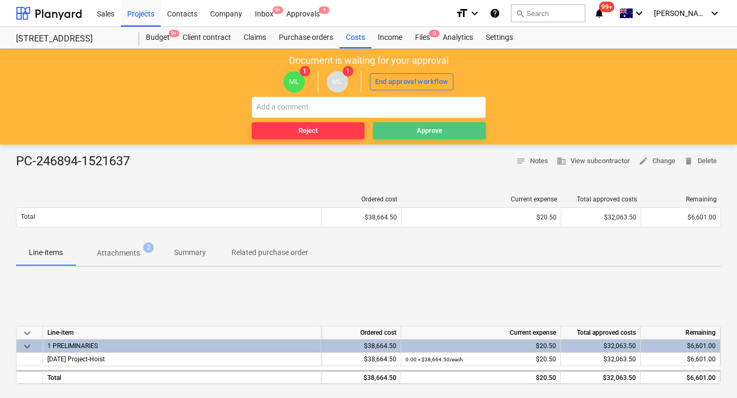
click at [442, 127] on div "Approve" at bounding box center [430, 131] width 26 height 12
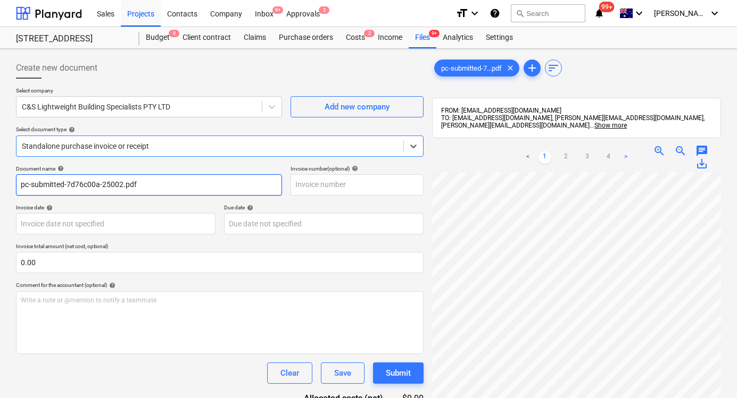
click at [168, 183] on input "pc-submitted-7d76c00a-25002.pdf" at bounding box center [149, 184] width 266 height 21
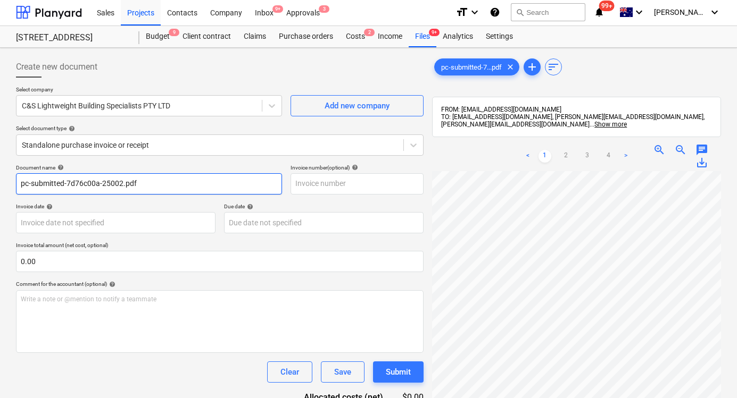
click at [170, 183] on input "pc-submitted-7d76c00a-25002.pdf" at bounding box center [149, 183] width 266 height 21
click at [170, 184] on input "pc-submitted-7d76c00a-25002.pdf" at bounding box center [149, 183] width 266 height 21
click at [171, 184] on input "pc-submitted-7d76c00a-25002.pdf" at bounding box center [149, 183] width 266 height 21
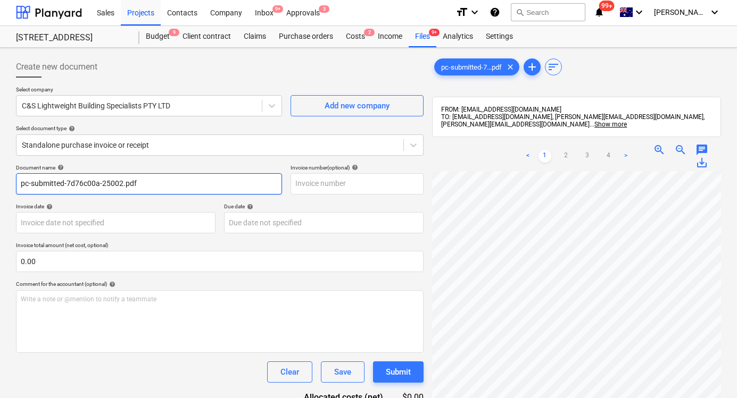
drag, startPoint x: 186, startPoint y: 185, endPoint x: -78, endPoint y: 161, distance: 264.9
click at [0, 161] on html "Sales Projects Contacts Company Inbox 9+ Approvals 3 format_size keyboard_arrow…" at bounding box center [368, 198] width 737 height 398
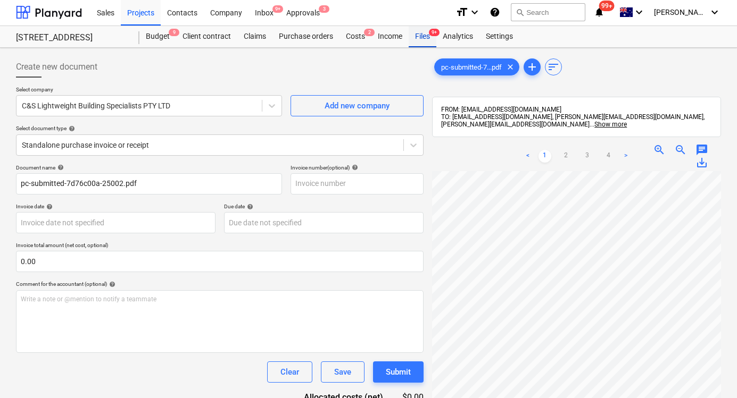
click at [426, 36] on div "Files 9+" at bounding box center [423, 36] width 28 height 21
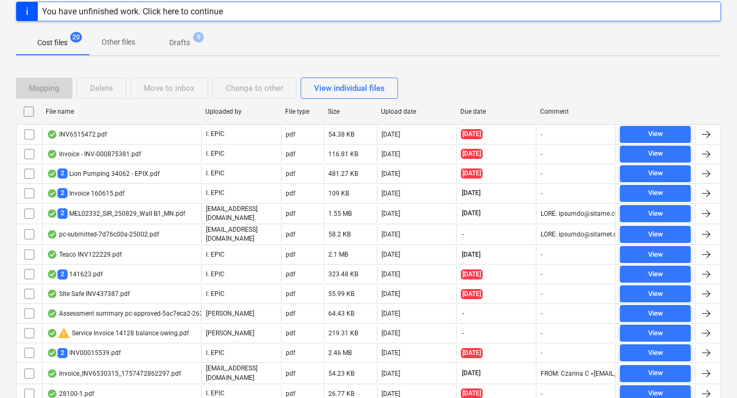
scroll to position [195, 0]
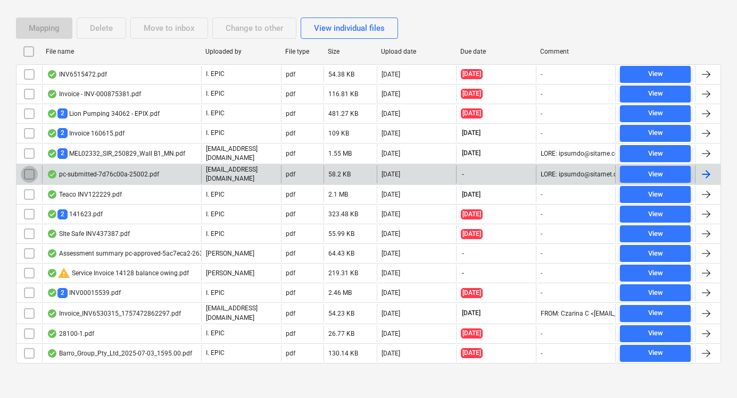
click at [30, 174] on input "checkbox" at bounding box center [29, 174] width 17 height 17
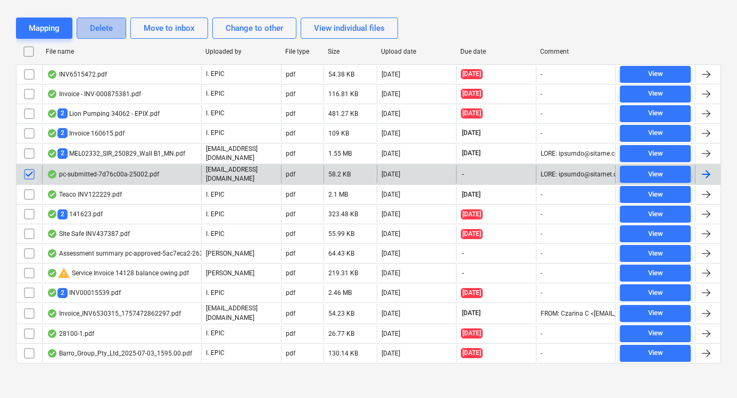
click at [103, 26] on div "Delete" at bounding box center [101, 28] width 23 height 14
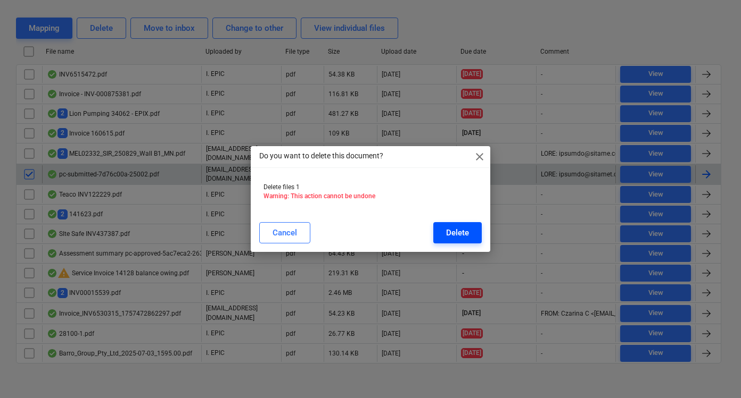
click at [455, 236] on div "Delete" at bounding box center [457, 233] width 23 height 14
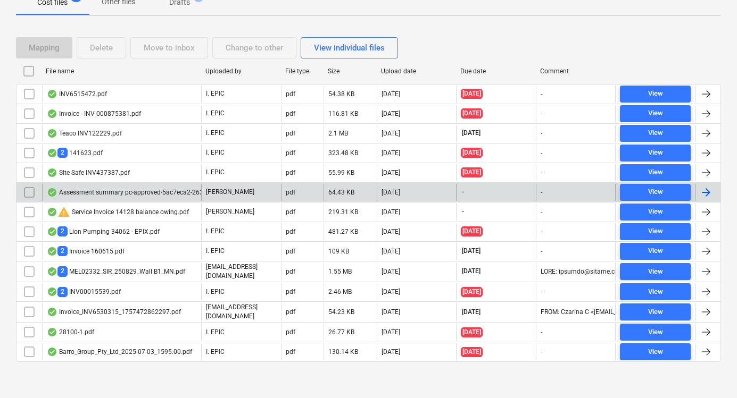
scroll to position [0, 0]
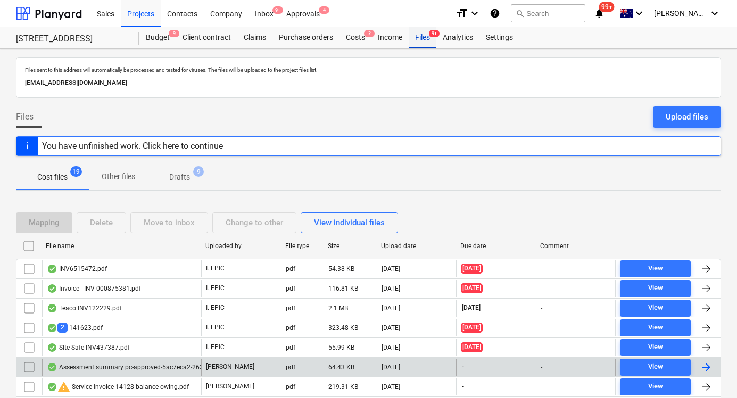
click at [415, 36] on div "Files 9+" at bounding box center [423, 37] width 28 height 21
click at [143, 19] on div "Projects" at bounding box center [141, 12] width 40 height 27
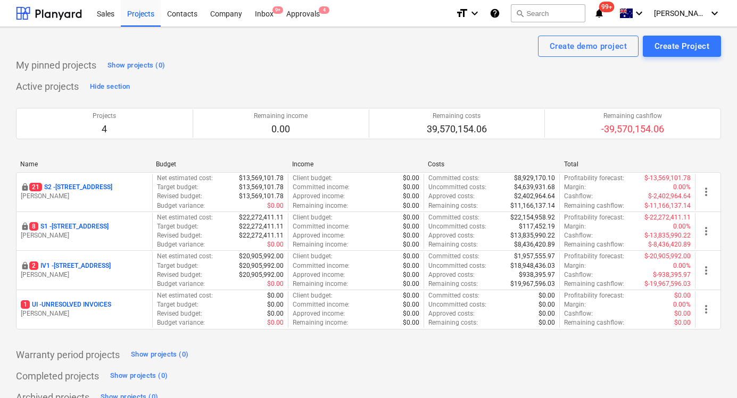
click at [101, 223] on p "8 S1 - 248 Bay Rd, Sandringham" at bounding box center [68, 226] width 79 height 9
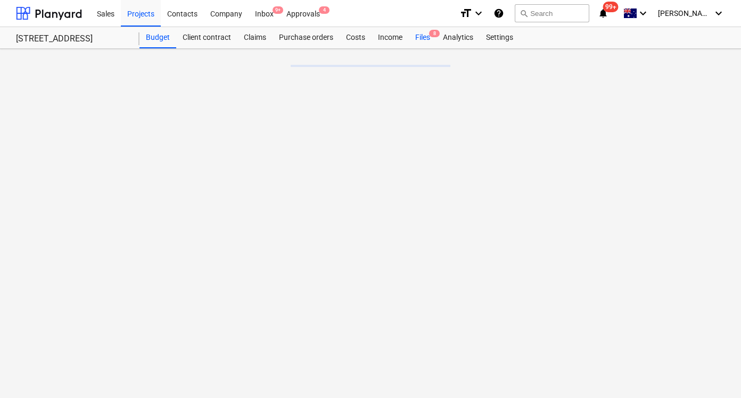
click at [426, 40] on div "Files 8" at bounding box center [423, 37] width 28 height 21
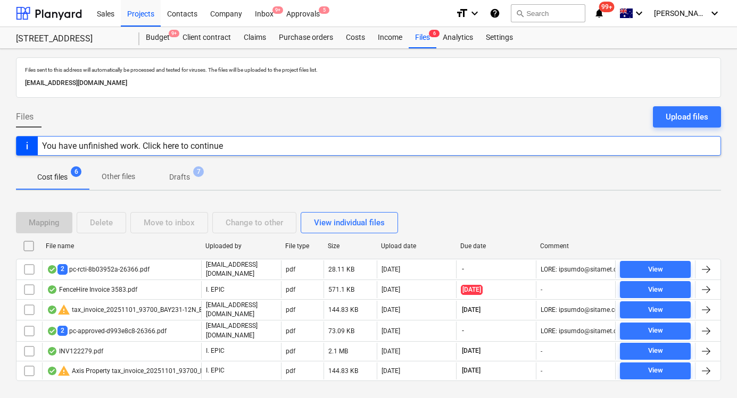
scroll to position [18, 0]
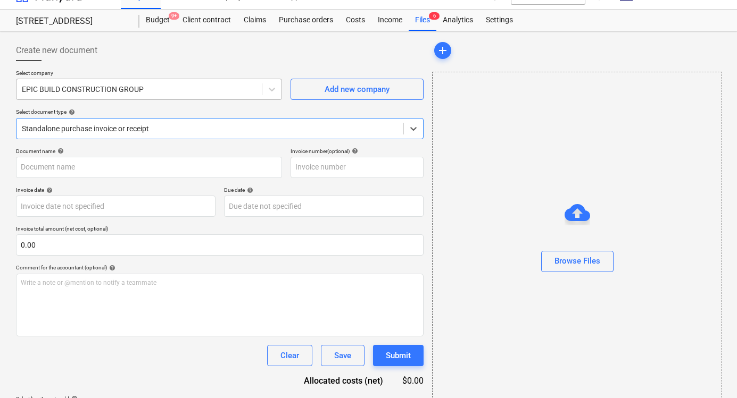
click at [145, 93] on div at bounding box center [139, 89] width 235 height 11
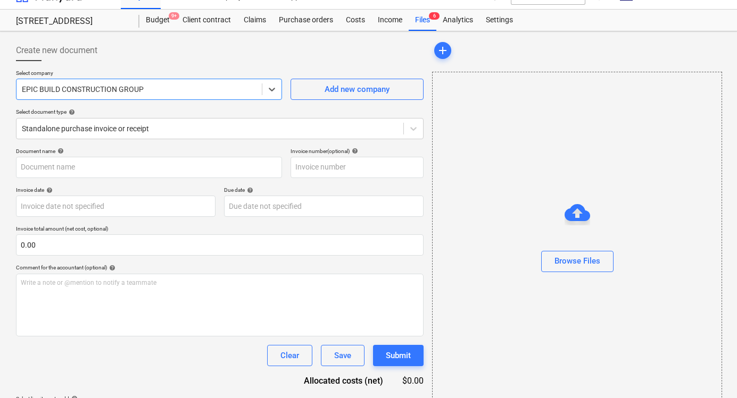
click at [145, 93] on div at bounding box center [139, 89] width 235 height 11
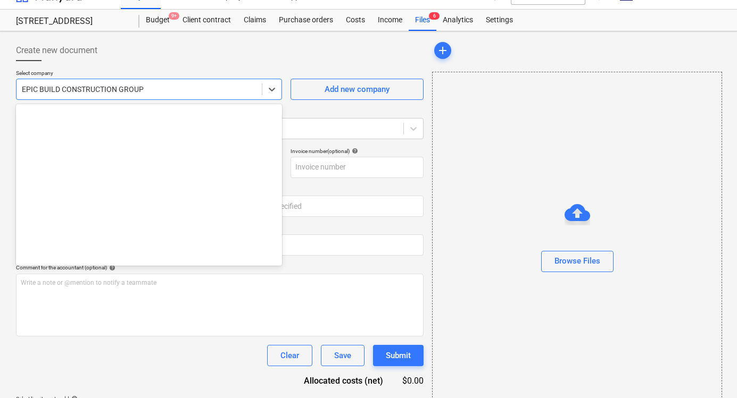
click at [145, 93] on div at bounding box center [139, 89] width 235 height 11
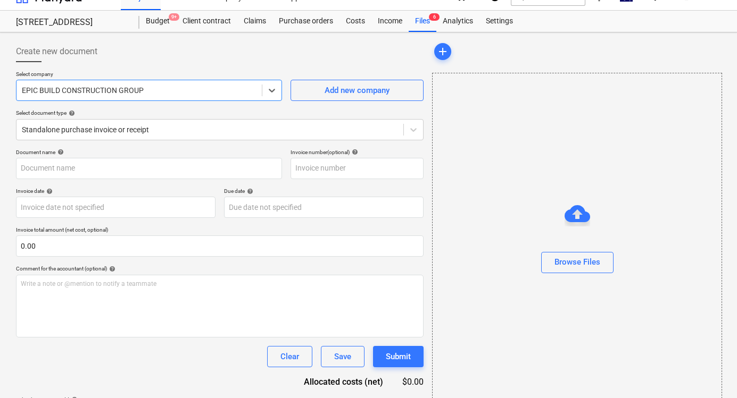
scroll to position [22, 0]
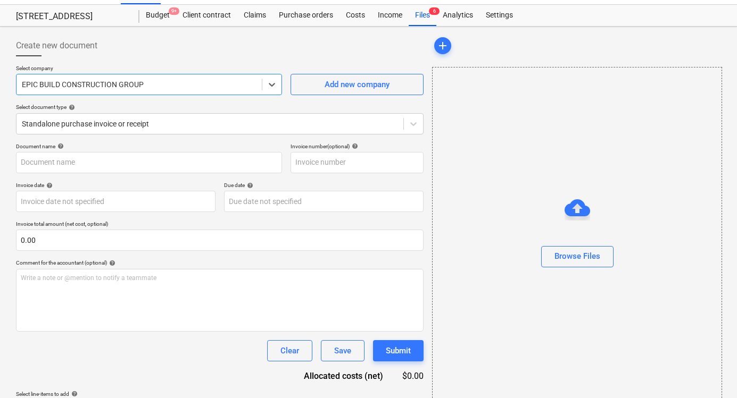
click at [149, 90] on div "EPIC BUILD CONSTRUCTION GROUP" at bounding box center [138, 84] width 245 height 15
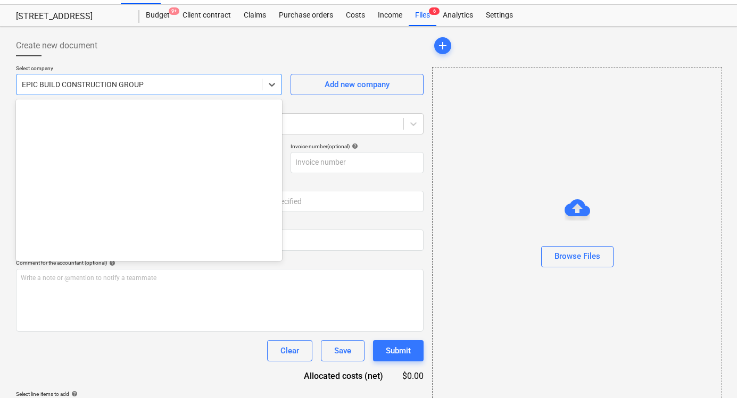
scroll to position [6386, 0]
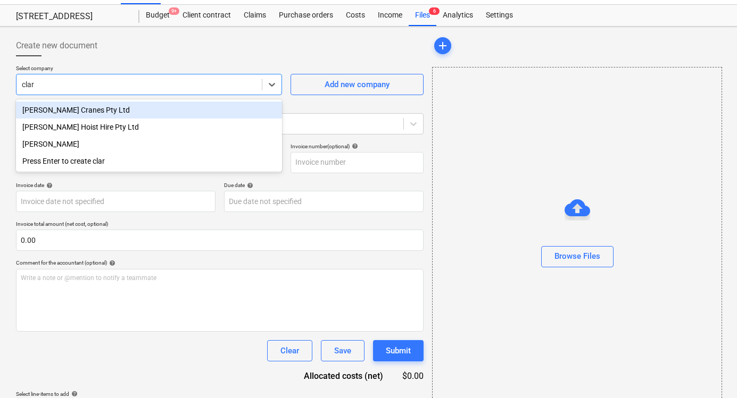
type input "[PERSON_NAME]"
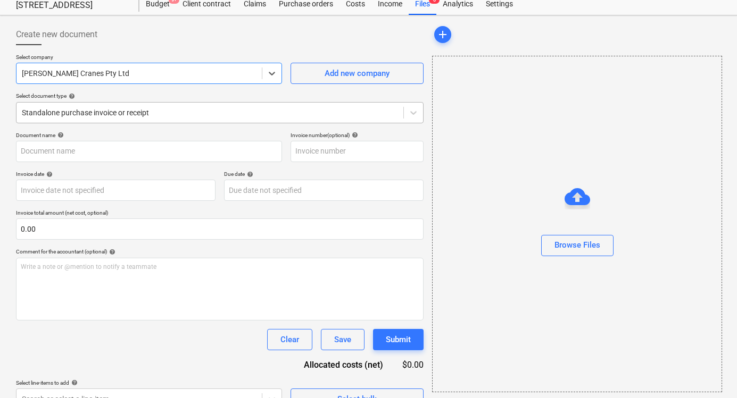
scroll to position [39, 0]
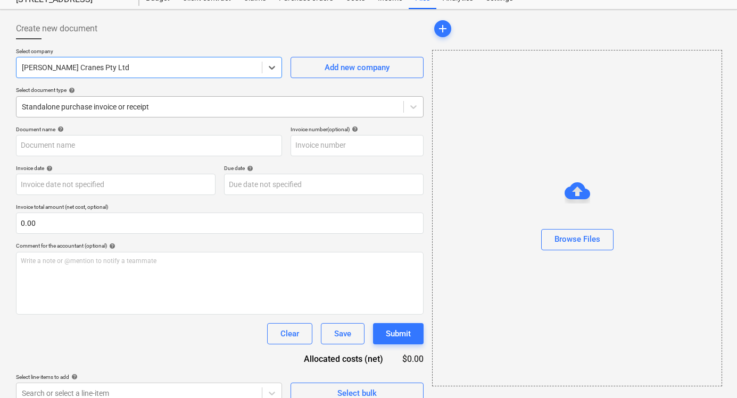
click at [275, 112] on div "Standalone purchase invoice or receipt" at bounding box center [209, 106] width 387 height 15
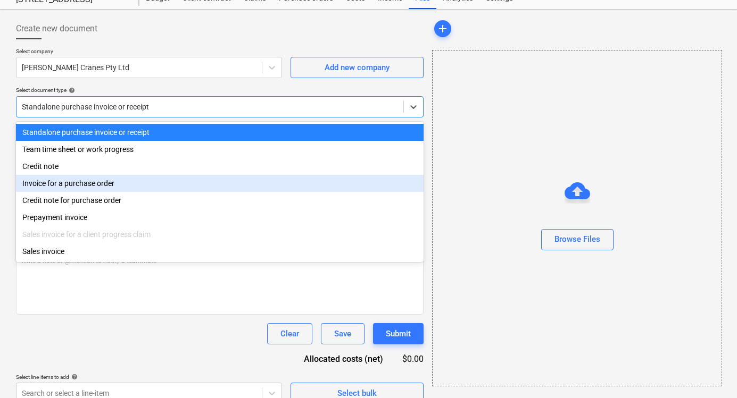
click at [292, 179] on div "Invoice for a purchase order" at bounding box center [219, 183] width 407 height 17
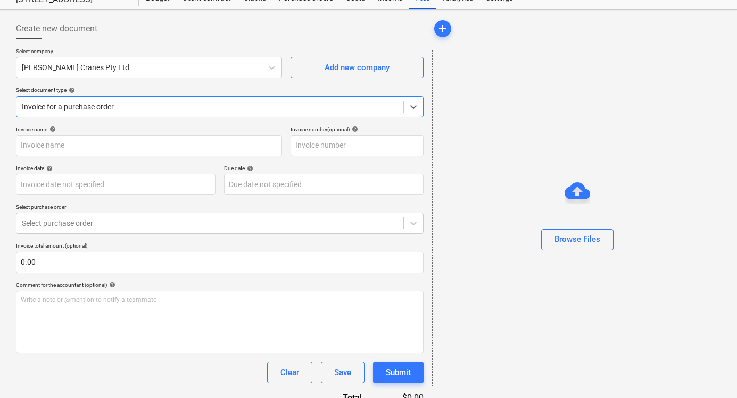
click at [316, 112] on div "Invoice for a purchase order" at bounding box center [209, 106] width 387 height 15
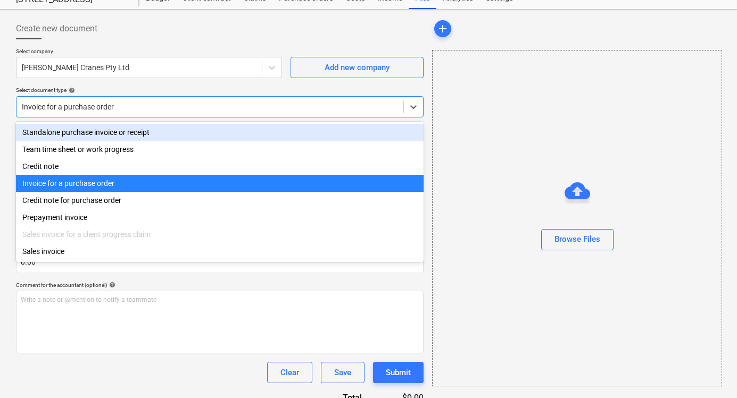
click at [226, 82] on div "Select company Clark Cranes Pty Ltd Add new company Select document type help o…" at bounding box center [219, 87] width 407 height 78
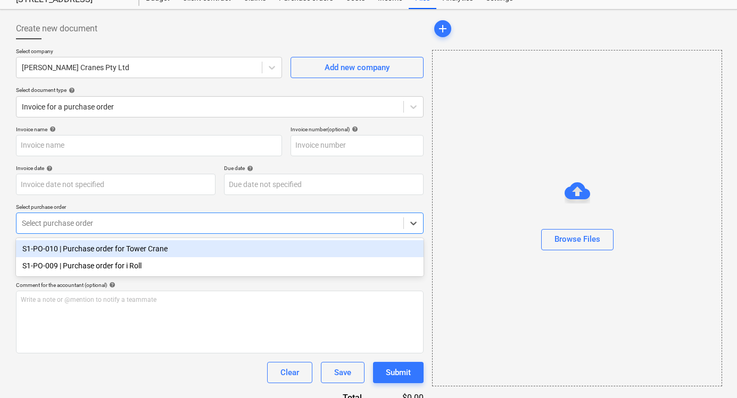
click at [198, 217] on div "Select purchase order" at bounding box center [209, 223] width 387 height 15
click at [220, 248] on div "S1-PO-010 | Purchase order for Tower Crane" at bounding box center [219, 248] width 407 height 17
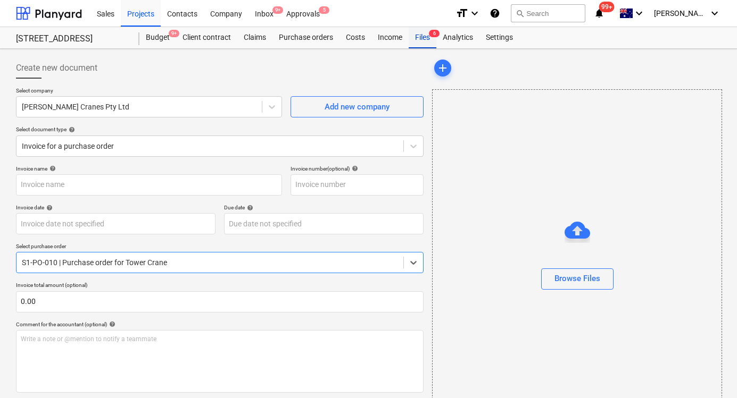
click at [416, 40] on div "Files 6" at bounding box center [423, 37] width 28 height 21
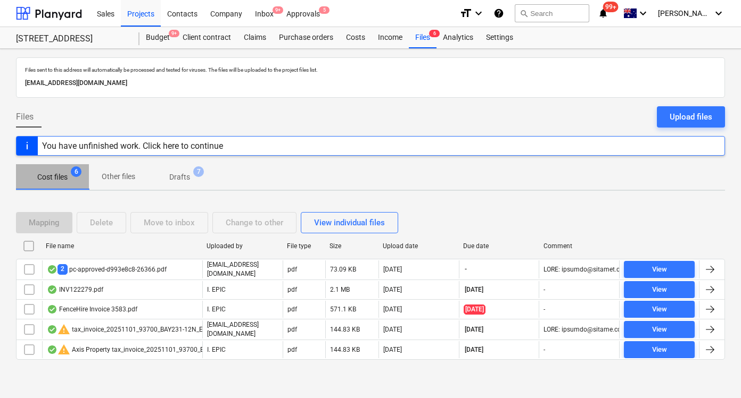
click at [65, 180] on p "Cost files" at bounding box center [52, 177] width 30 height 11
click at [426, 38] on div "Files 6" at bounding box center [423, 37] width 28 height 21
click at [288, 9] on div "Approvals 5" at bounding box center [303, 12] width 46 height 27
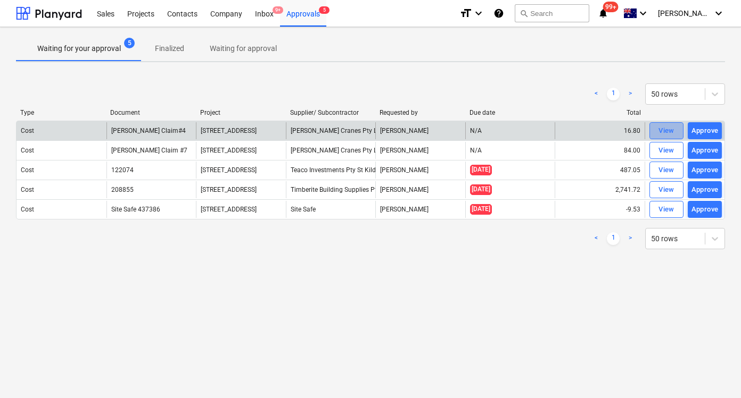
click at [669, 130] on div "View" at bounding box center [666, 131] width 16 height 12
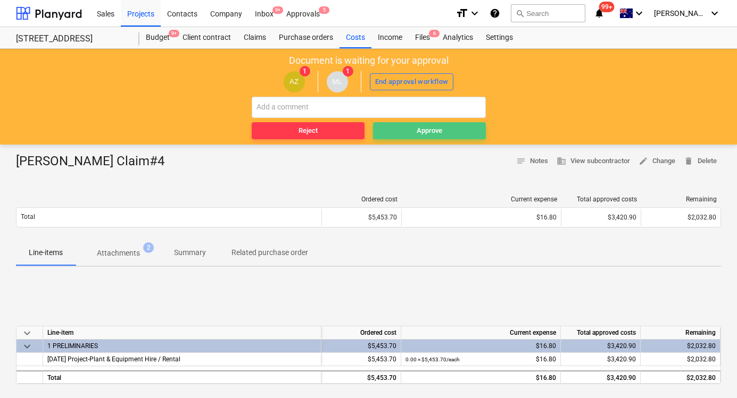
click at [387, 129] on span "Approve" at bounding box center [429, 131] width 104 height 12
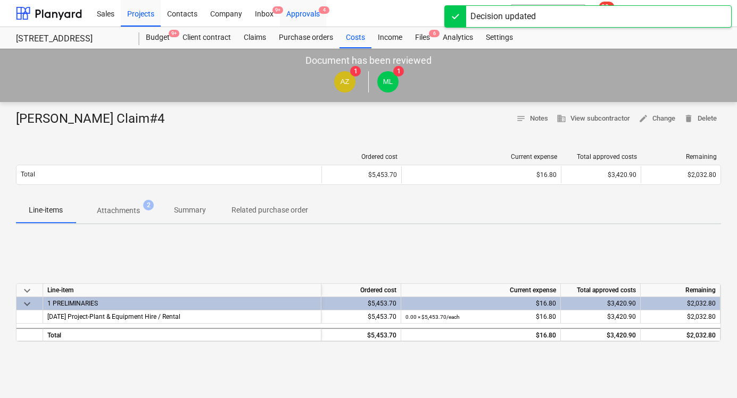
click at [299, 15] on div "Approvals 4" at bounding box center [303, 12] width 46 height 27
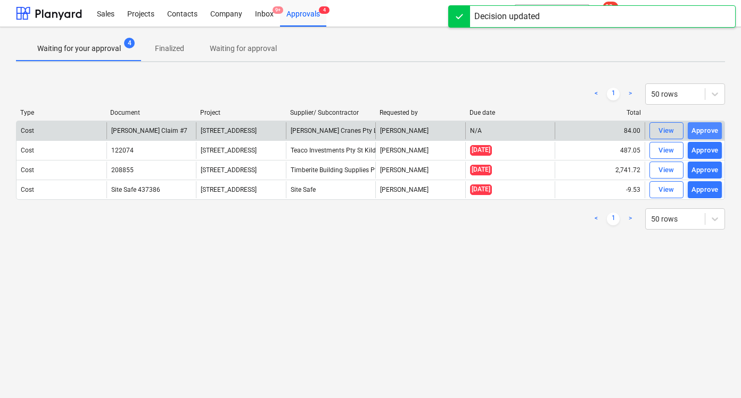
click at [705, 130] on div "Approve" at bounding box center [704, 131] width 27 height 12
